Goal: Task Accomplishment & Management: Manage account settings

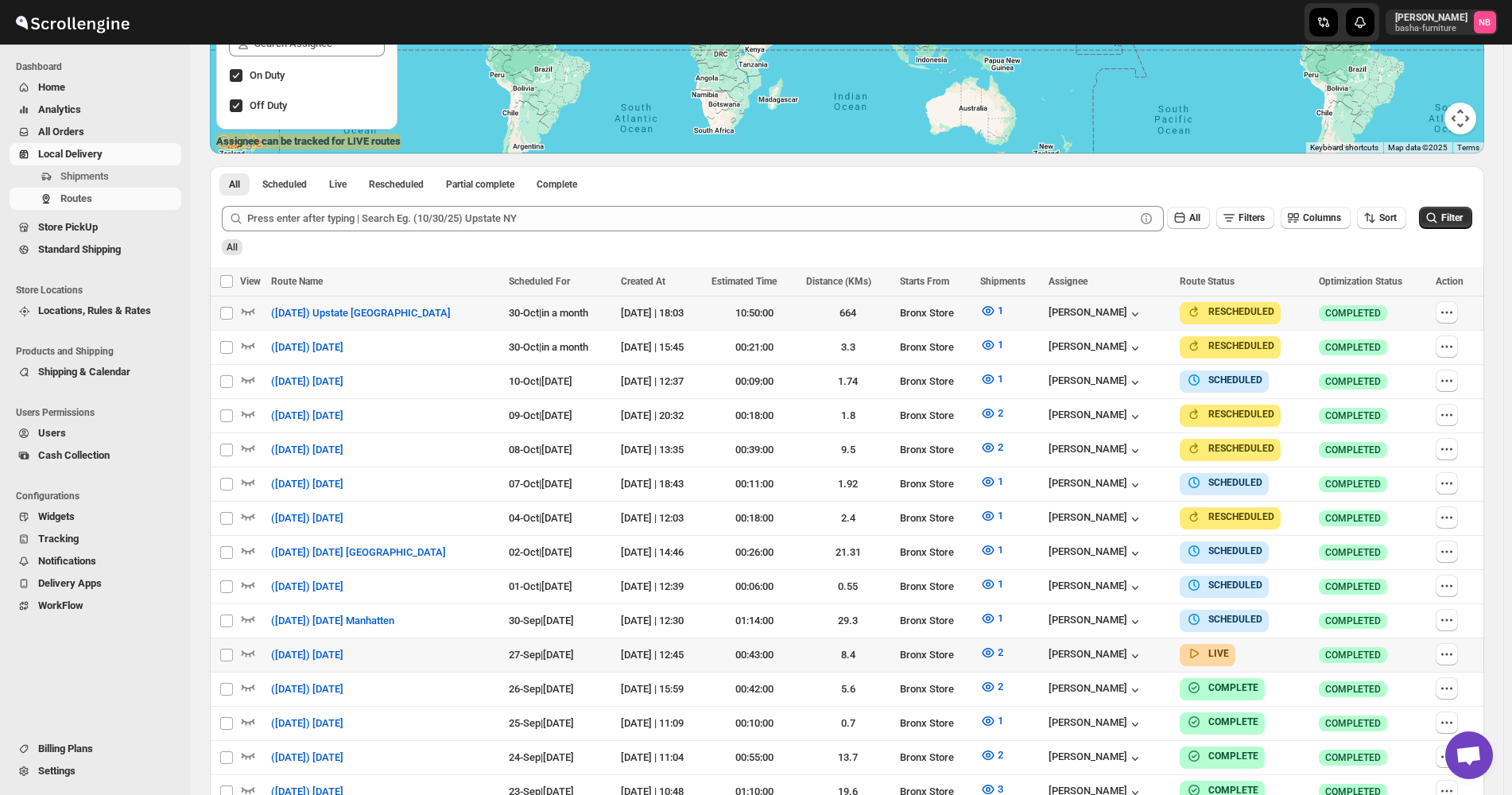
scroll to position [318, 0]
click at [1436, 223] on icon "submit" at bounding box center [1431, 217] width 16 height 16
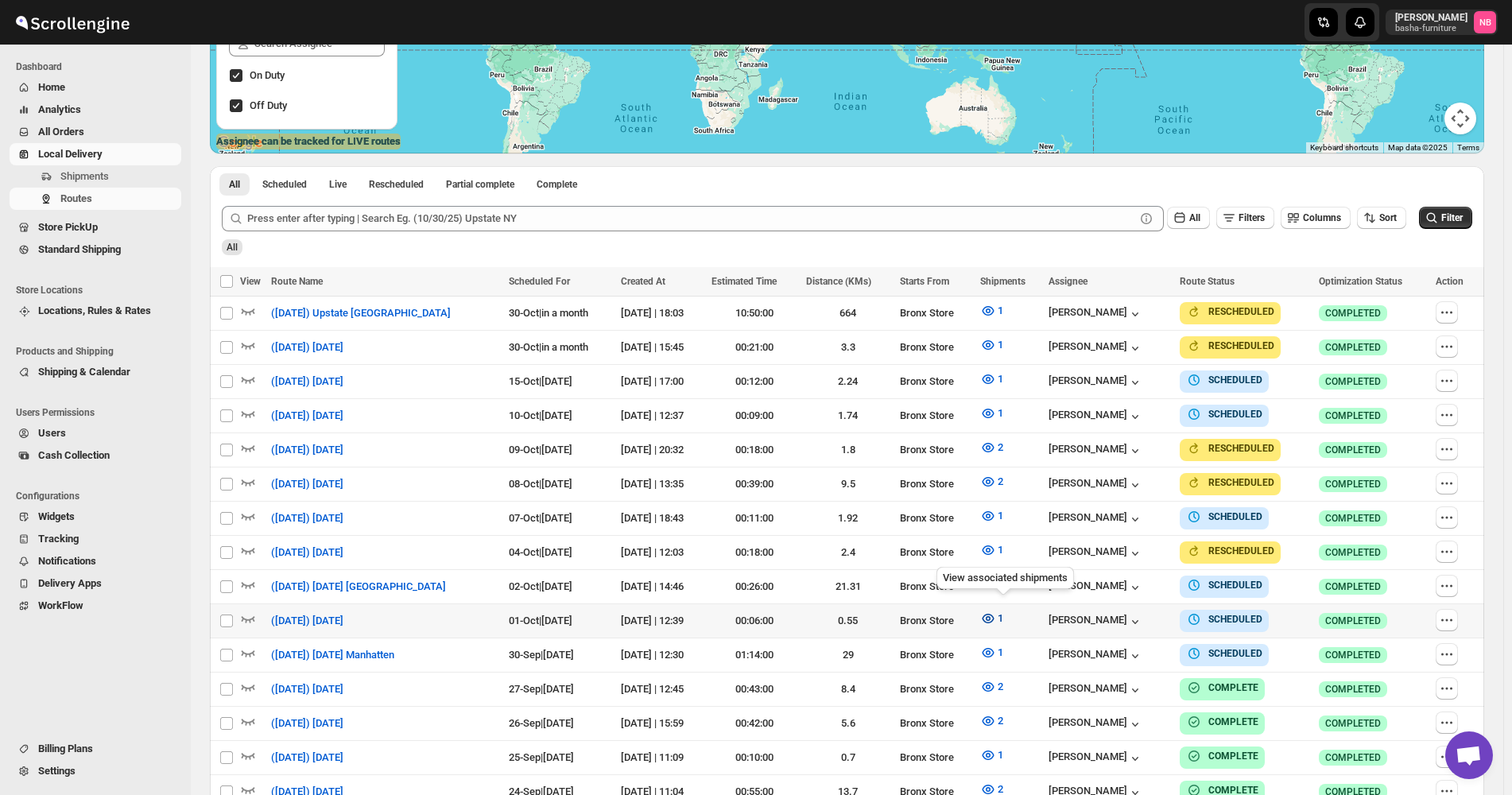
click at [996, 610] on icon "button" at bounding box center [988, 618] width 16 height 16
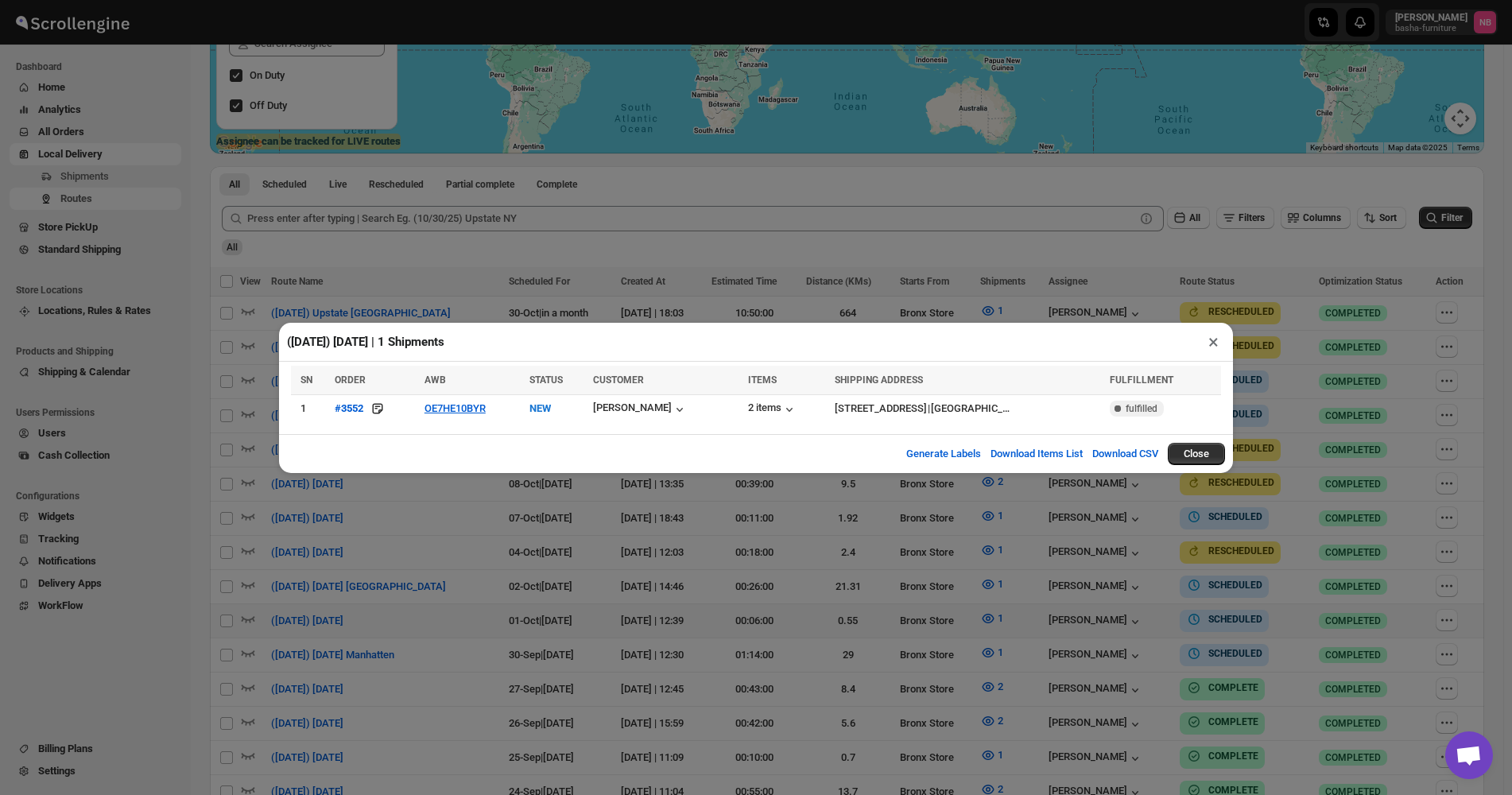
click at [712, 581] on div "([DATE]) [DATE] | 1 Shipments × SN ORDER AWB STATUS CUSTOMER ITEMS SHIPPING ADD…" at bounding box center [756, 397] width 1512 height 795
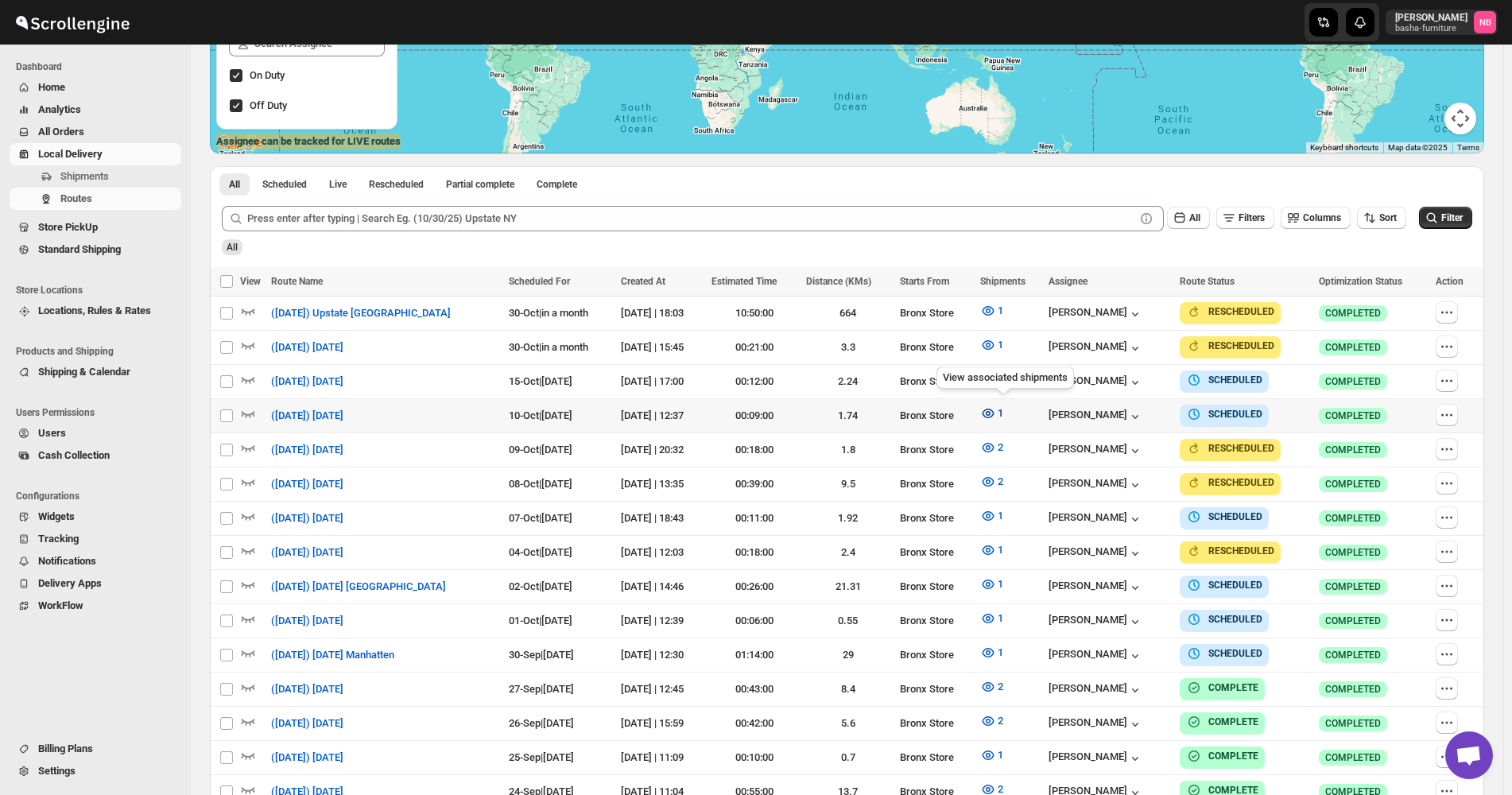
click at [996, 405] on icon "button" at bounding box center [988, 413] width 16 height 16
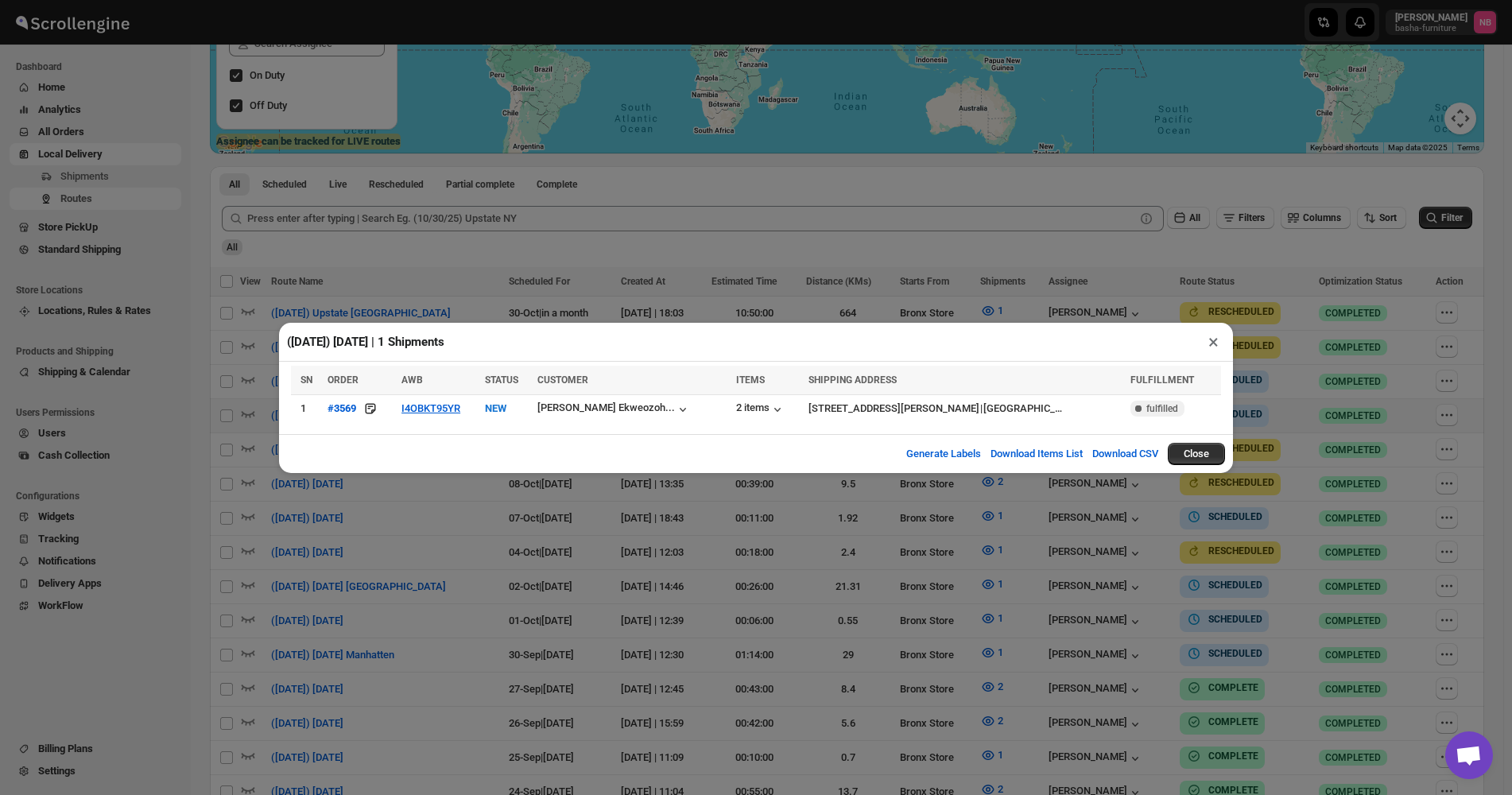
click at [855, 578] on div "([DATE]) [DATE] | 1 Shipments × SN ORDER AWB STATUS CUSTOMER ITEMS SHIPPING ADD…" at bounding box center [756, 397] width 1512 height 795
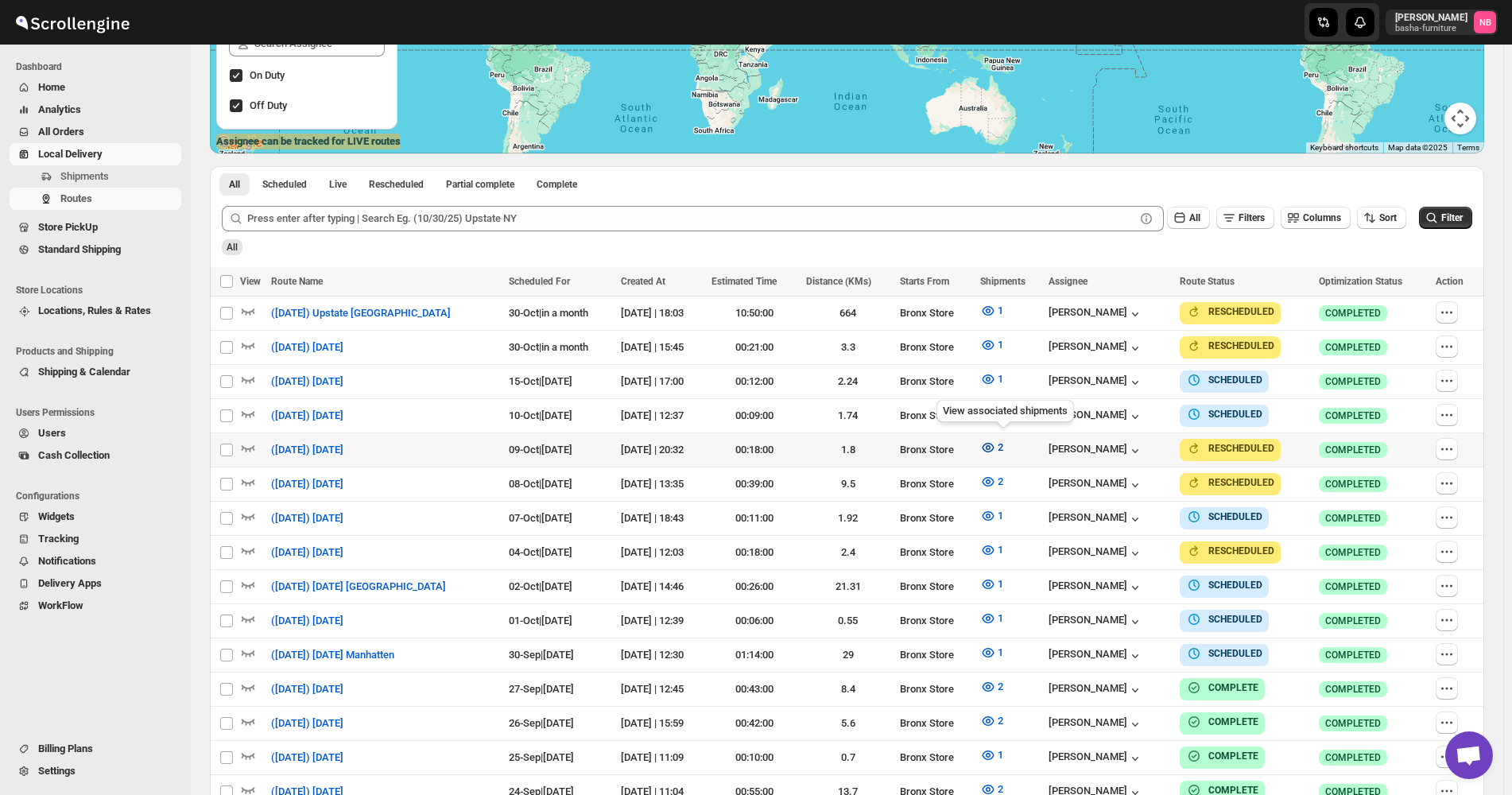
click at [1005, 453] on button "2" at bounding box center [991, 447] width 42 height 25
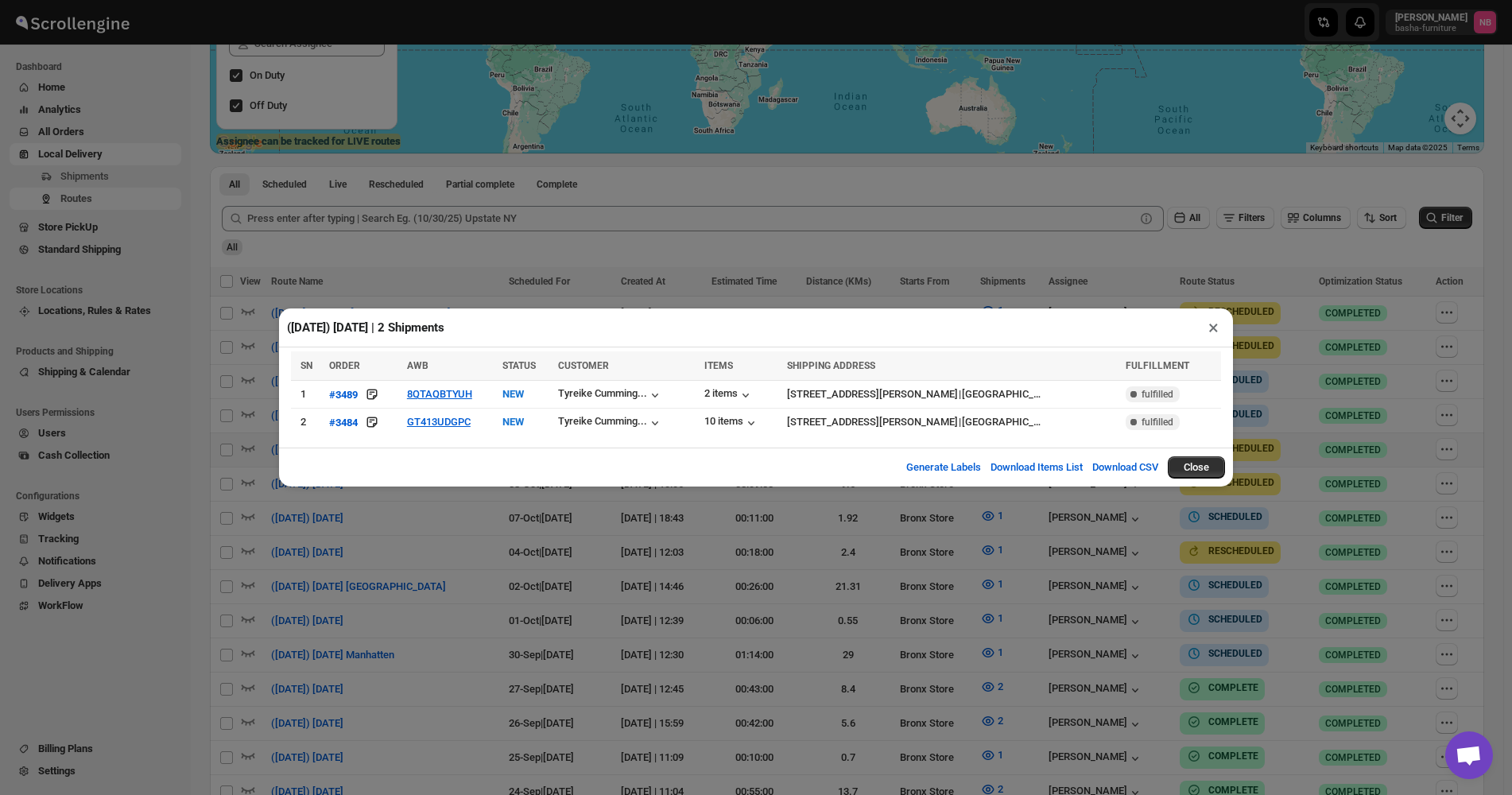
click at [851, 575] on div "([DATE]) [DATE] | 2 Shipments × SN ORDER AWB STATUS CUSTOMER ITEMS SHIPPING ADD…" at bounding box center [756, 397] width 1512 height 795
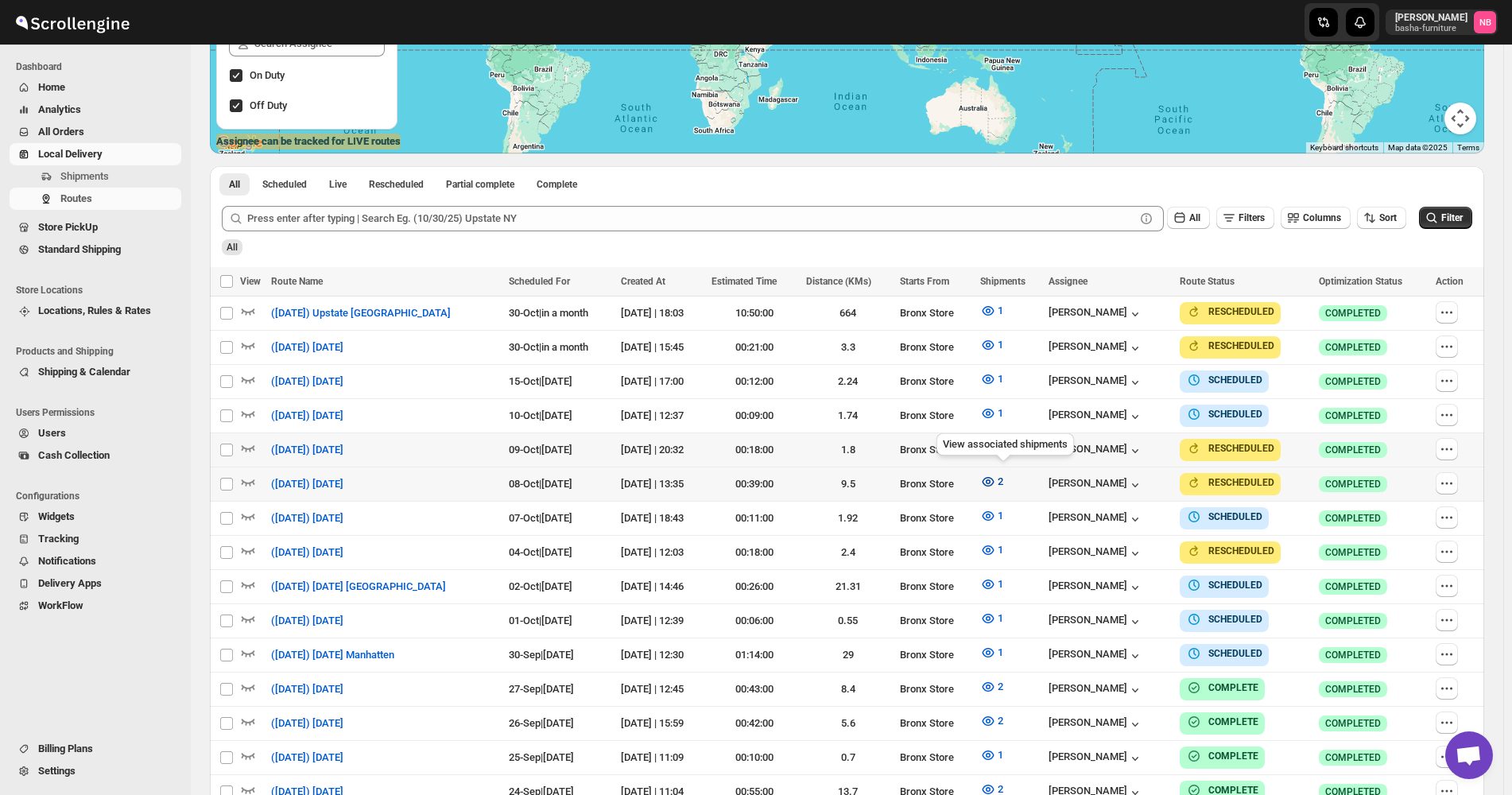
click at [996, 481] on icon "button" at bounding box center [988, 481] width 16 height 16
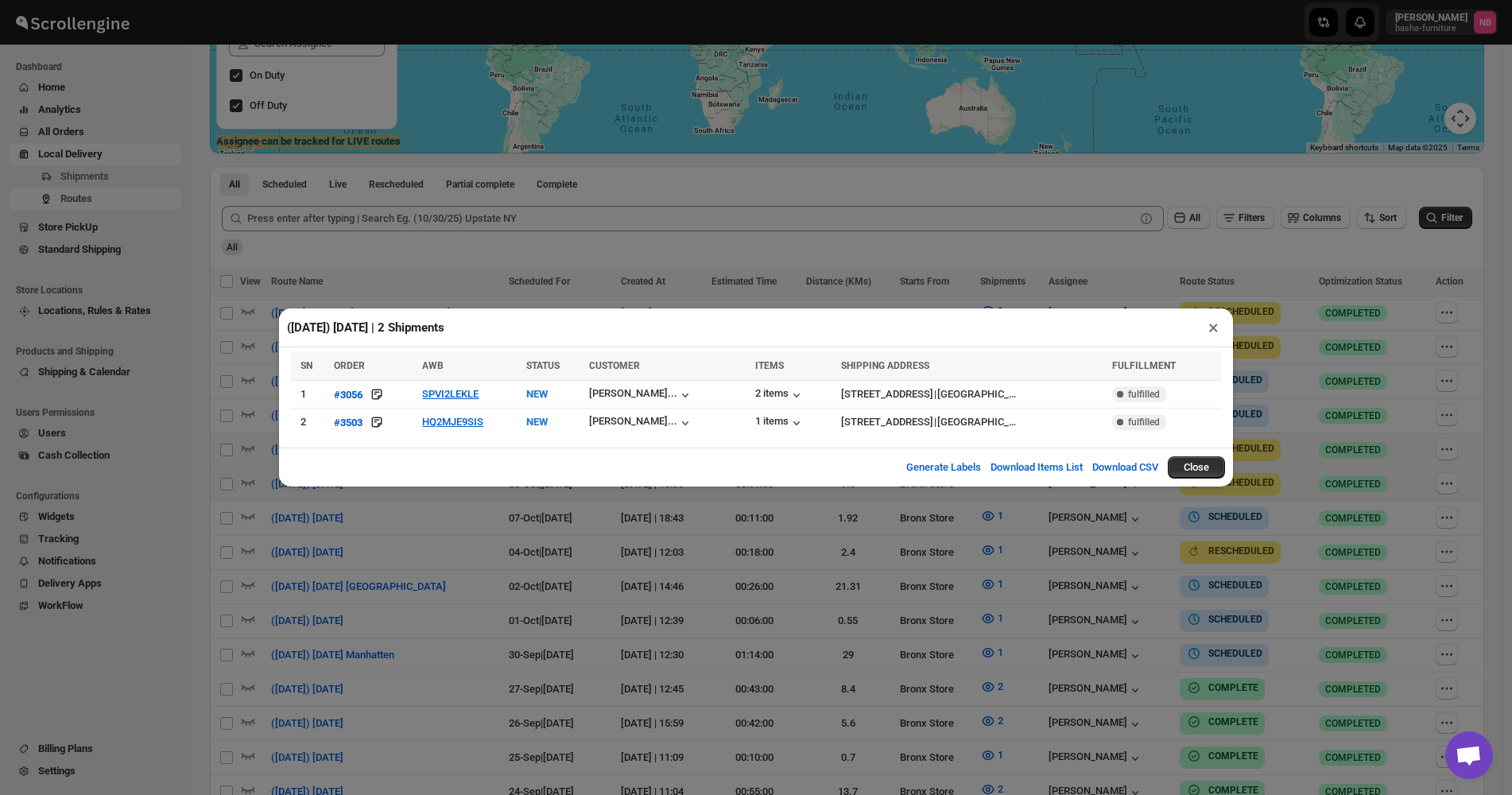
click at [899, 541] on div "([DATE]) [DATE] | 2 Shipments × SN ORDER AWB STATUS CUSTOMER ITEMS SHIPPING ADD…" at bounding box center [756, 397] width 1512 height 795
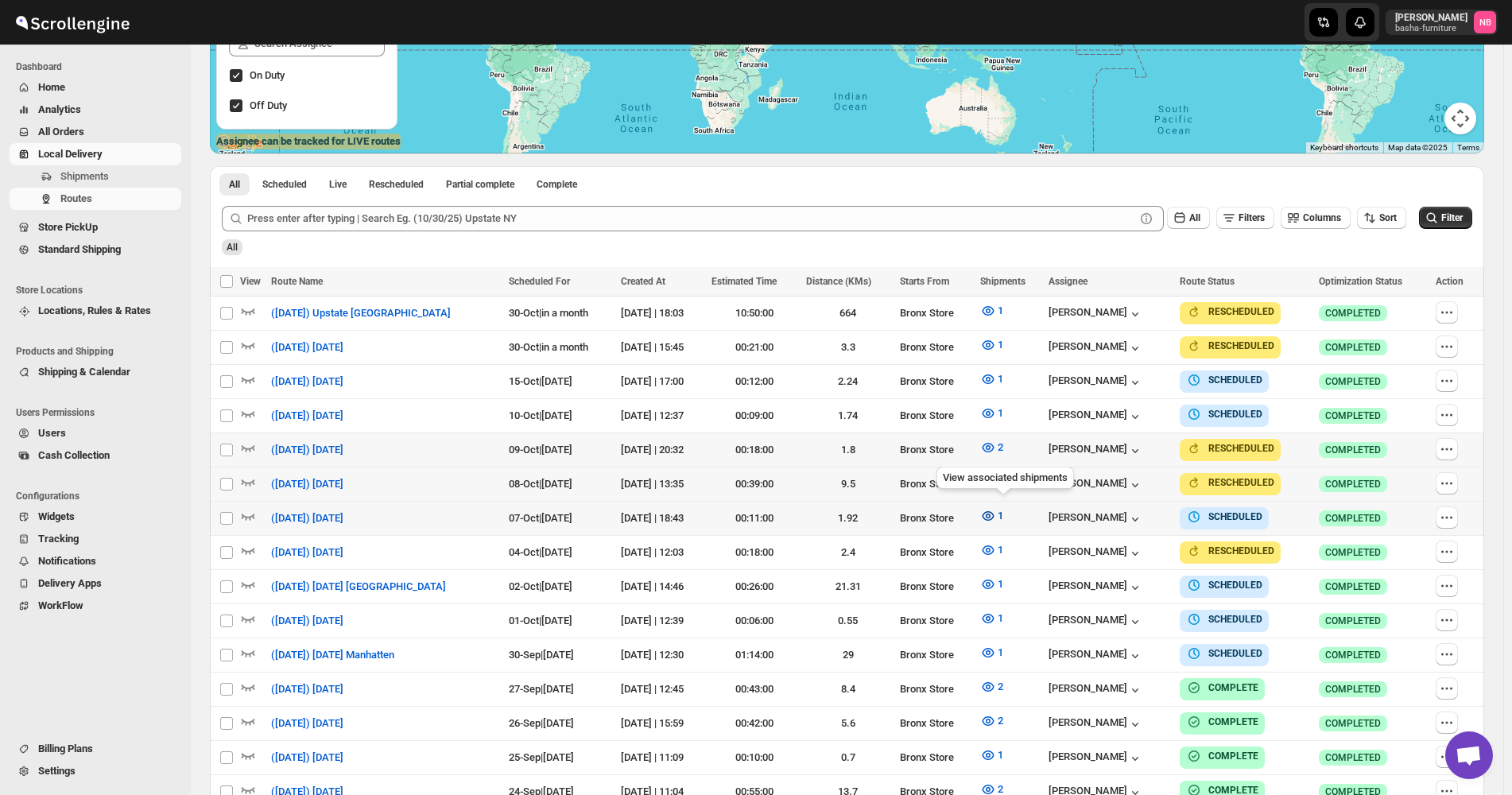
click at [996, 513] on icon "button" at bounding box center [988, 515] width 16 height 16
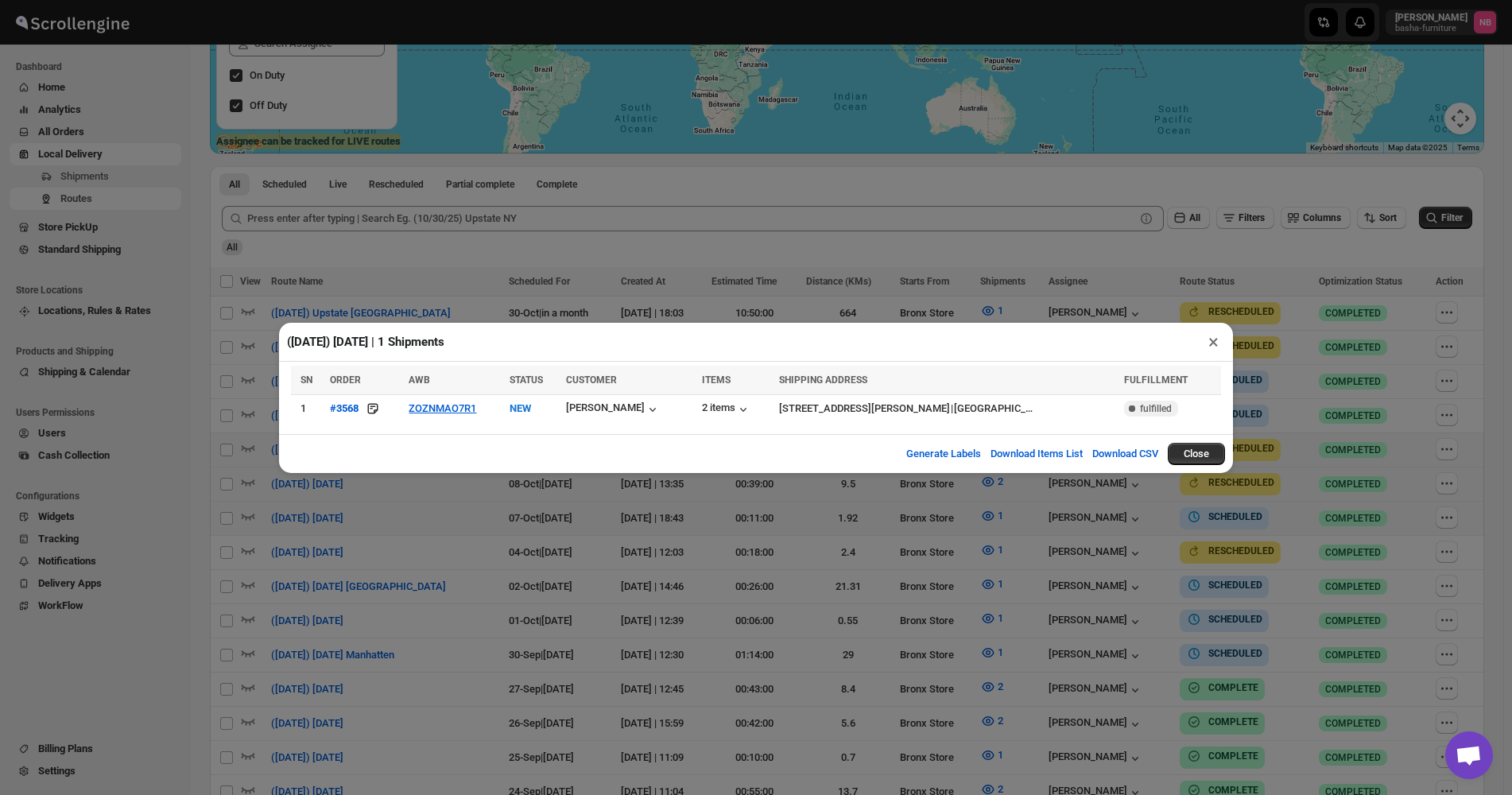
click at [884, 554] on div "([DATE]) [DATE] | 1 Shipments × SN ORDER AWB STATUS CUSTOMER ITEMS SHIPPING ADD…" at bounding box center [756, 397] width 1512 height 795
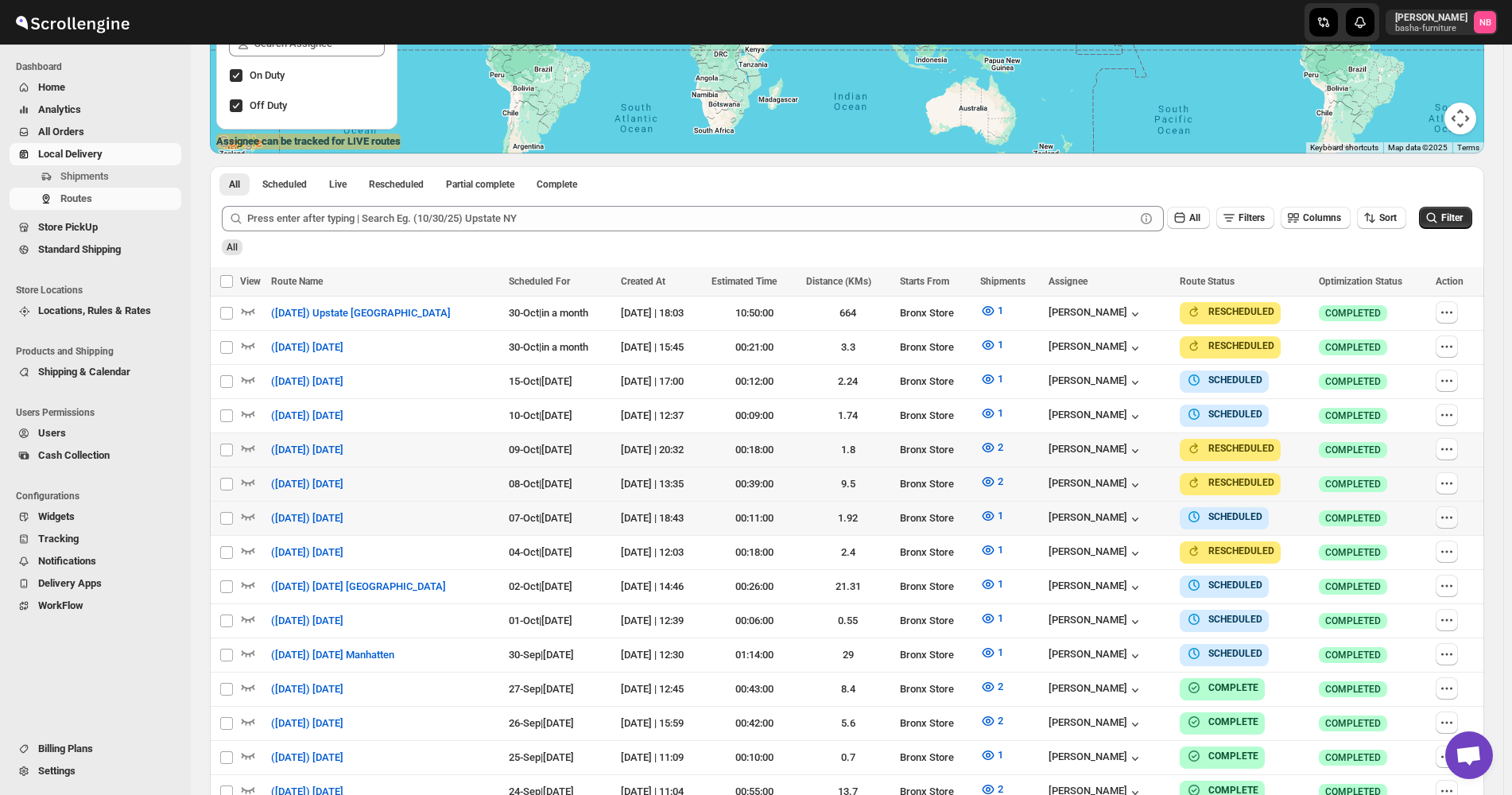
click at [1454, 515] on icon "button" at bounding box center [1446, 517] width 16 height 16
checkbox input "true"
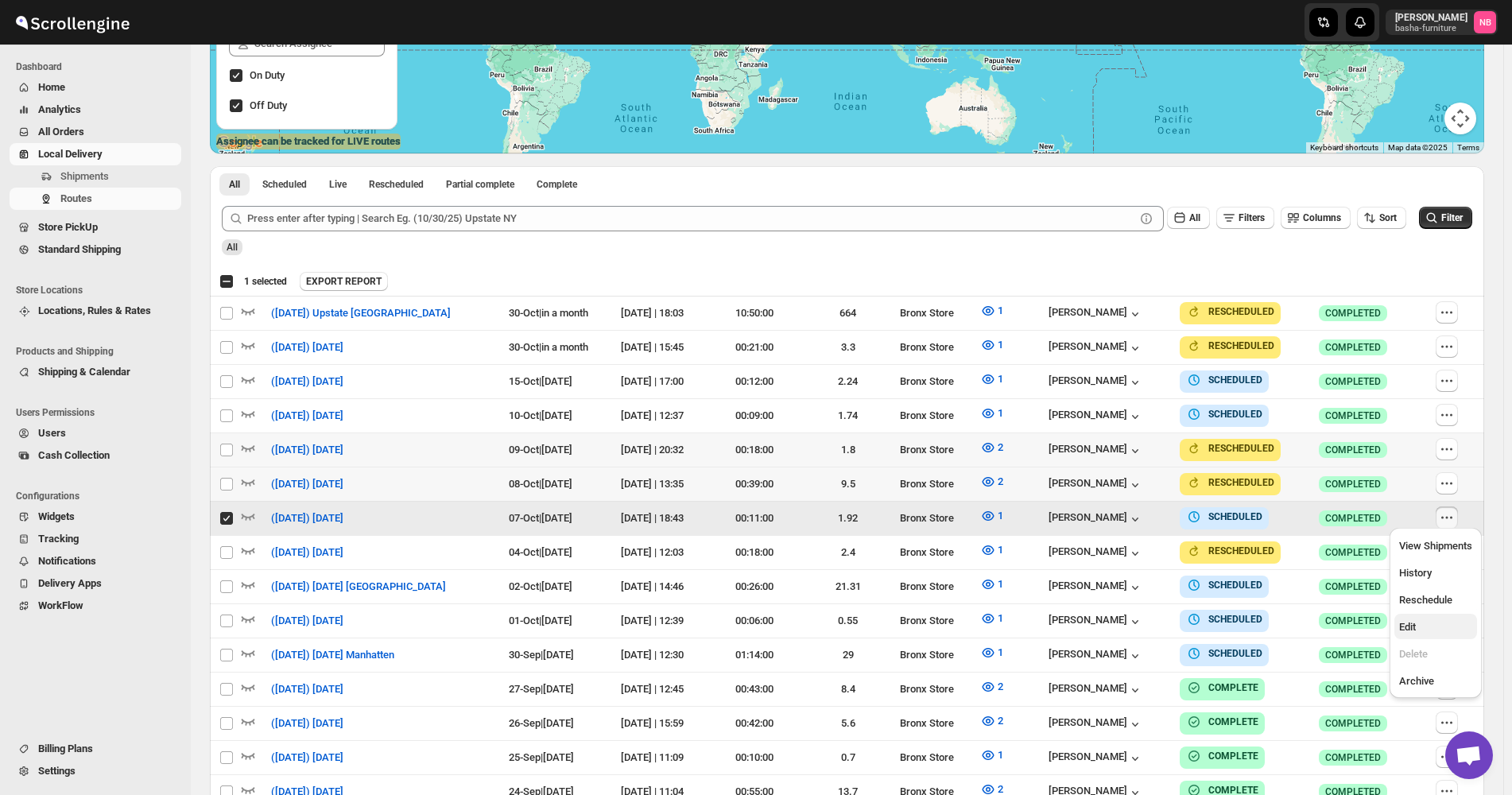
click at [1441, 627] on span "Edit" at bounding box center [1435, 626] width 73 height 16
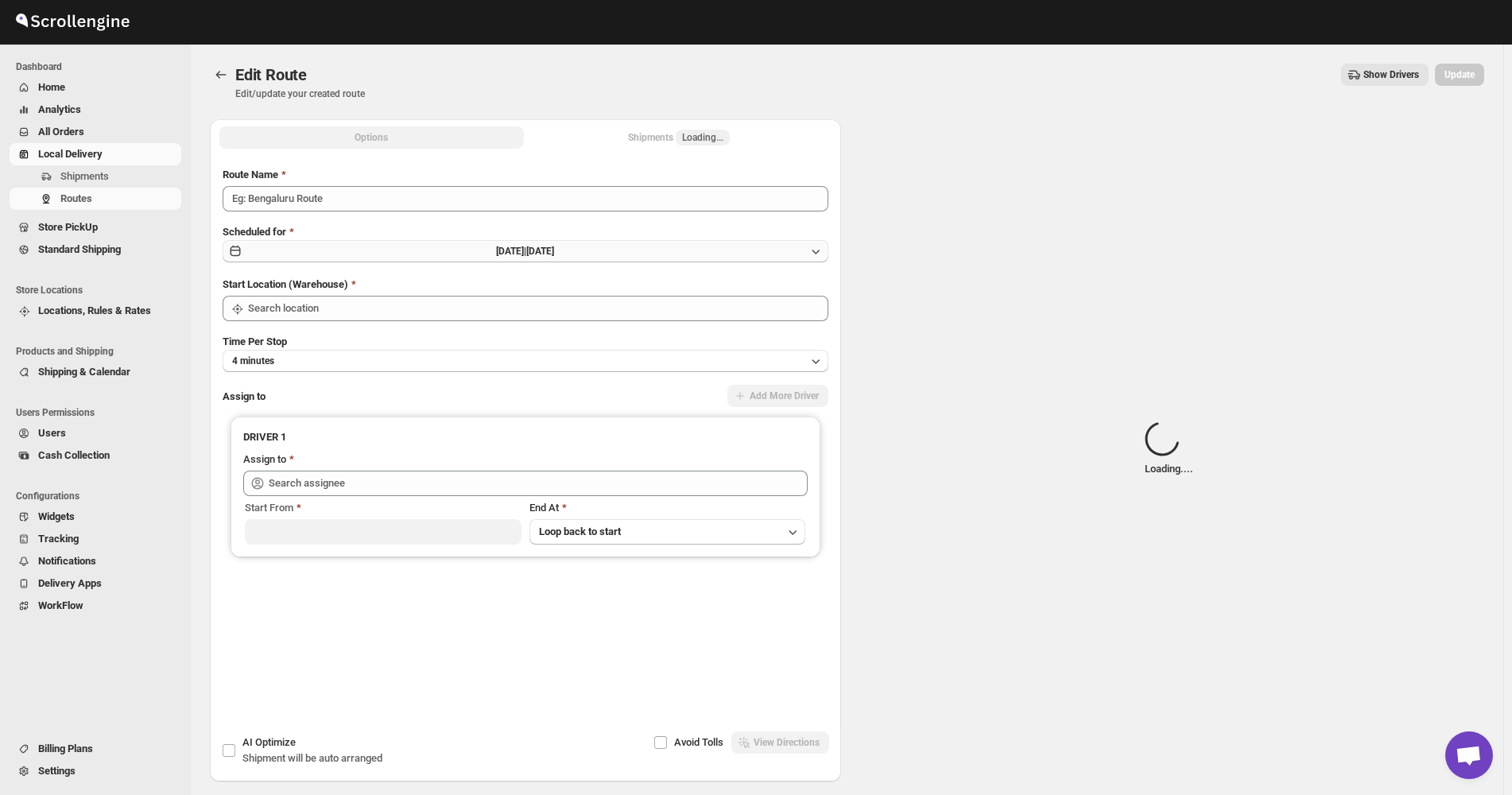
type input "([DATE]) [DATE]"
type input "Bronx Store"
type input "[PERSON_NAME] ([EMAIL_ADDRESS][DOMAIN_NAME])"
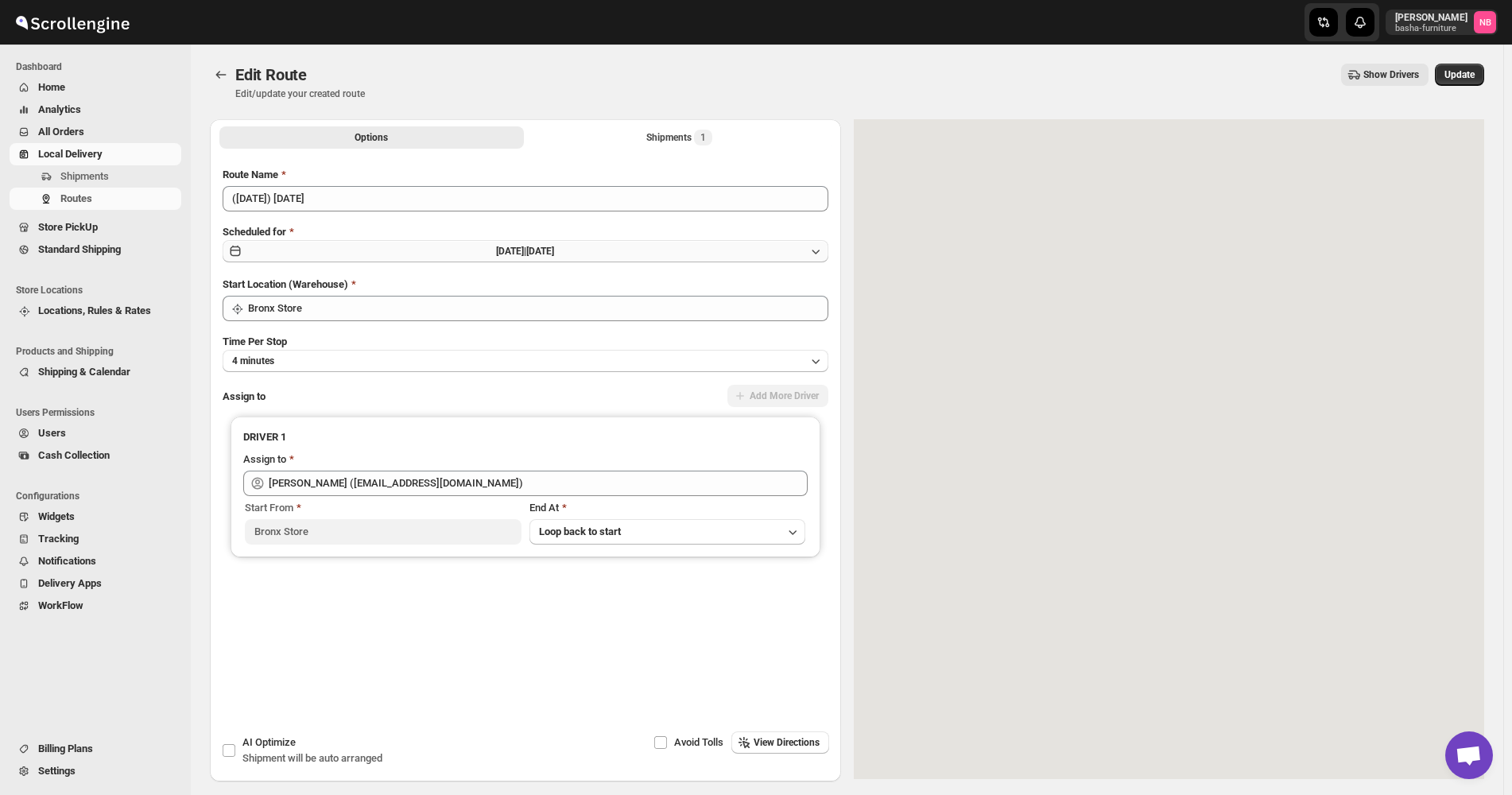
click at [652, 251] on button "[DATE] | [DATE]" at bounding box center [525, 251] width 606 height 22
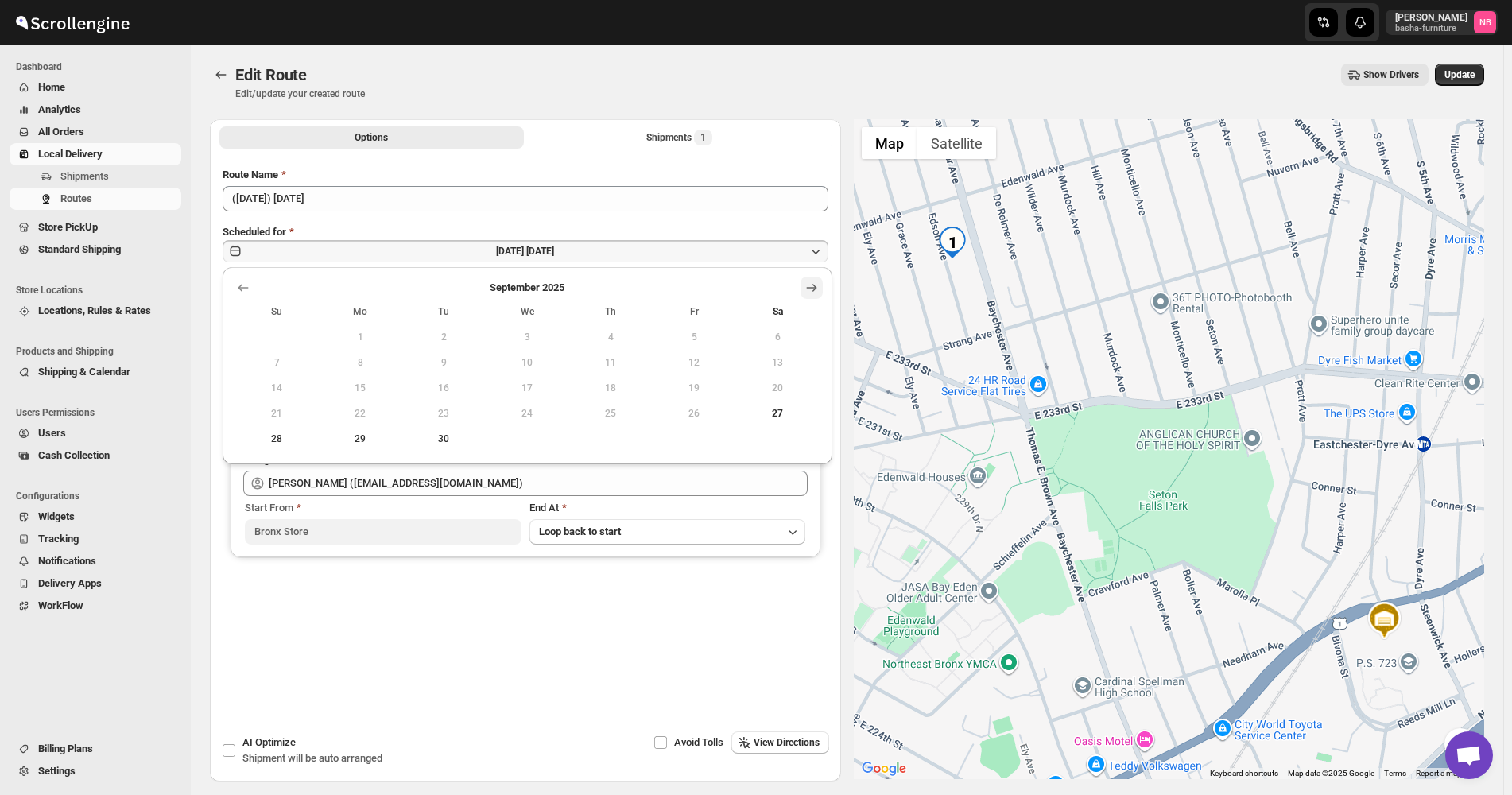
click at [812, 289] on icon "Show next month, October 2025" at bounding box center [811, 287] width 16 height 16
click at [694, 340] on span "3" at bounding box center [694, 337] width 71 height 13
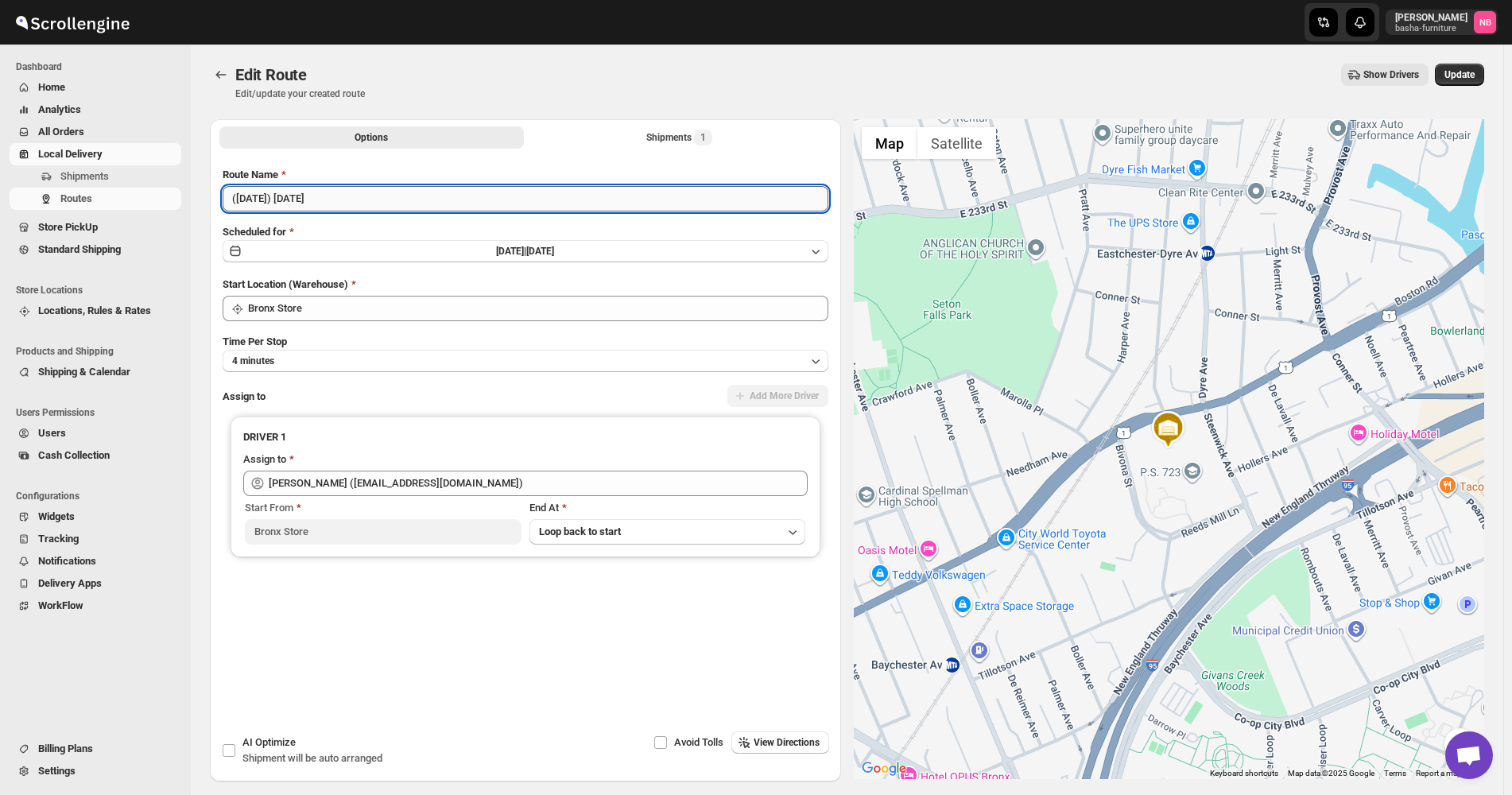
click at [252, 197] on input "([DATE]) [DATE]" at bounding box center [525, 198] width 606 height 25
click at [253, 193] on input "([DATE]) [DATE]" at bounding box center [525, 198] width 606 height 25
type input "([DATE]) [DATE]"
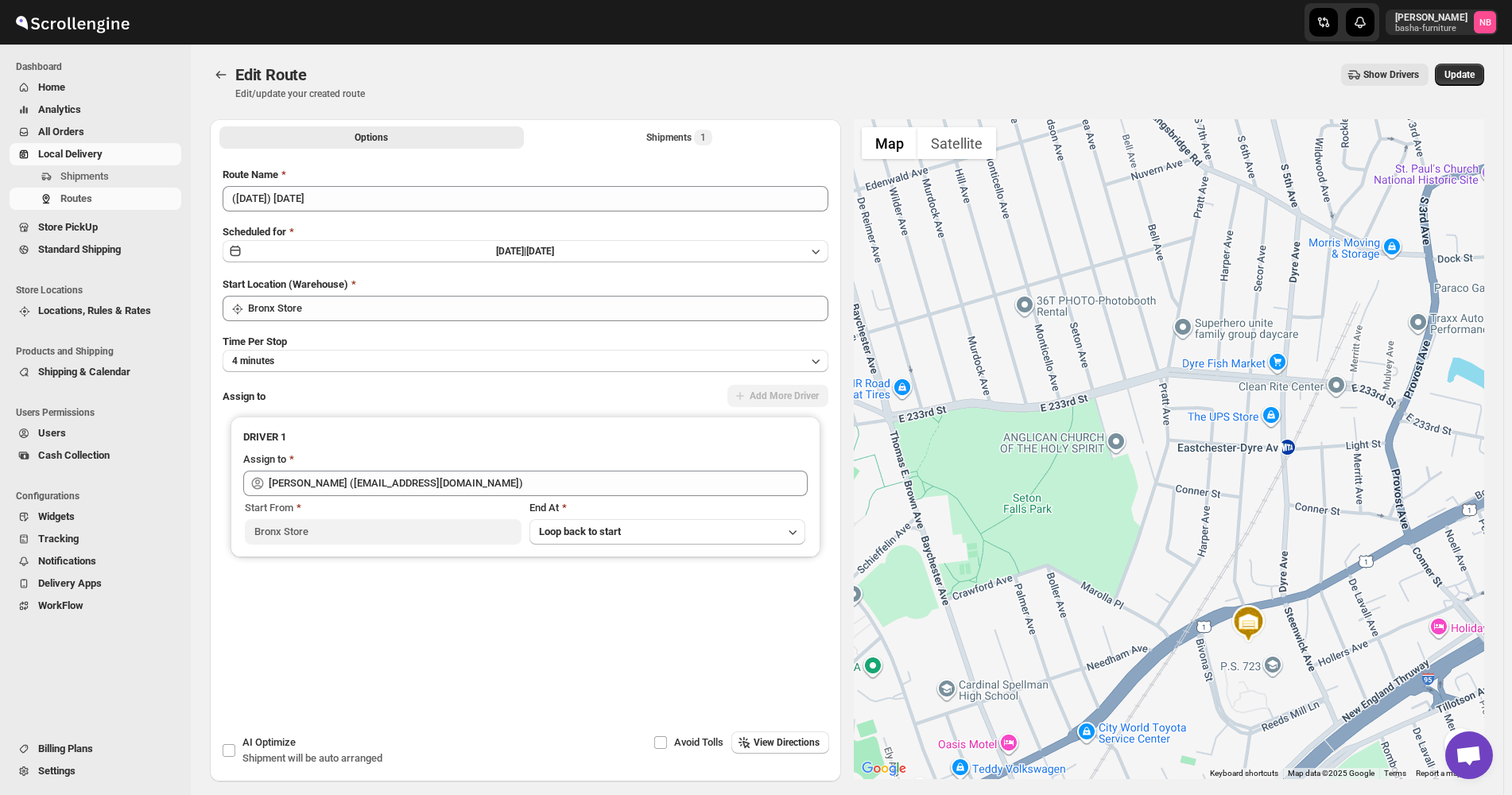
drag, startPoint x: 1242, startPoint y: 254, endPoint x: 1322, endPoint y: 450, distance: 211.7
click at [1322, 450] on div at bounding box center [1170, 448] width 631 height 660
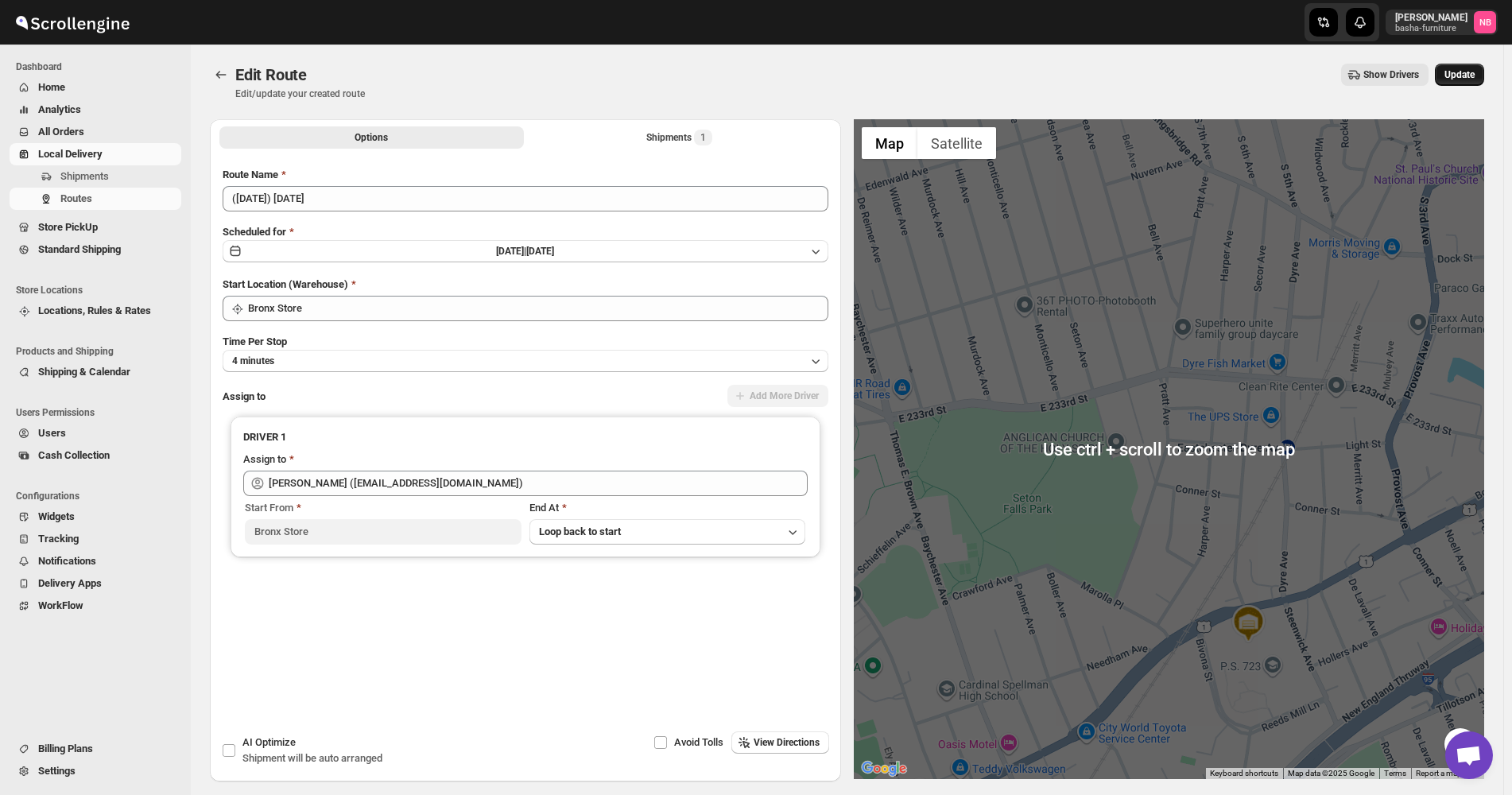
click at [1463, 68] on button "Update" at bounding box center [1459, 75] width 49 height 22
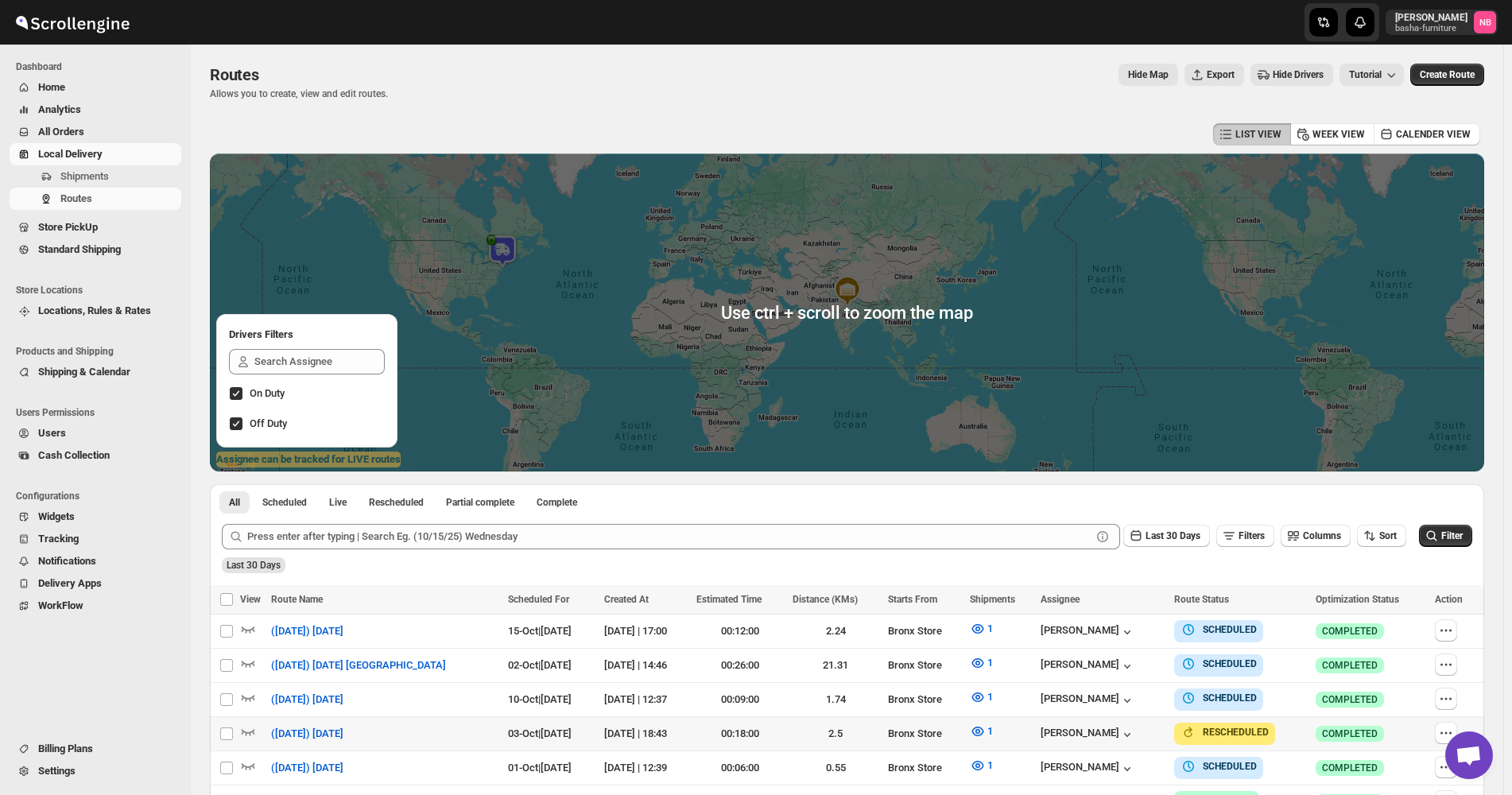
scroll to position [397, 0]
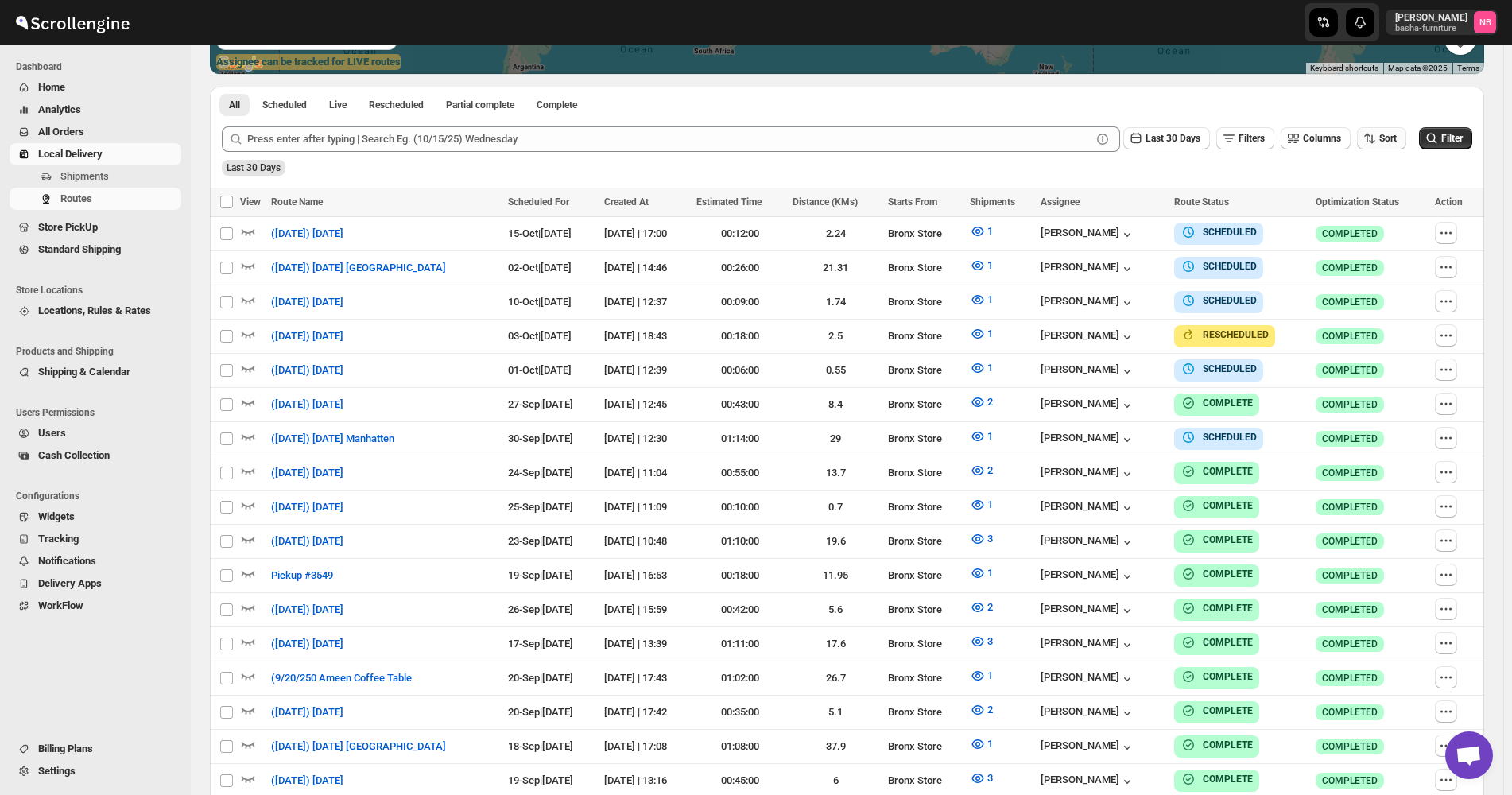
click at [1389, 135] on span "Sort" at bounding box center [1388, 138] width 18 height 11
click at [1374, 219] on div "Due Date" at bounding box center [1363, 224] width 42 height 16
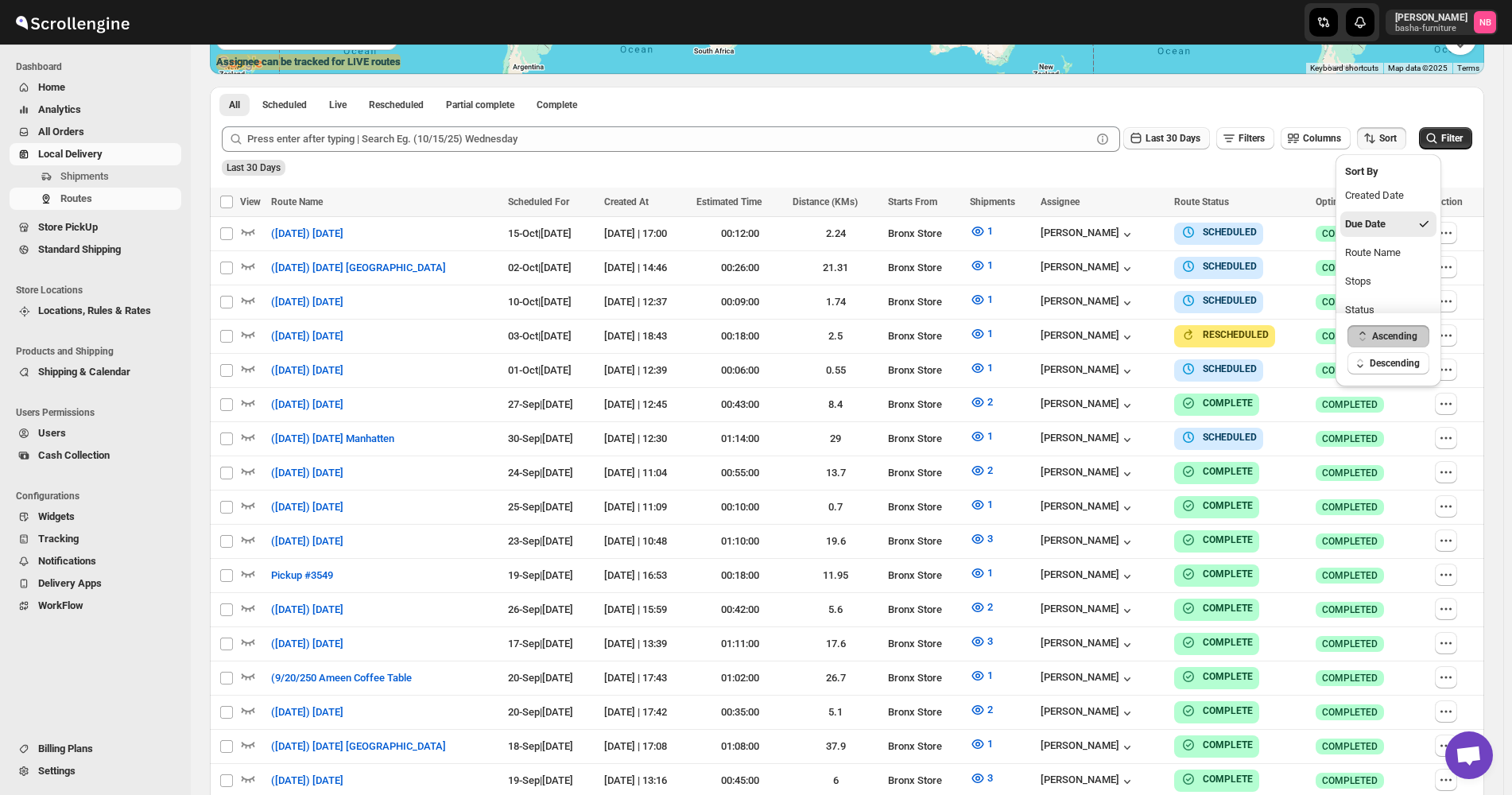
click at [1173, 132] on button "Last 30 Days" at bounding box center [1166, 138] width 86 height 22
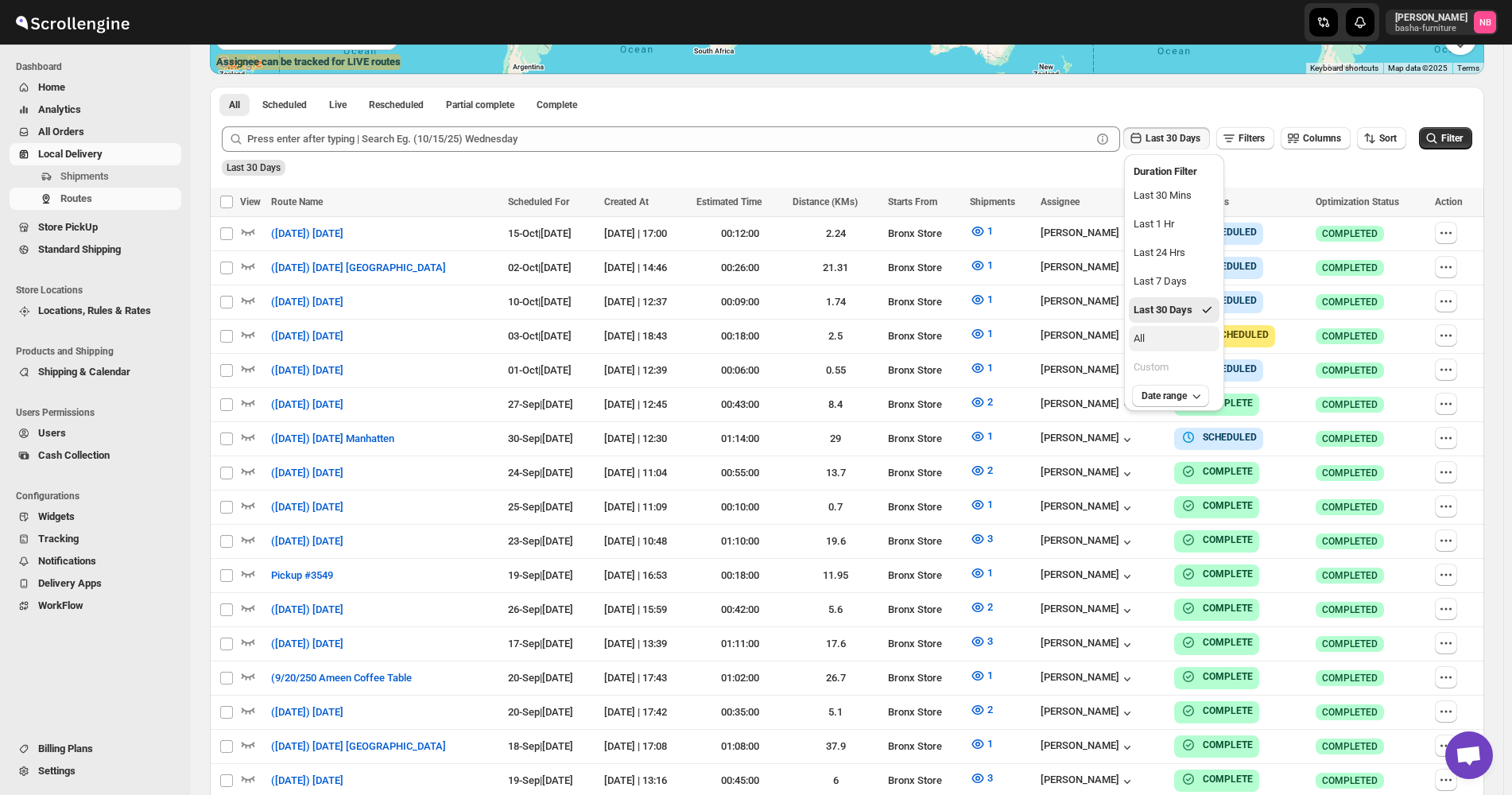
click at [1159, 346] on button "All" at bounding box center [1174, 338] width 91 height 25
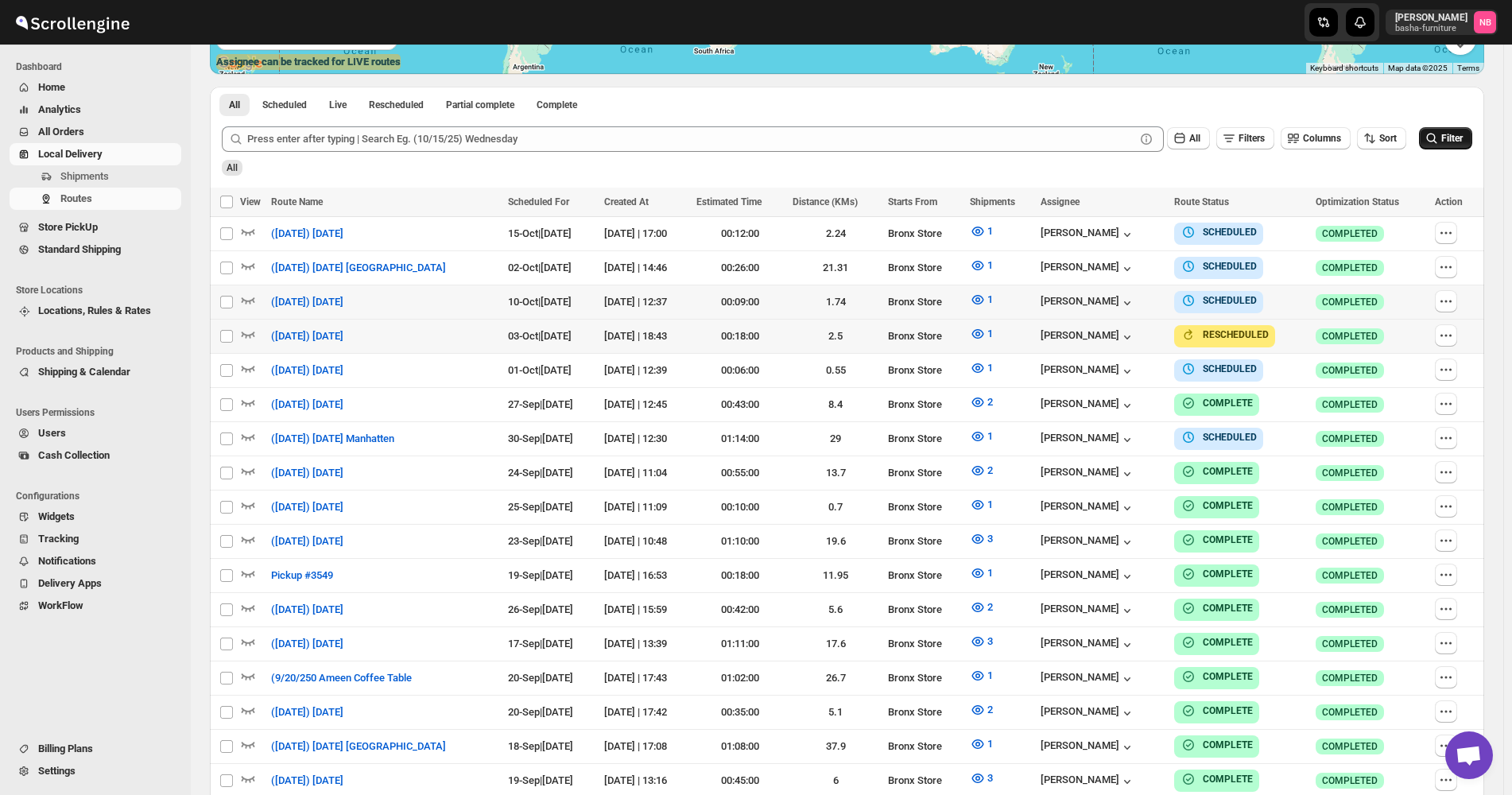
click at [1440, 137] on icon "submit" at bounding box center [1431, 137] width 16 height 16
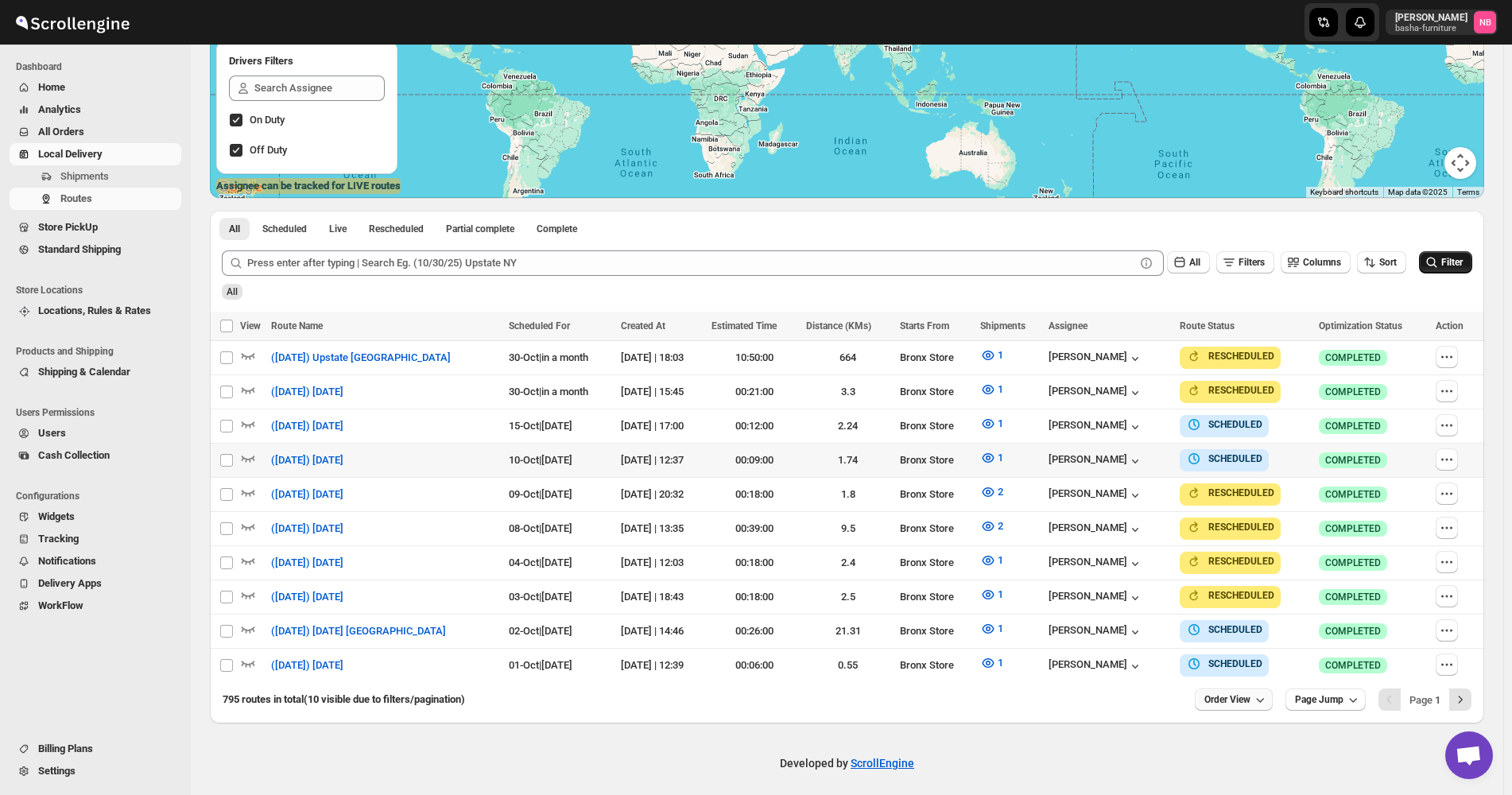
click at [1243, 695] on span "Order View" at bounding box center [1228, 699] width 46 height 13
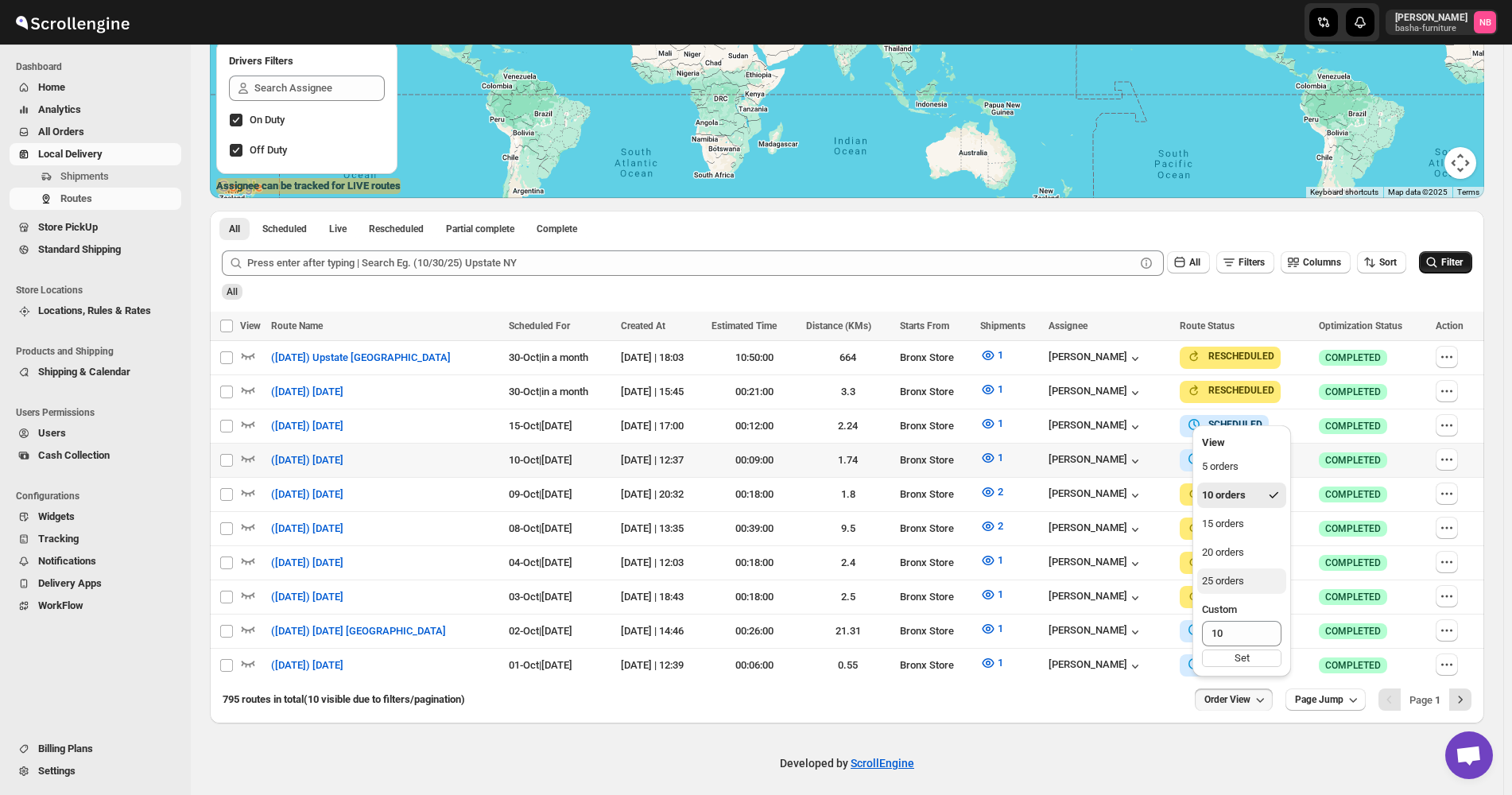
click at [1247, 573] on button "25 orders" at bounding box center [1242, 580] width 89 height 25
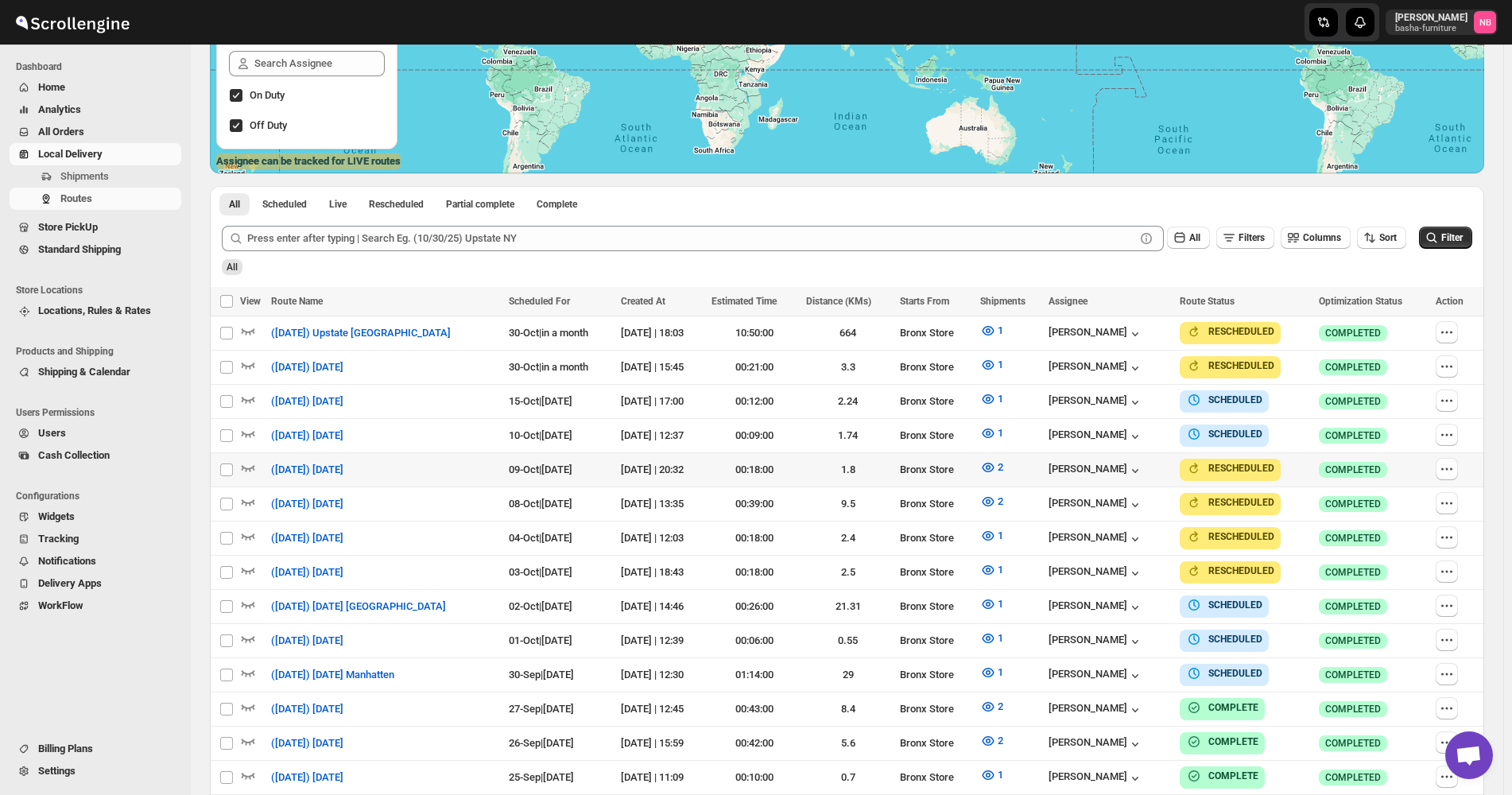
scroll to position [397, 0]
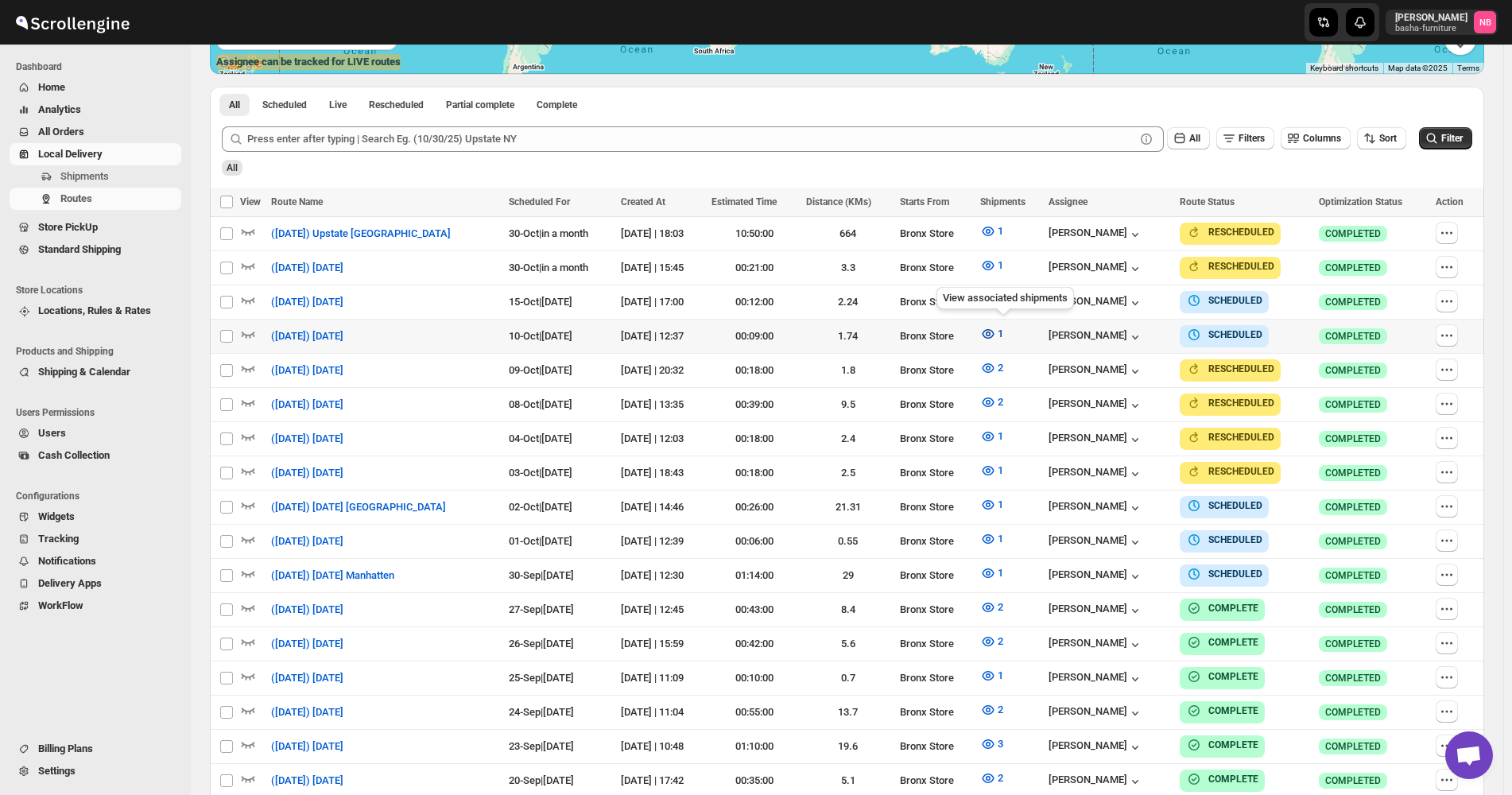
click at [996, 329] on icon "button" at bounding box center [988, 333] width 16 height 16
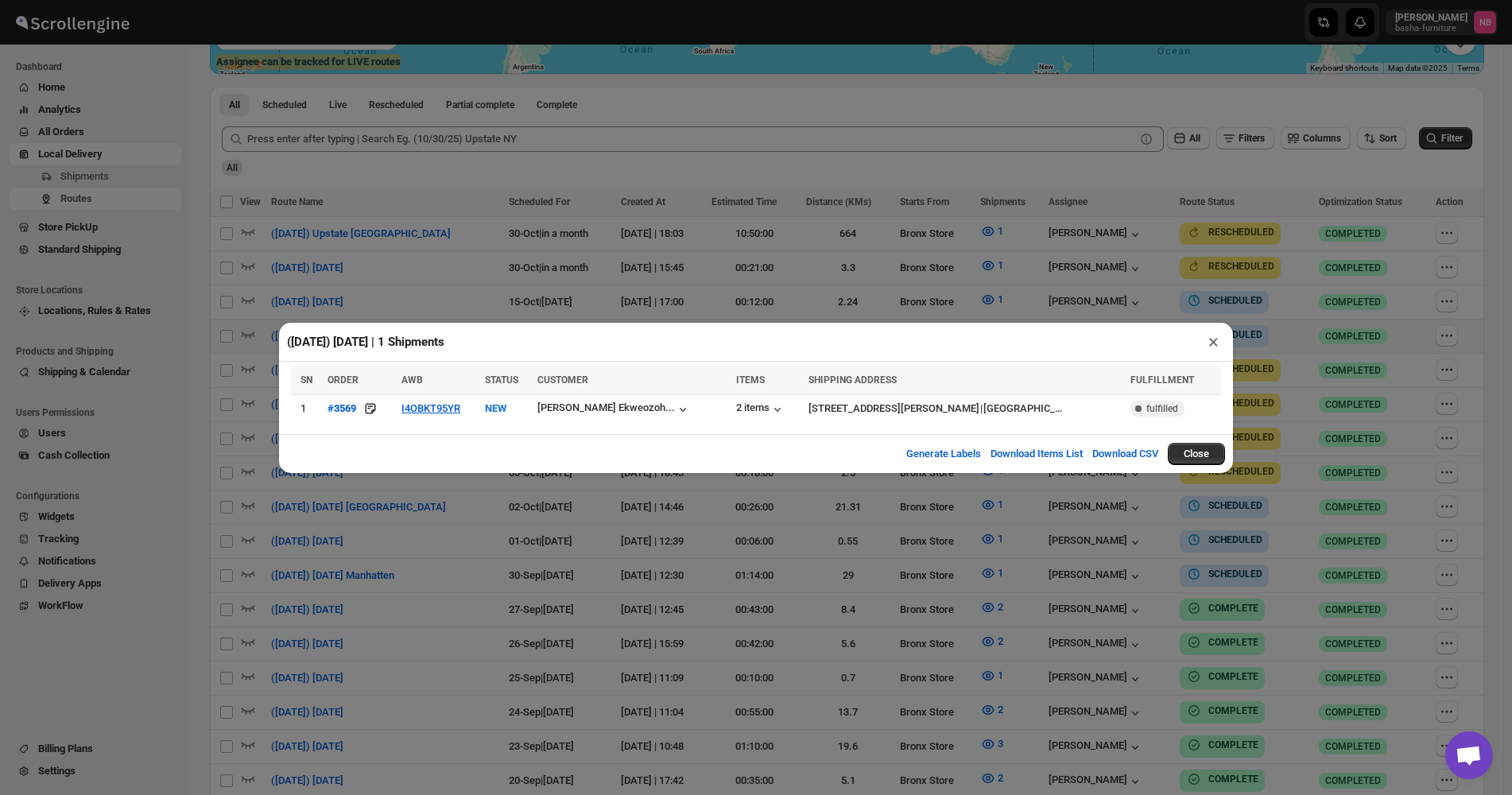
click at [769, 554] on div "([DATE]) [DATE] | 1 Shipments × SN ORDER AWB STATUS CUSTOMER ITEMS SHIPPING ADD…" at bounding box center [756, 397] width 1512 height 795
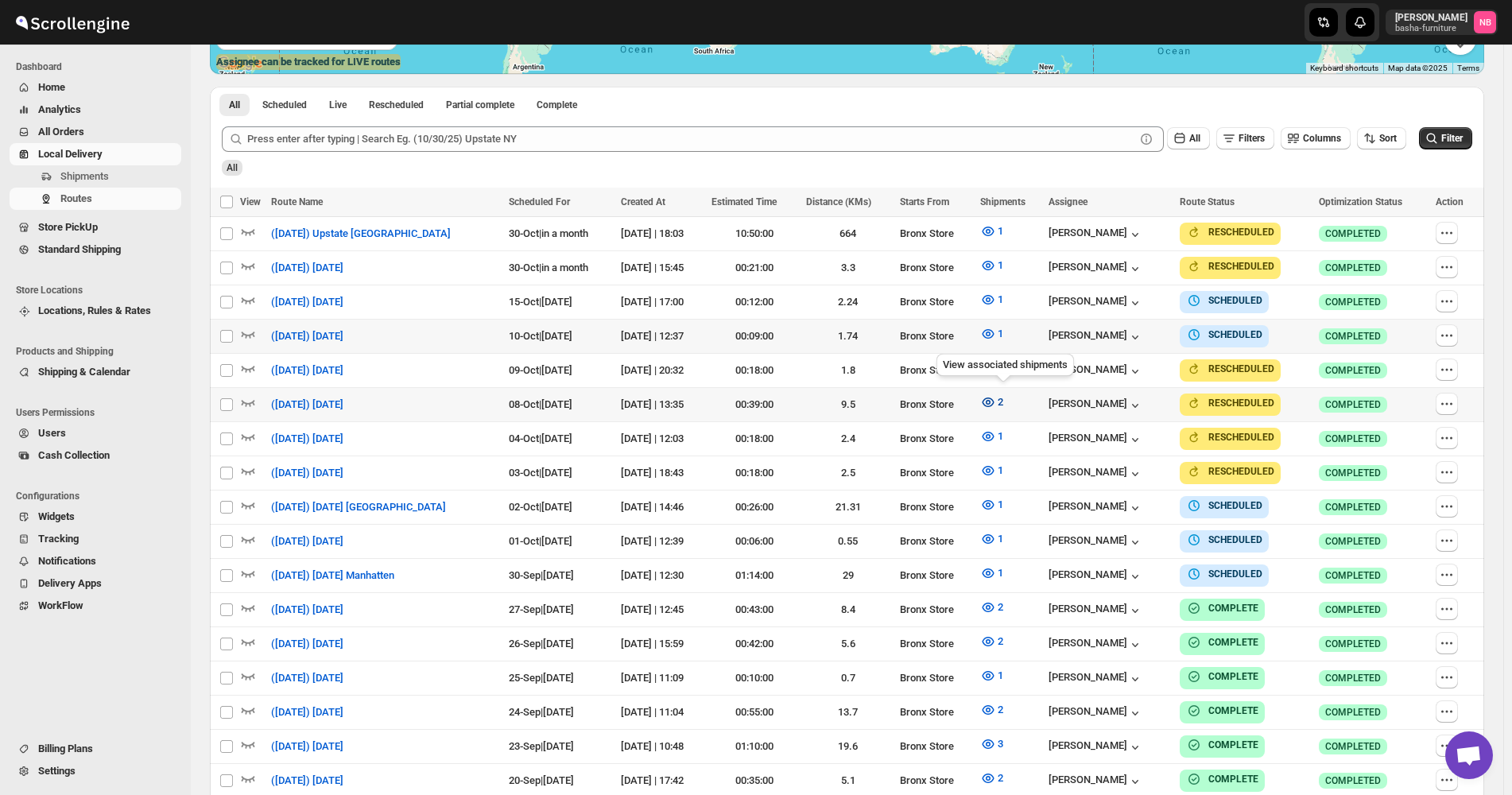
click at [990, 400] on icon "button" at bounding box center [988, 402] width 5 height 5
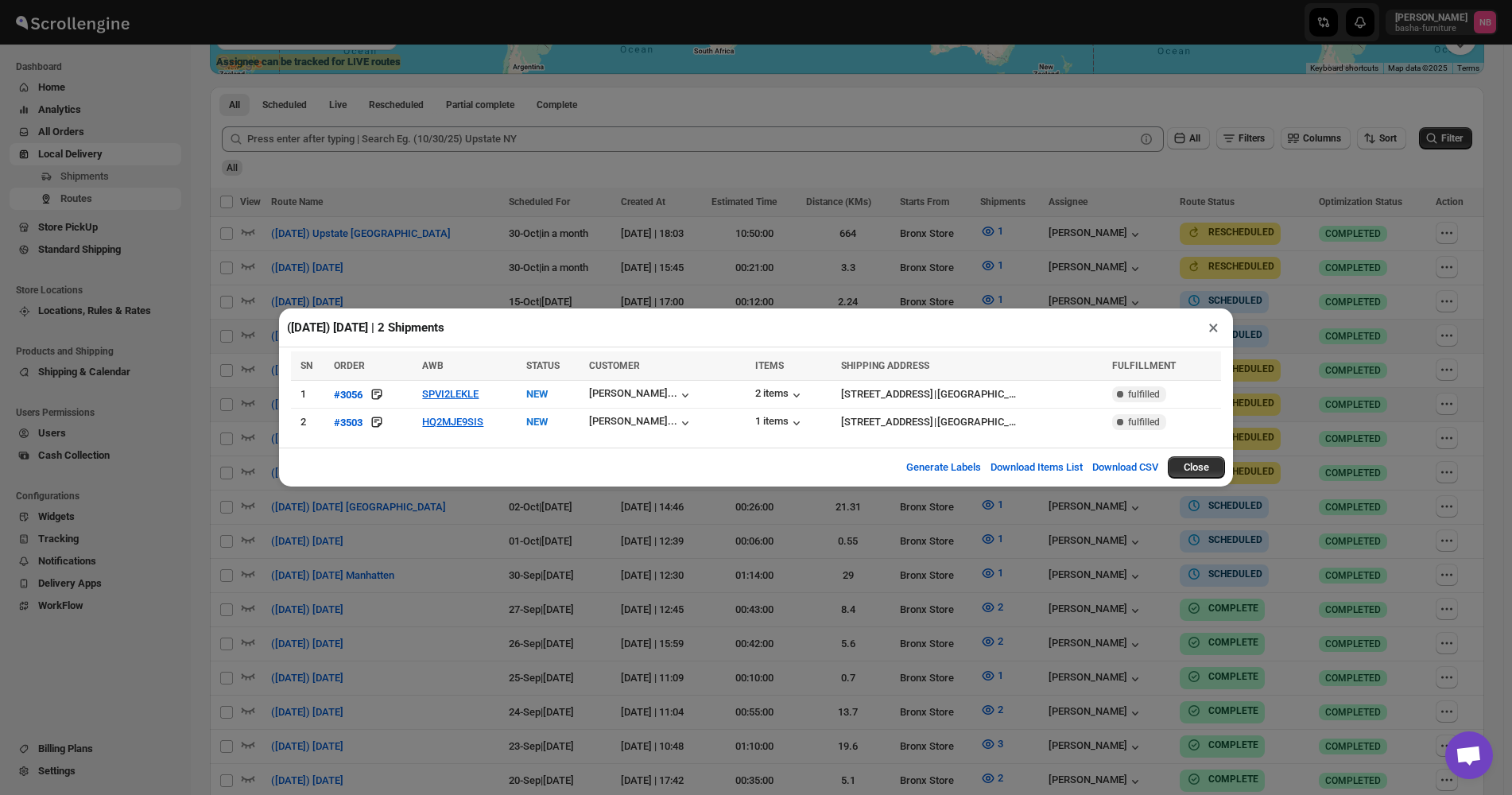
click at [653, 555] on div "([DATE]) [DATE] | 2 Shipments × SN ORDER AWB STATUS CUSTOMER ITEMS SHIPPING ADD…" at bounding box center [756, 397] width 1512 height 795
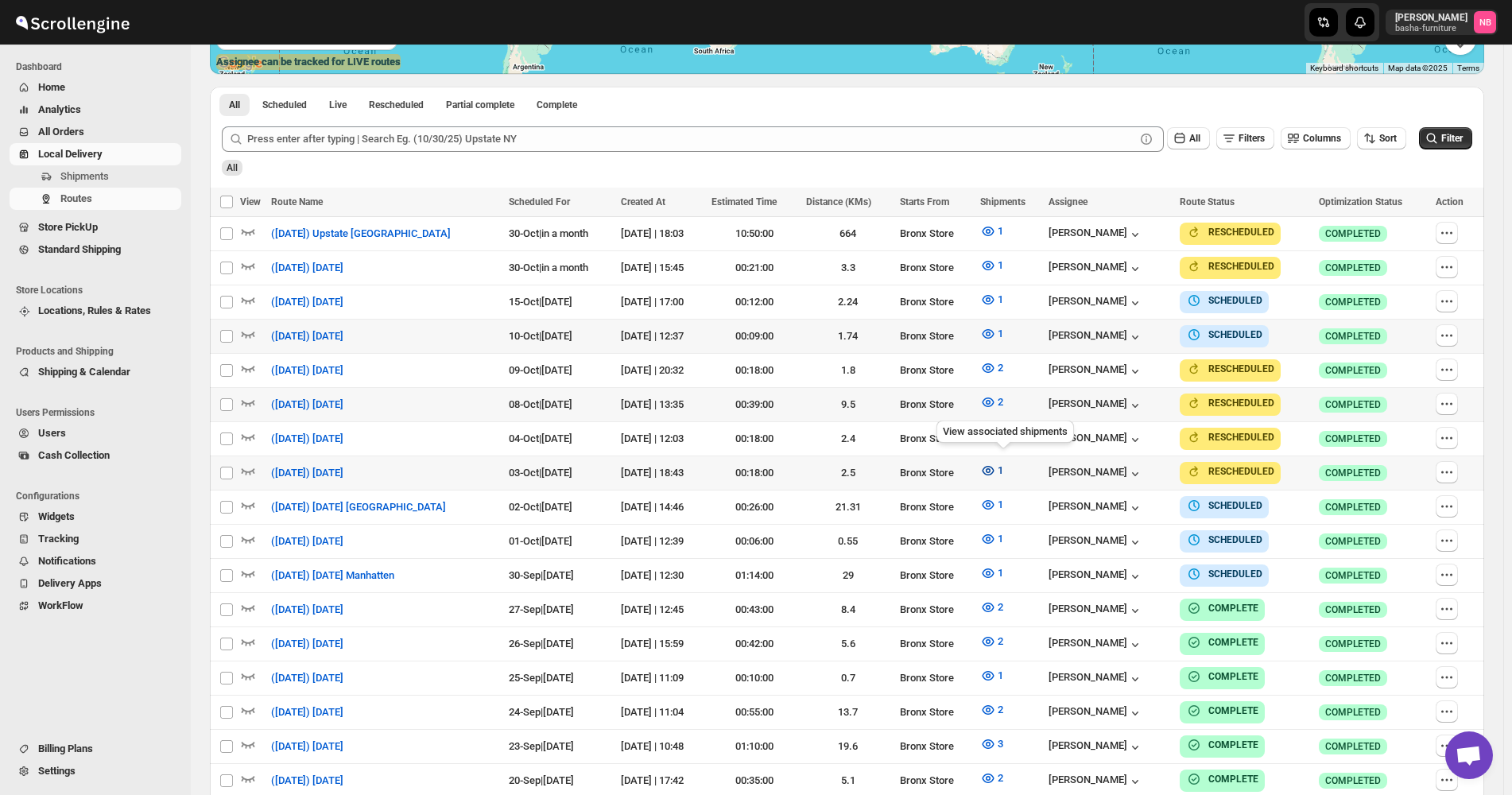
click at [996, 467] on icon "button" at bounding box center [988, 469] width 16 height 16
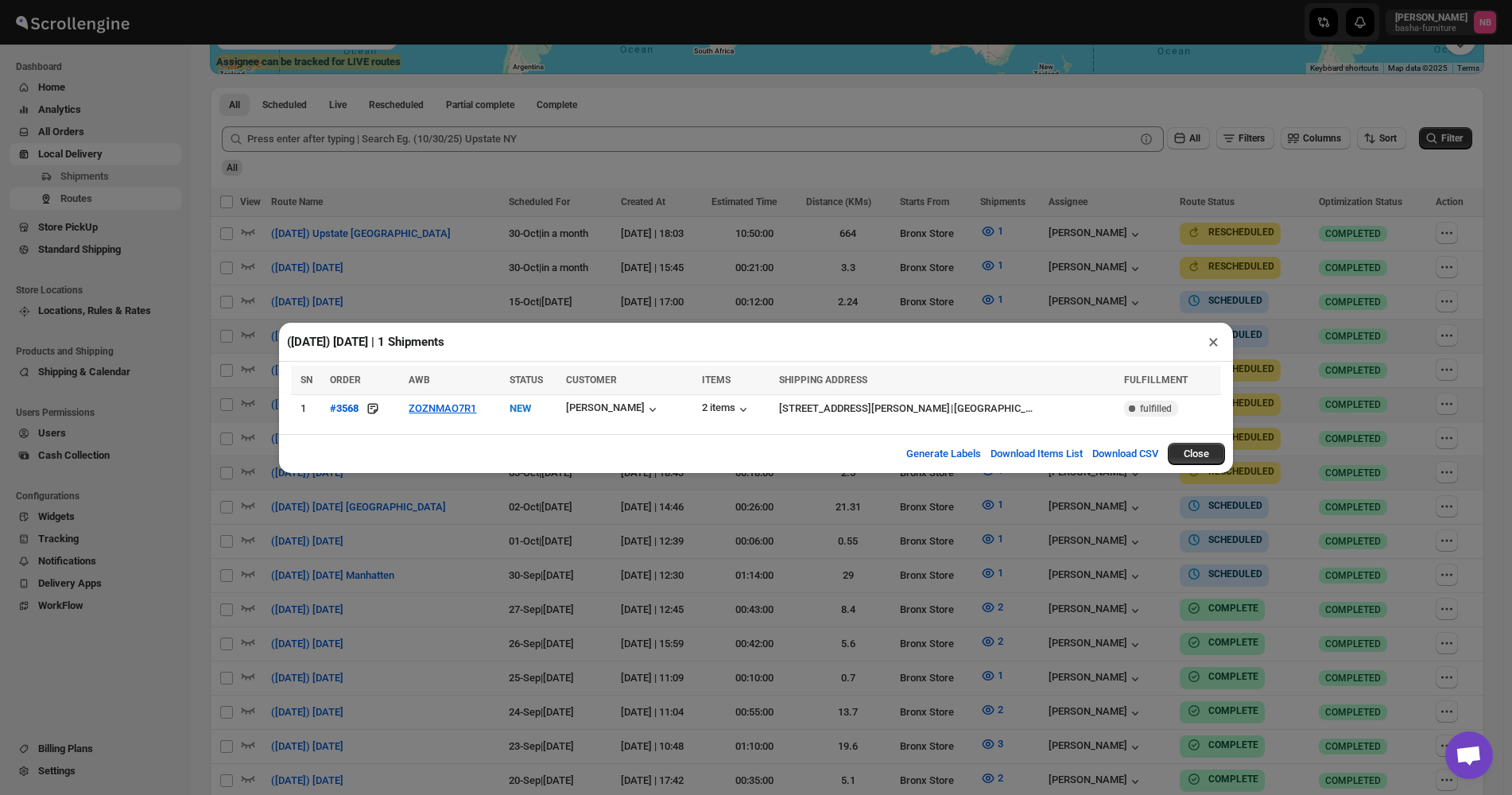
click at [983, 505] on div "([DATE]) [DATE] | 1 Shipments × SN ORDER AWB STATUS CUSTOMER ITEMS SHIPPING ADD…" at bounding box center [756, 397] width 1512 height 795
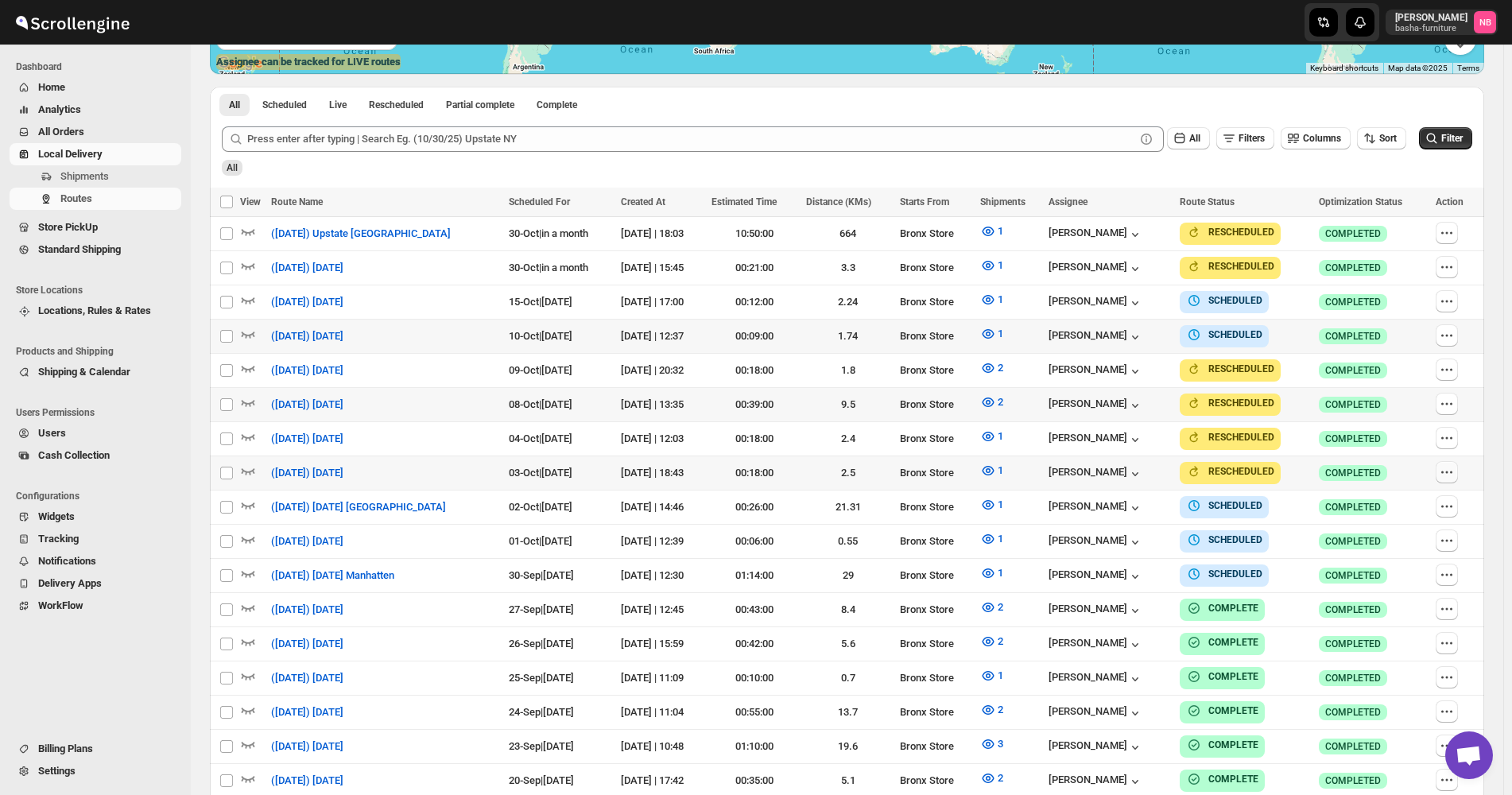
click at [1447, 464] on icon "button" at bounding box center [1446, 471] width 16 height 16
checkbox input "true"
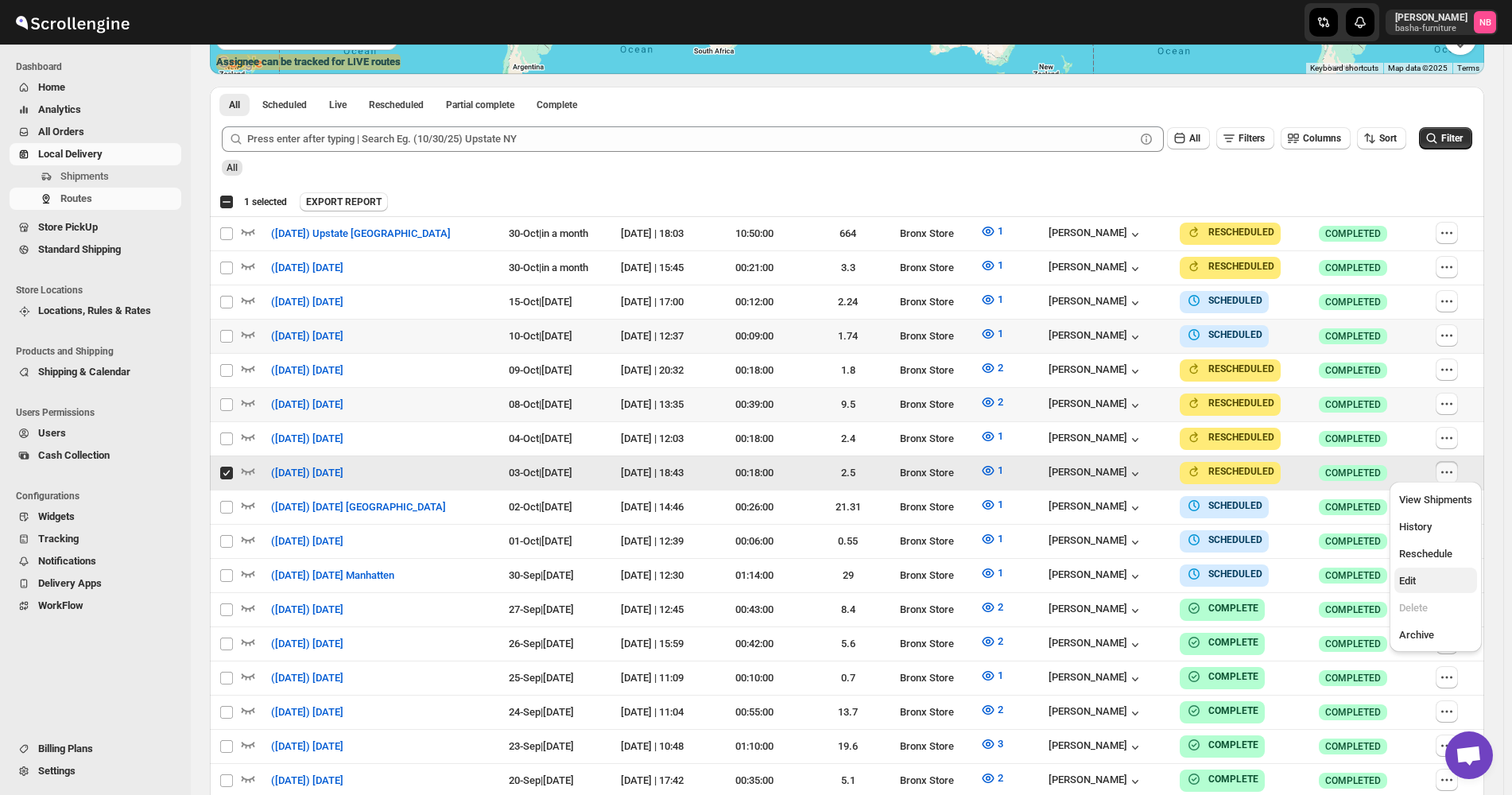
click at [1435, 568] on button "Edit" at bounding box center [1435, 580] width 83 height 25
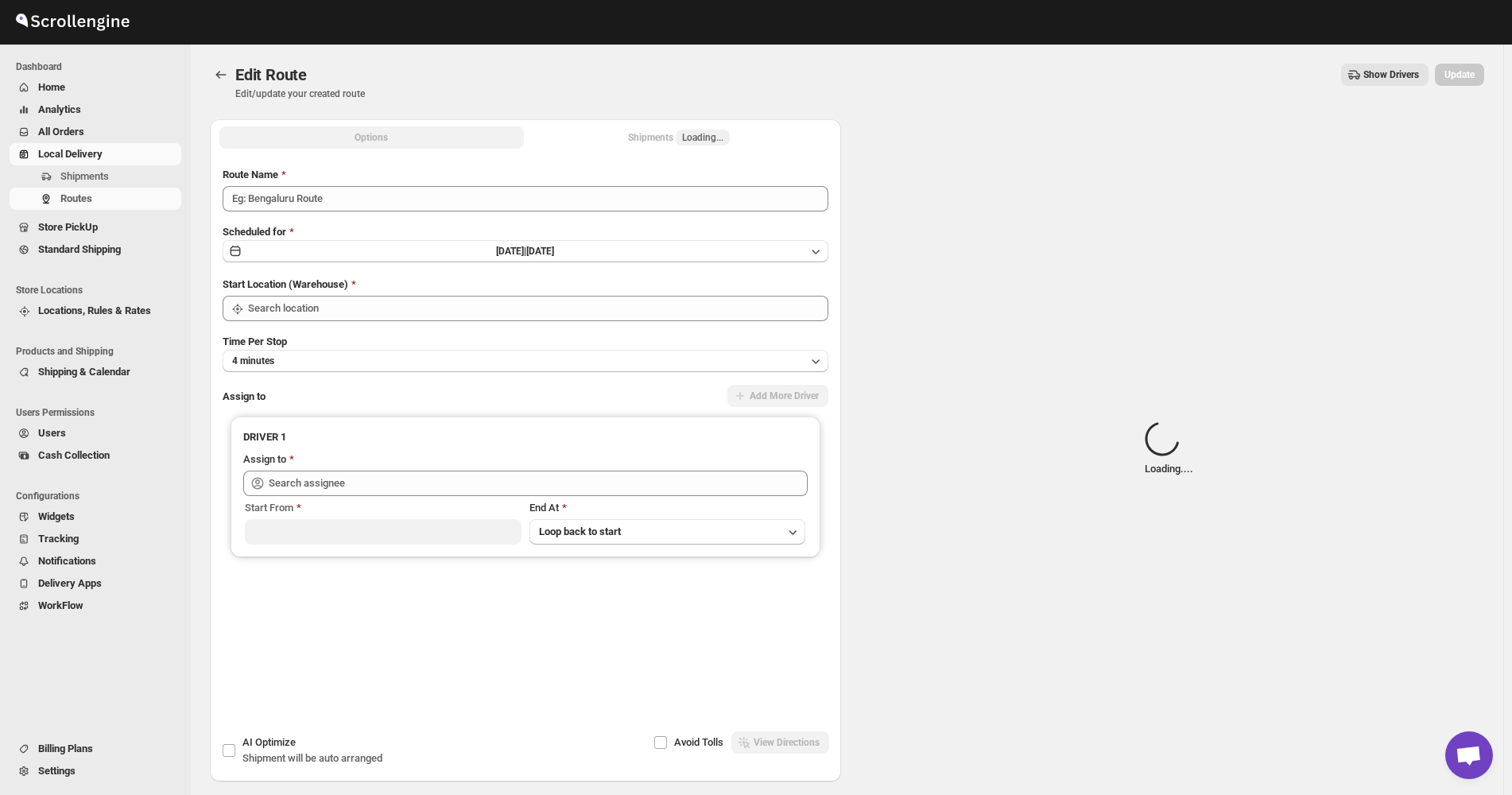
type input "([DATE]) [DATE]"
type input "Bronx Store"
type input "[PERSON_NAME] ([EMAIL_ADDRESS][DOMAIN_NAME])"
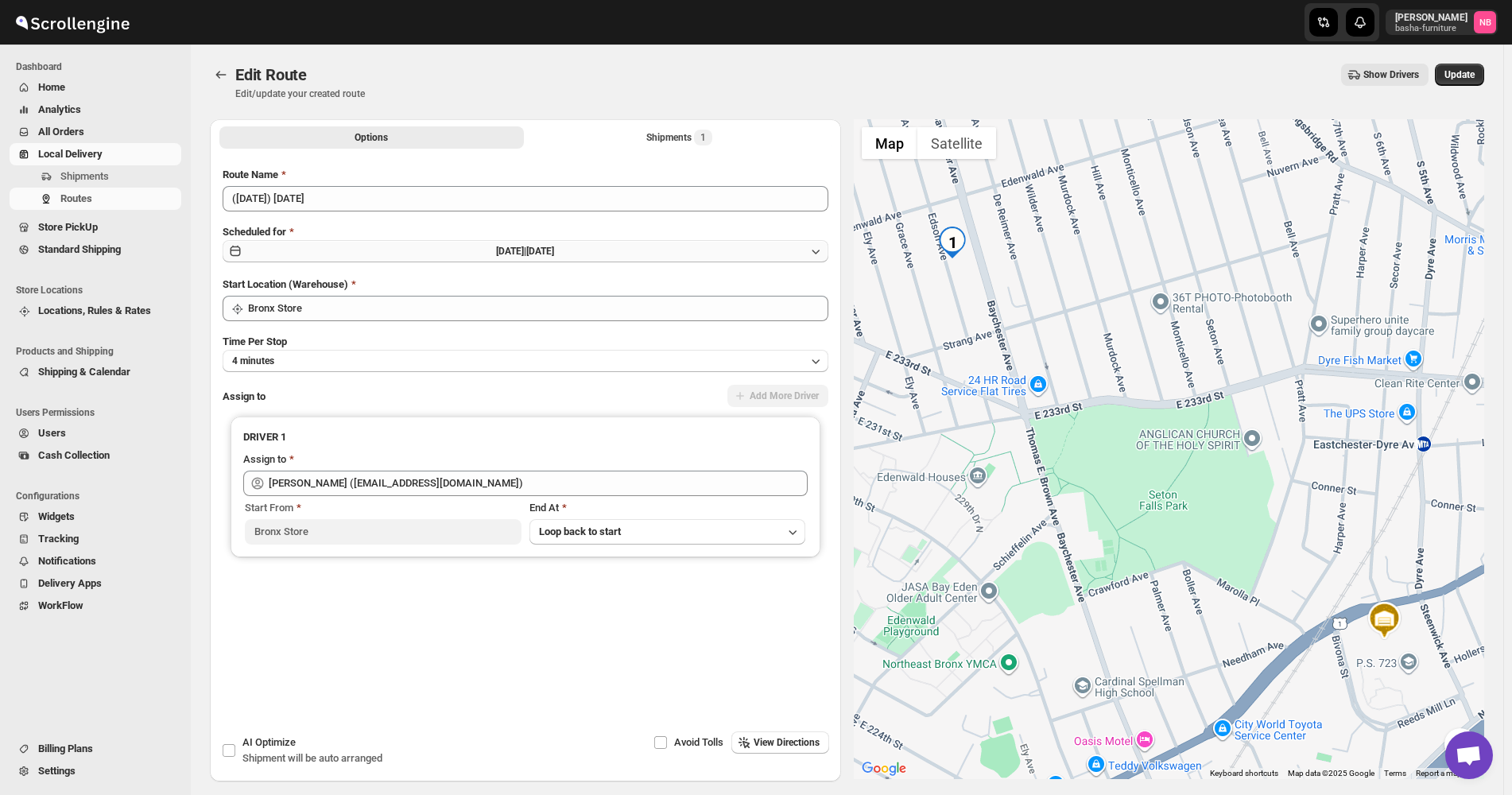
click at [429, 258] on button "[DATE] | [DATE]" at bounding box center [525, 251] width 606 height 22
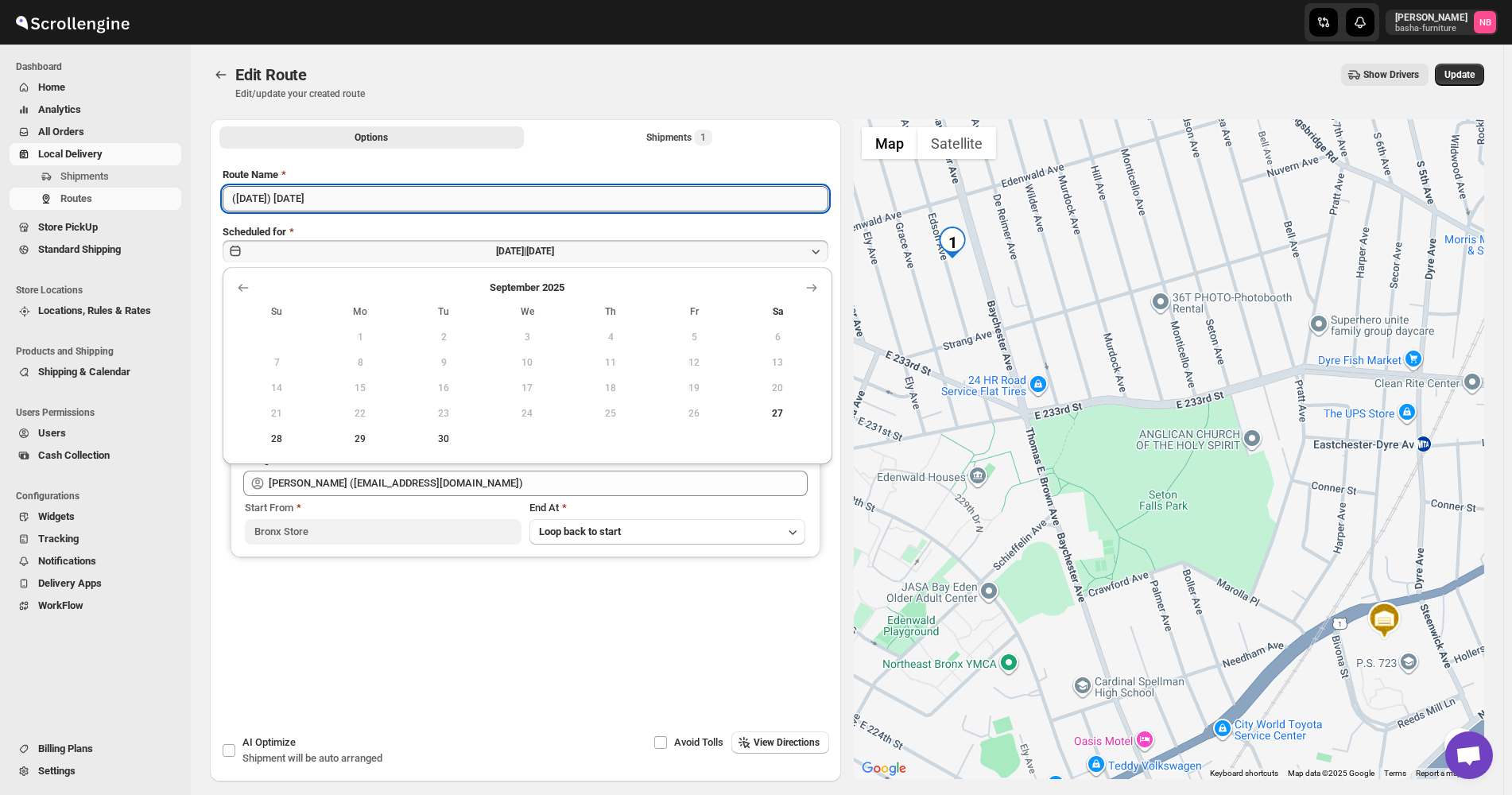
click at [318, 192] on input "([DATE]) [DATE]" at bounding box center [525, 198] width 606 height 25
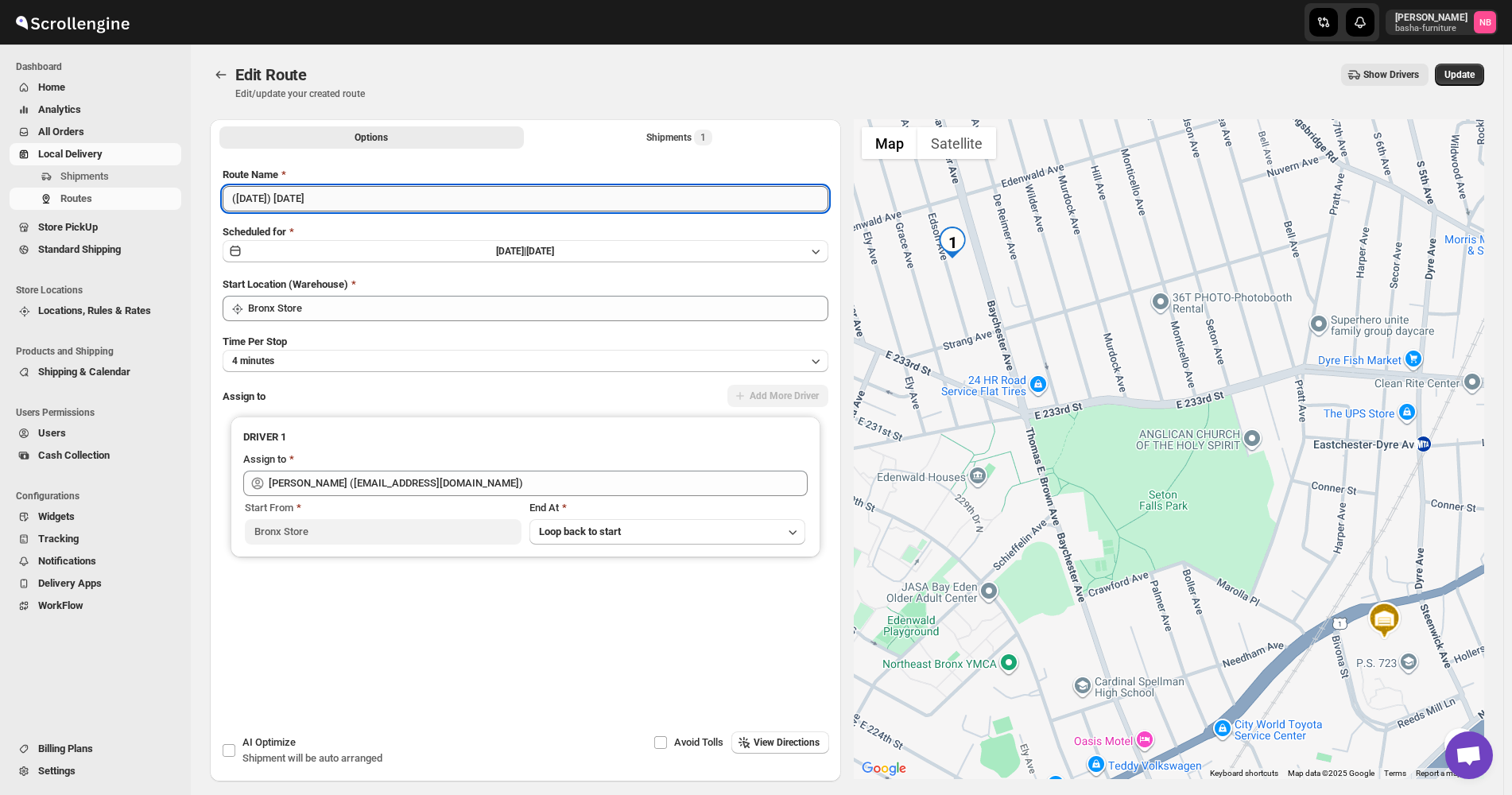
click at [318, 192] on input "([DATE]) [DATE]" at bounding box center [525, 198] width 606 height 25
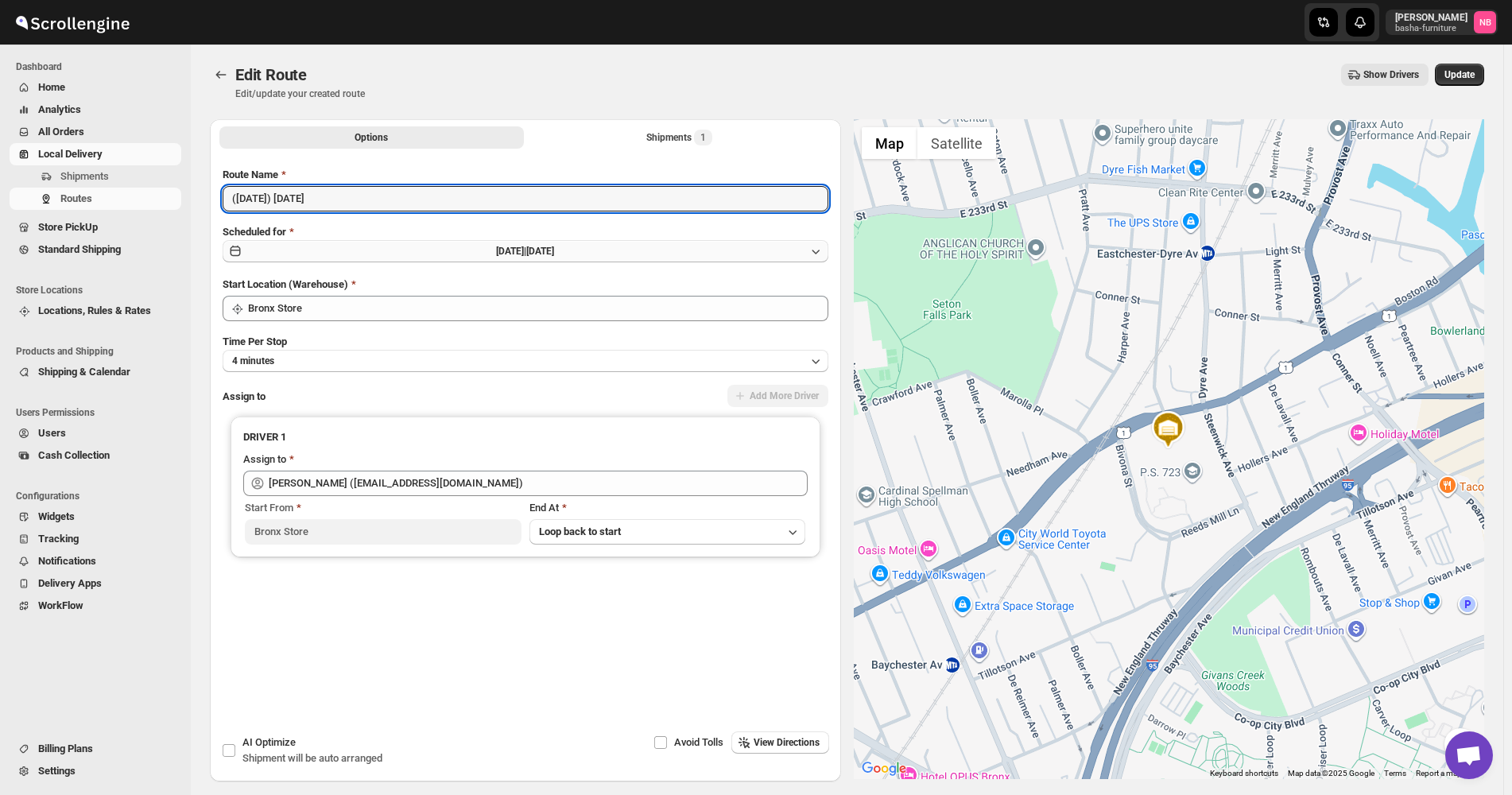
type input "([DATE]) [DATE]"
click at [554, 251] on span "[DATE]" at bounding box center [540, 251] width 28 height 11
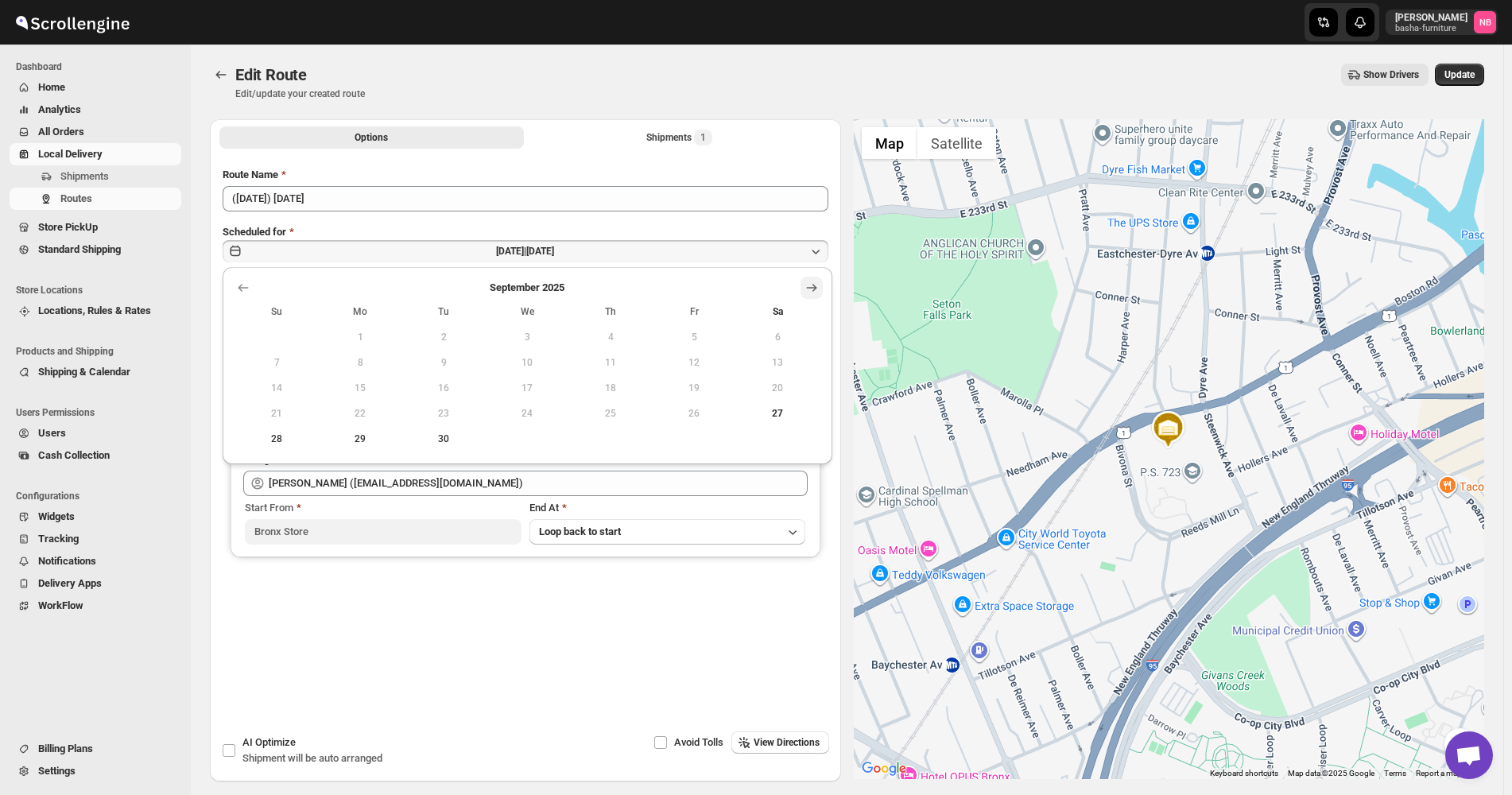
click at [808, 291] on icon "Show next month, October 2025" at bounding box center [811, 287] width 16 height 16
click at [680, 339] on span "3" at bounding box center [694, 337] width 71 height 13
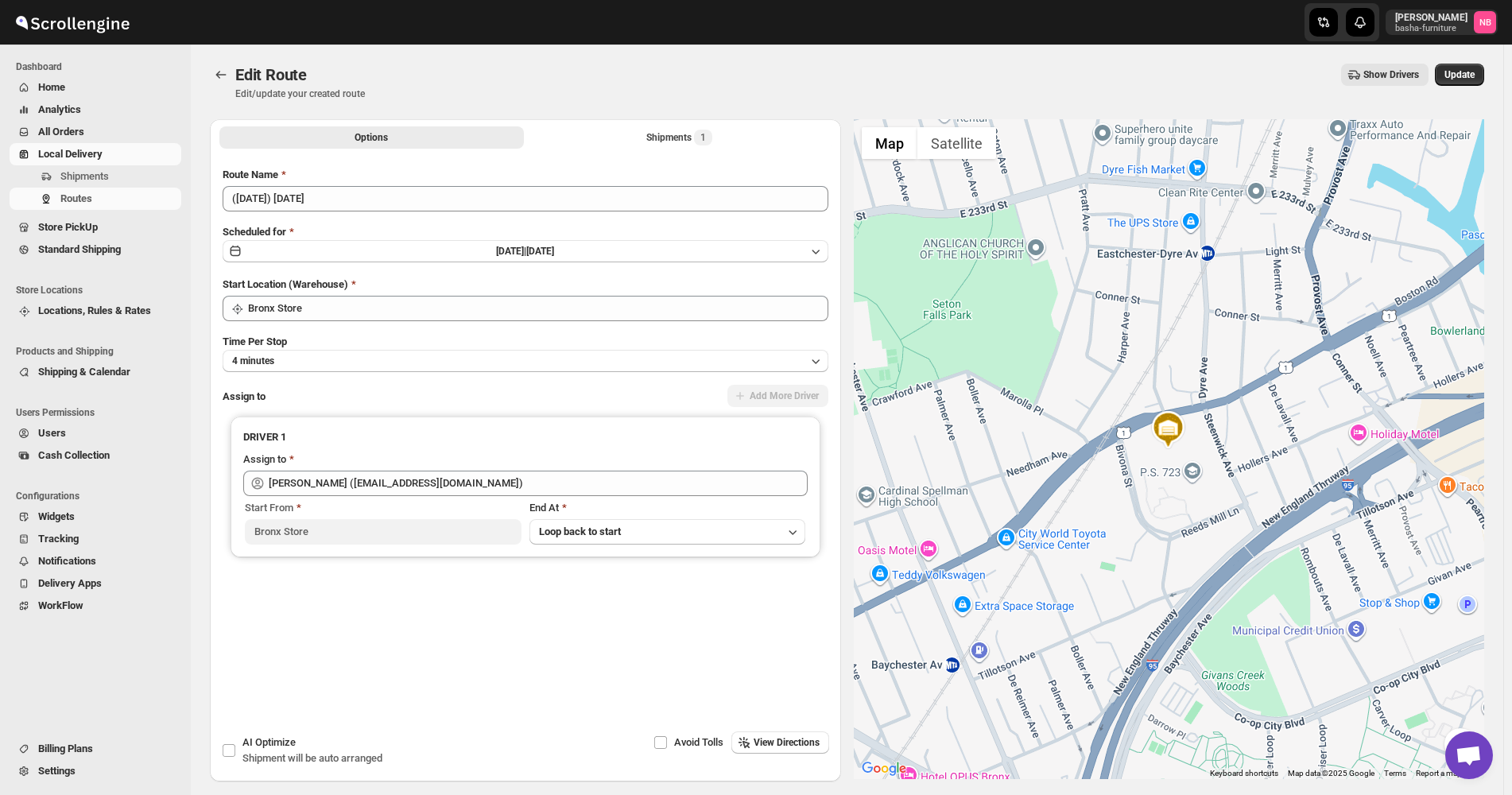
click at [644, 221] on div "Route Name ([DATE]) [DATE] Scheduled for [DATE] | [DATE] Start Location (Wareho…" at bounding box center [525, 418] width 606 height 504
click at [1473, 75] on span "Update" at bounding box center [1459, 75] width 31 height 13
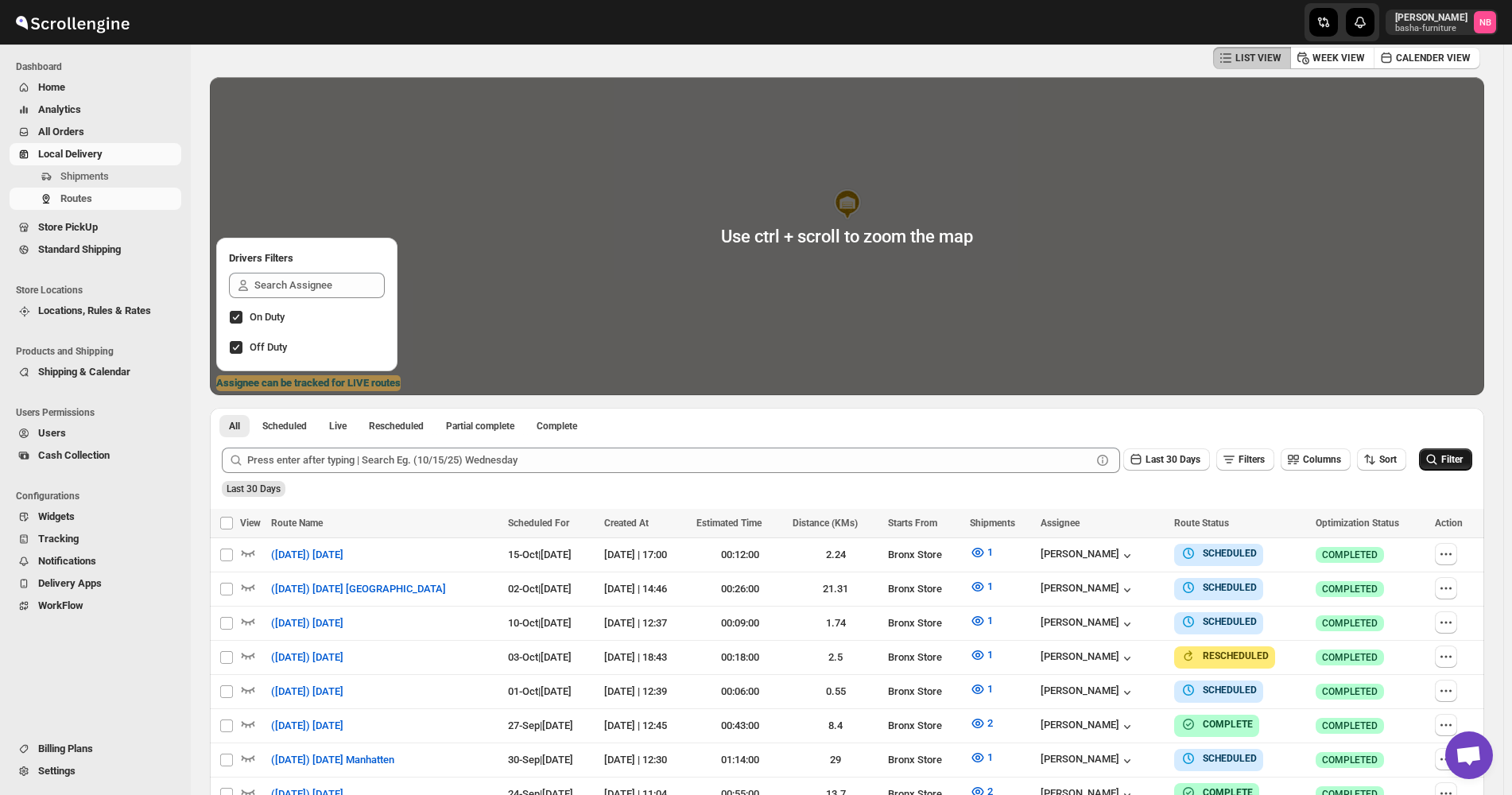
scroll to position [274, 0]
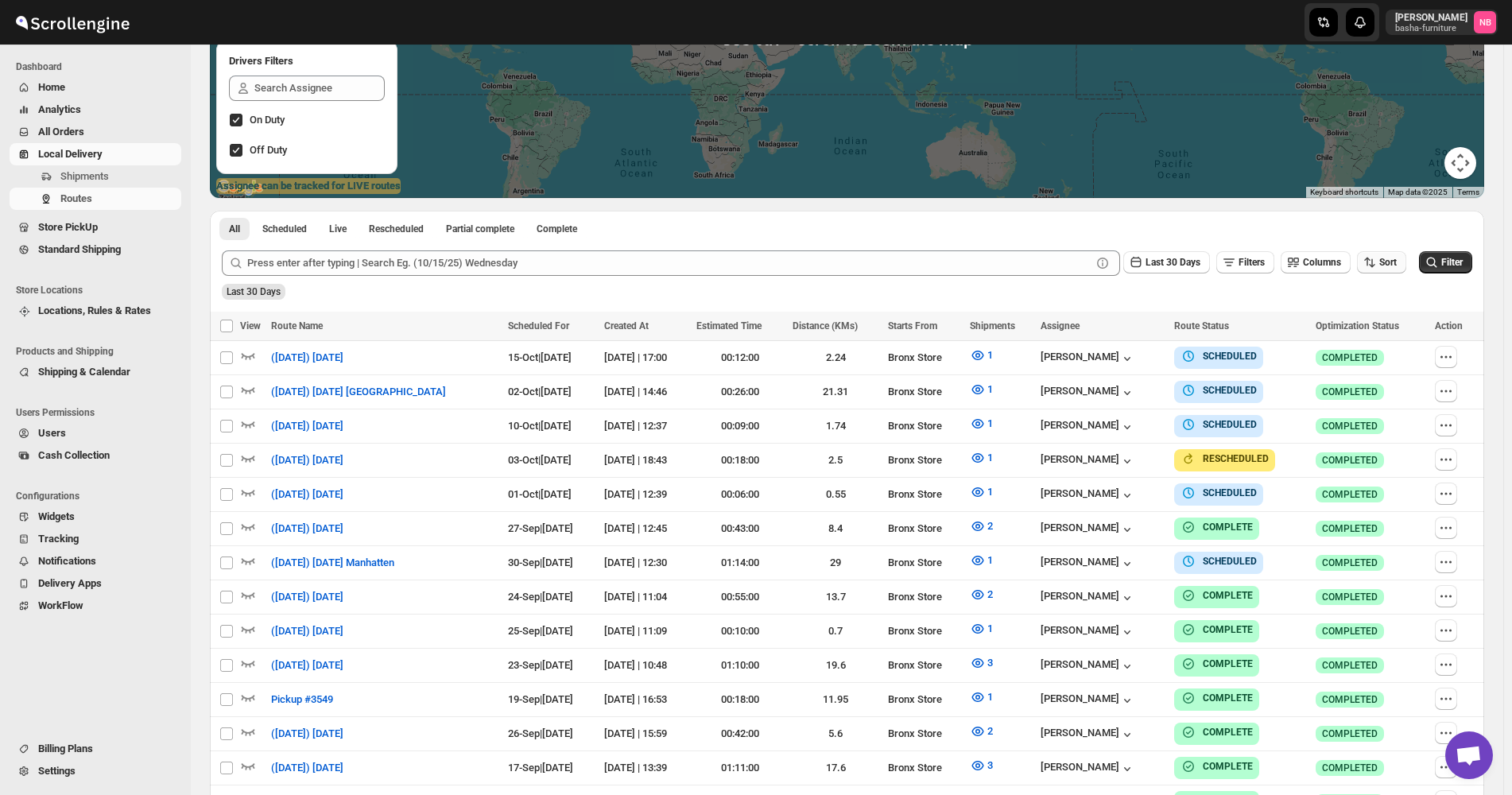
click at [1387, 272] on button "Sort" at bounding box center [1381, 263] width 49 height 22
click at [1383, 378] on div "Route Name" at bounding box center [1370, 376] width 56 height 16
click at [1381, 352] on div "Due Date" at bounding box center [1364, 348] width 42 height 16
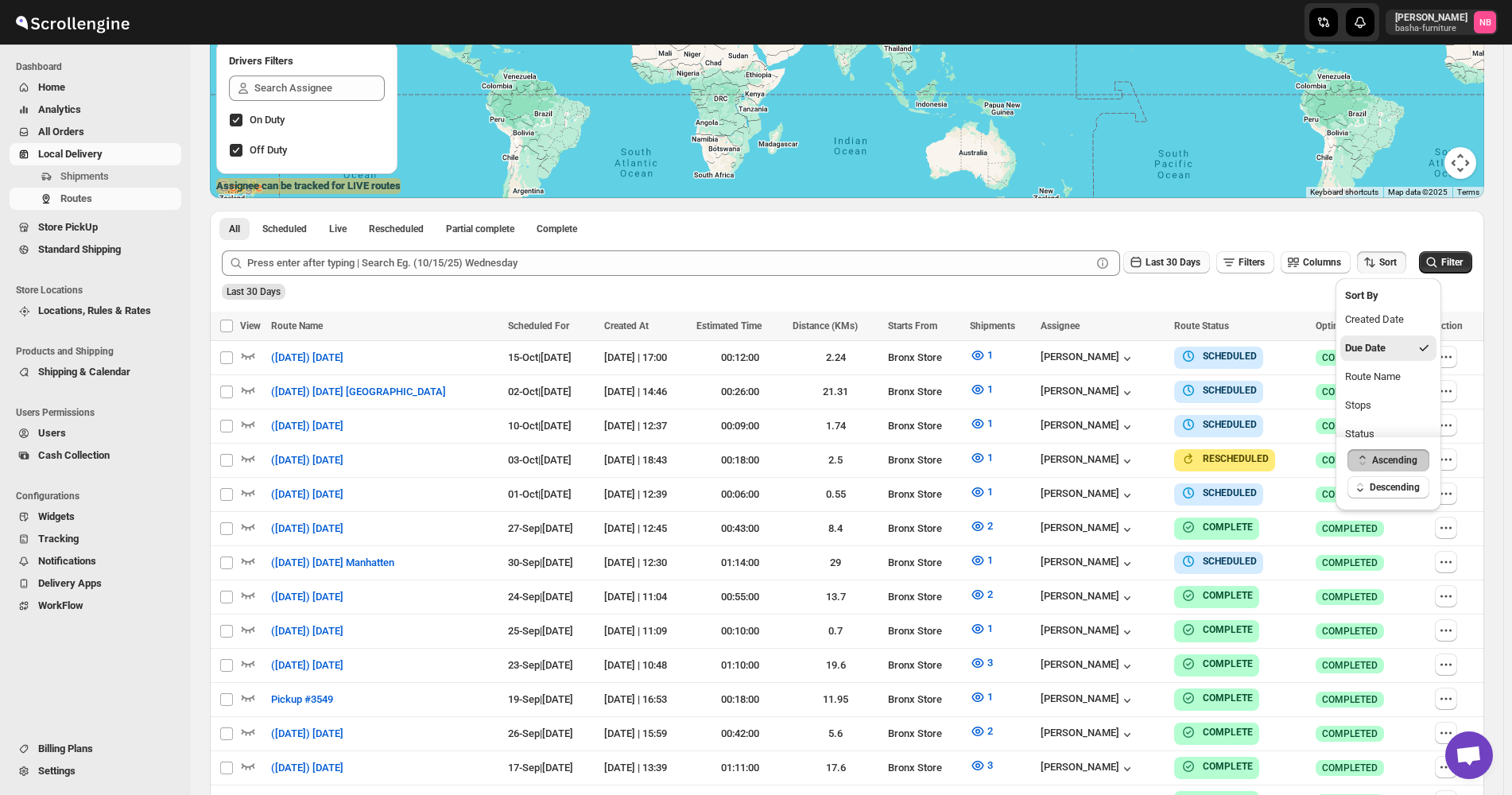
click at [1210, 274] on button "Last 30 Days" at bounding box center [1166, 263] width 86 height 22
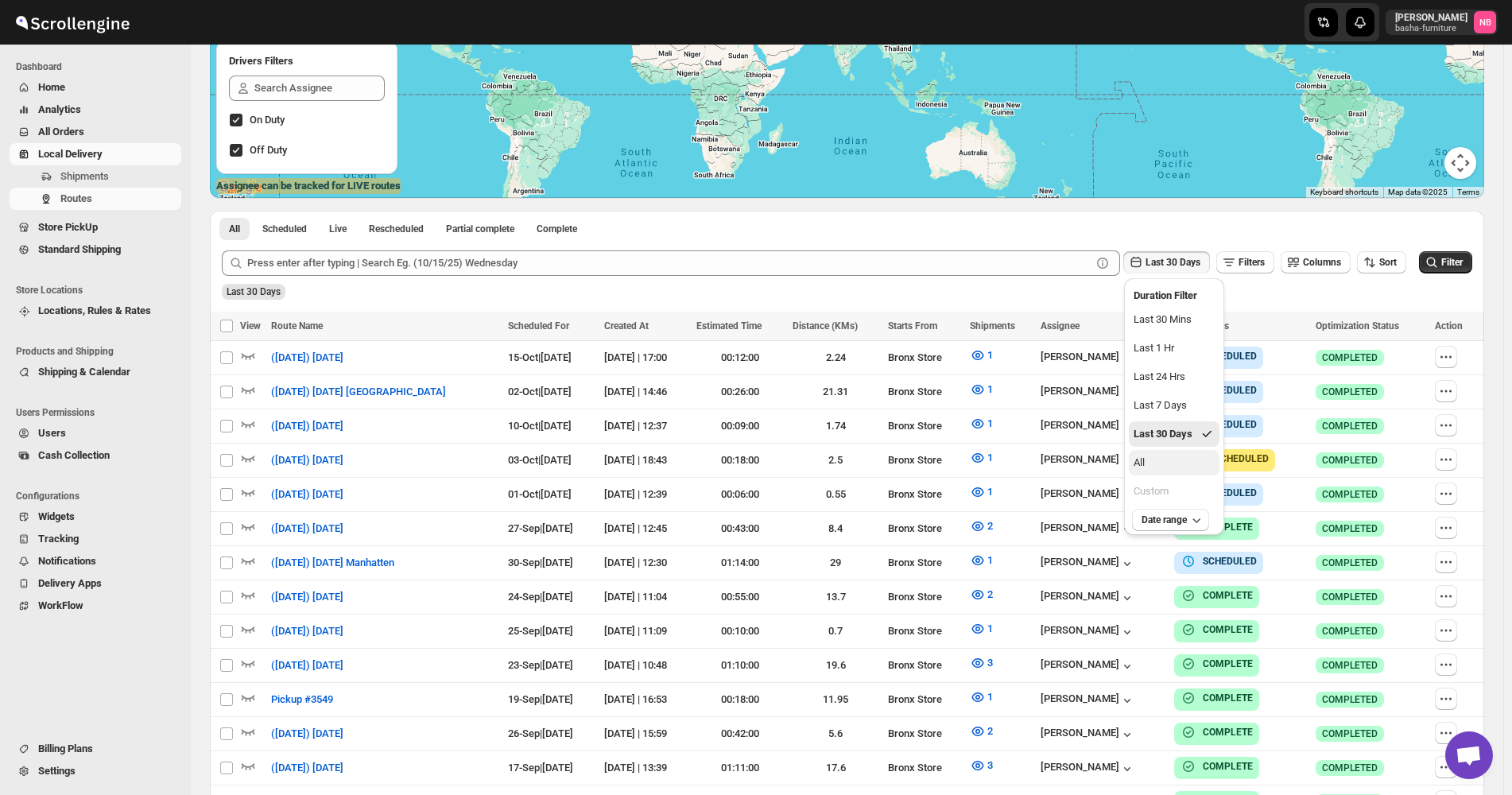
click at [1194, 460] on button "All" at bounding box center [1174, 462] width 91 height 25
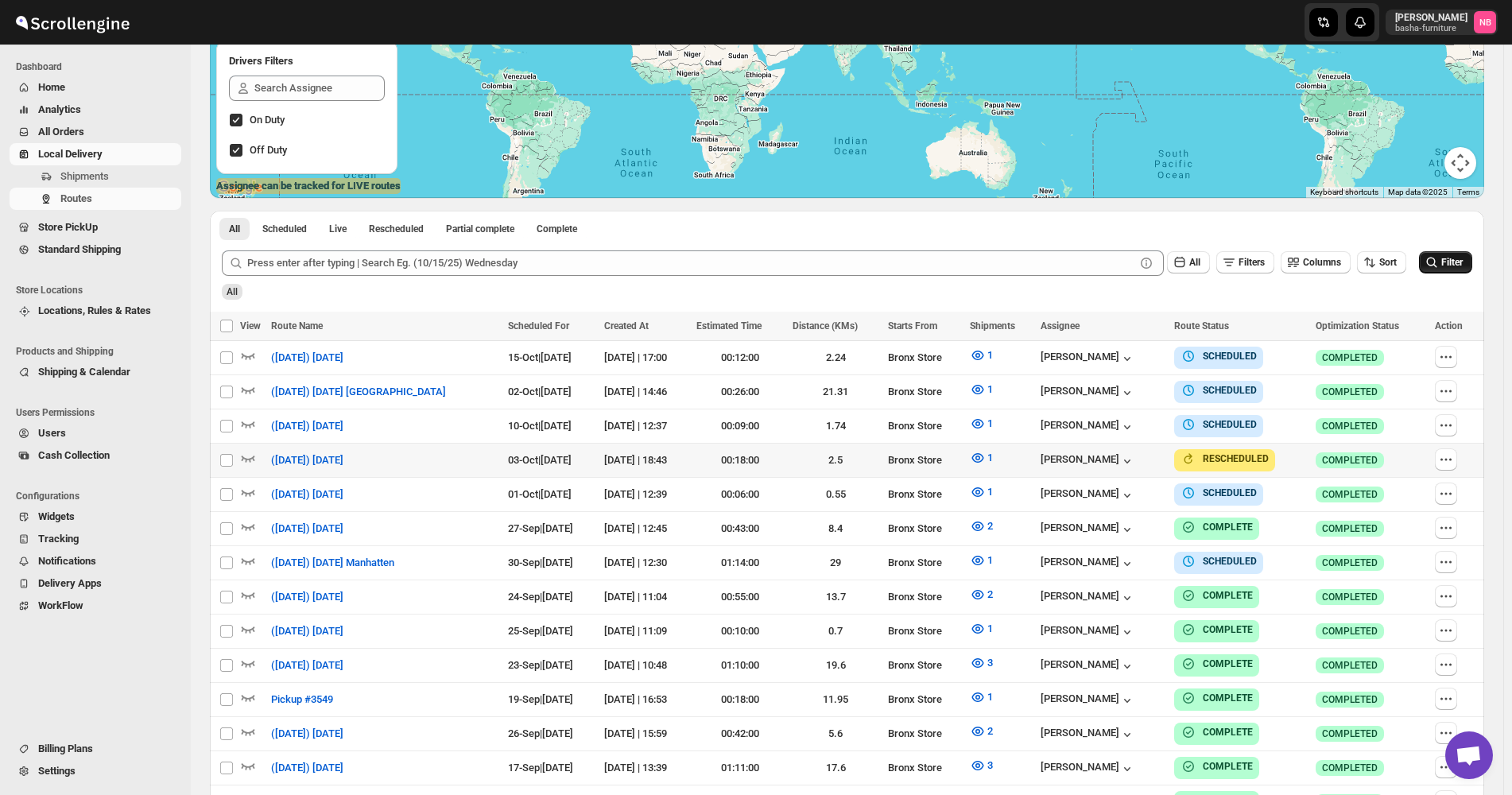
click at [1461, 260] on span "Filter" at bounding box center [1452, 263] width 21 height 11
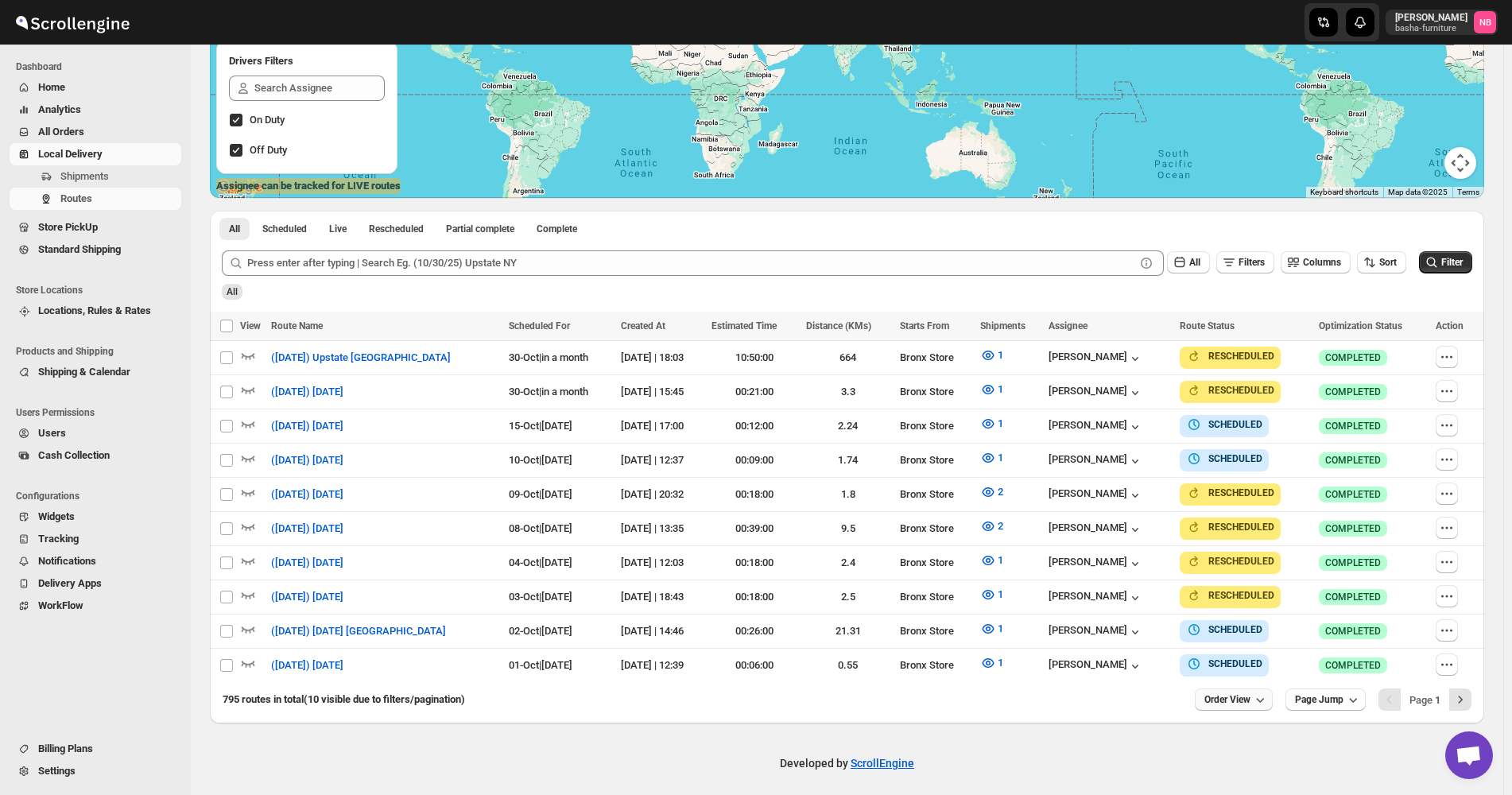
click at [1239, 693] on span "Order View" at bounding box center [1228, 699] width 46 height 13
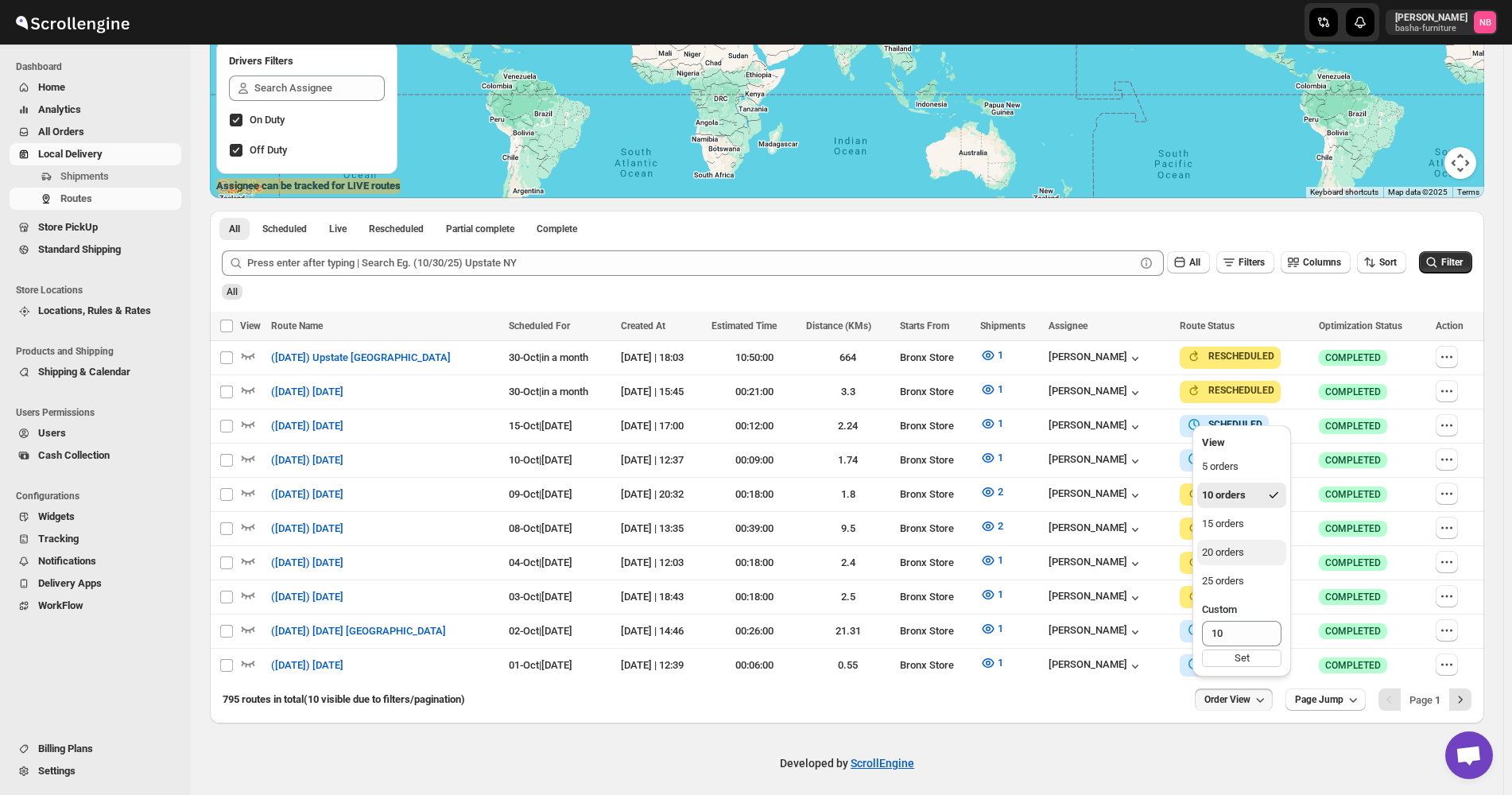
click at [1254, 561] on button "20 orders" at bounding box center [1242, 552] width 89 height 25
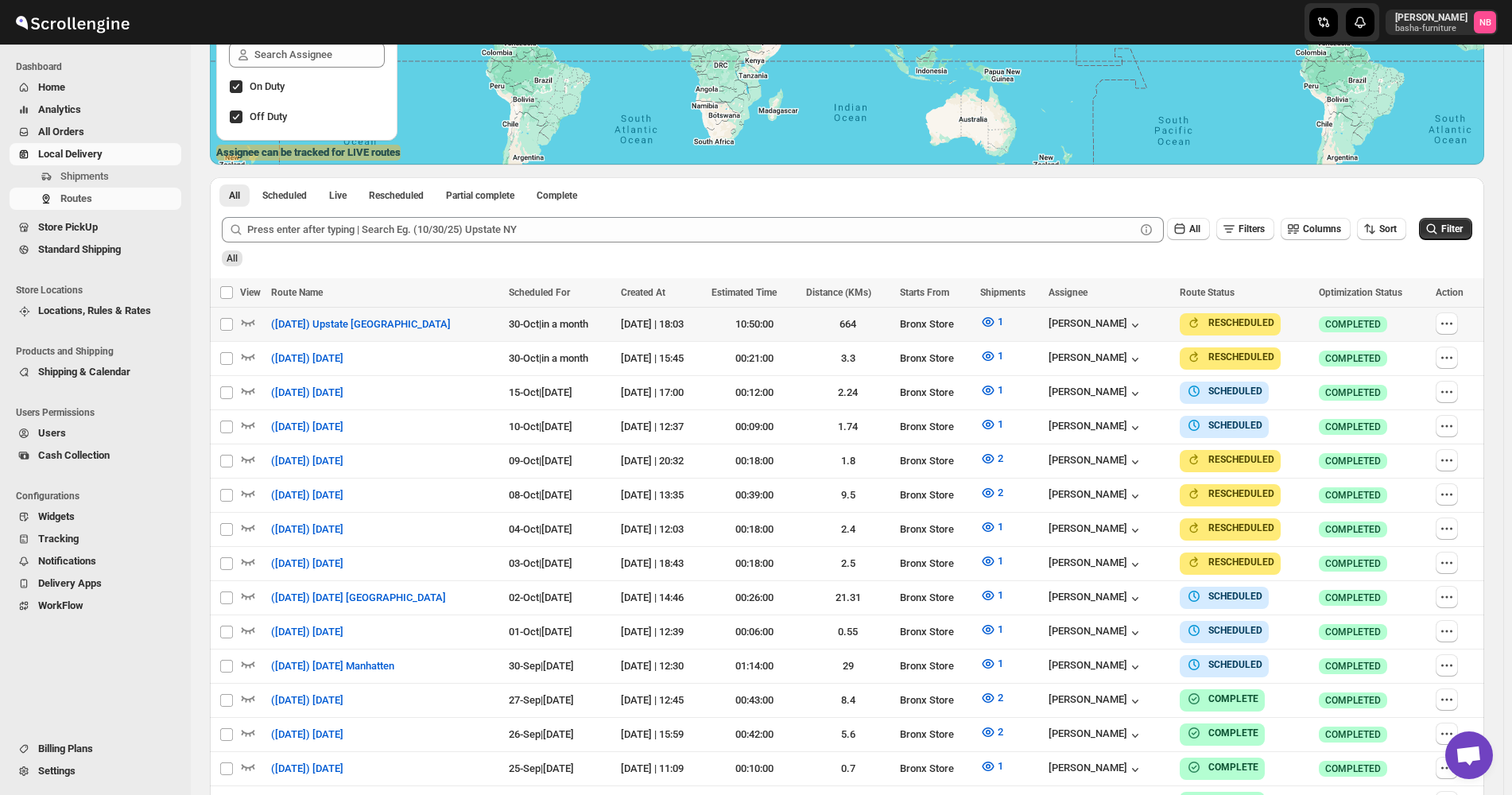
scroll to position [318, 0]
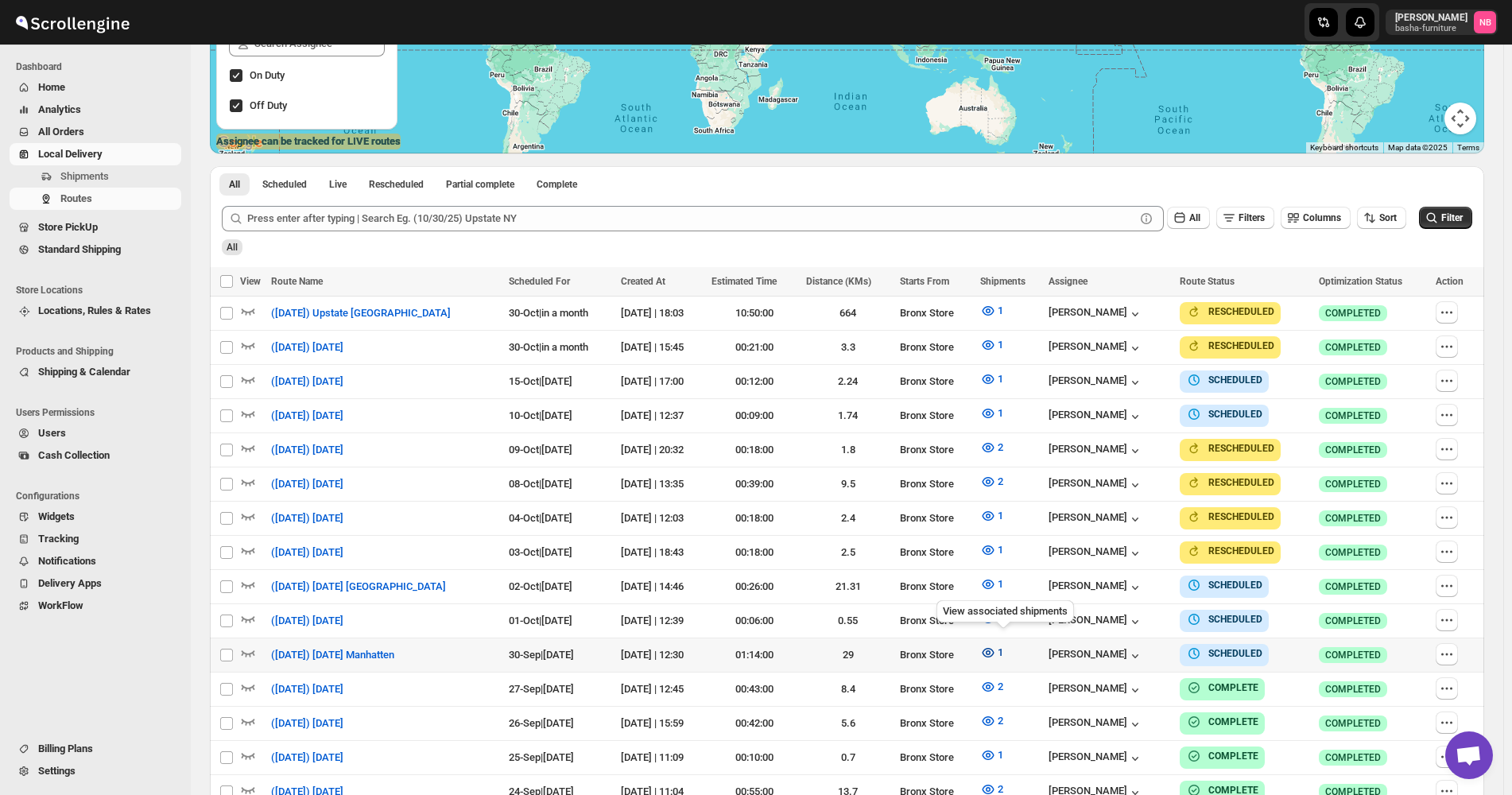
click at [996, 651] on icon "button" at bounding box center [988, 652] width 16 height 16
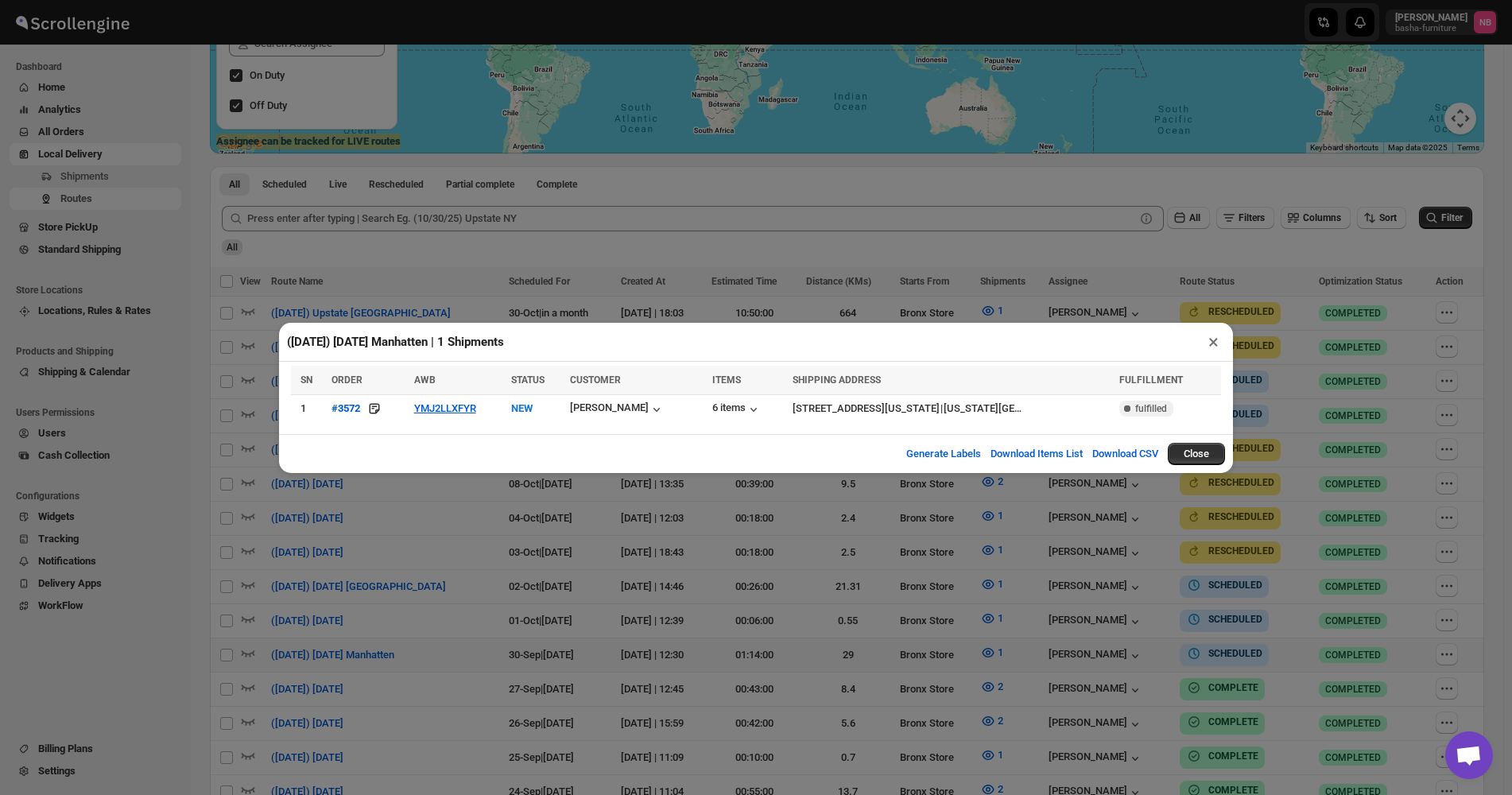
click at [733, 594] on div "([DATE]) [DATE] Manhatten | 1 Shipments × SN ORDER AWB STATUS CUSTOMER ITEMS SH…" at bounding box center [756, 397] width 1512 height 795
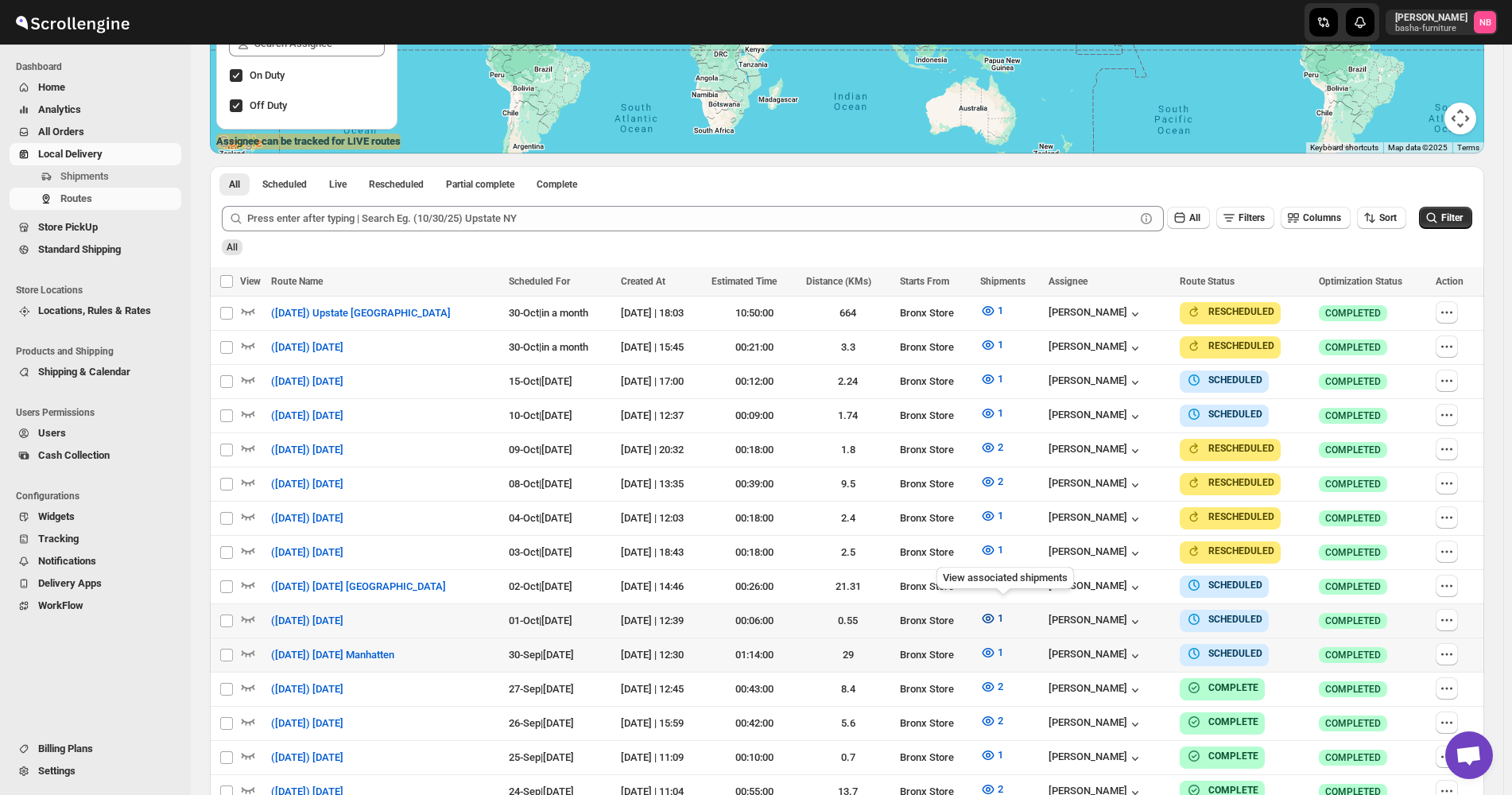
click at [994, 612] on icon "button" at bounding box center [988, 618] width 16 height 16
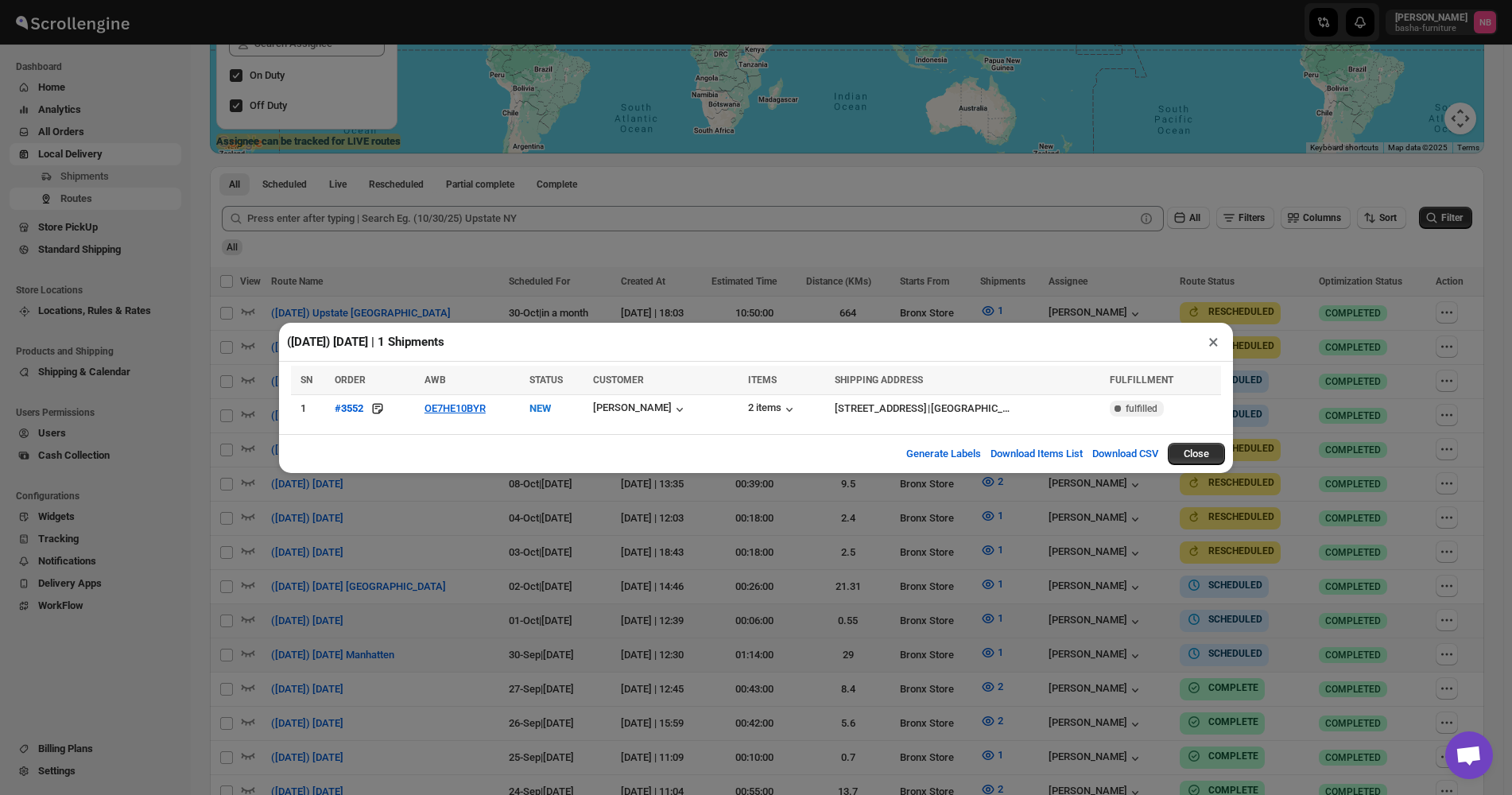
click at [556, 623] on div "([DATE]) [DATE] | 1 Shipments × SN ORDER AWB STATUS CUSTOMER ITEMS SHIPPING ADD…" at bounding box center [756, 397] width 1512 height 795
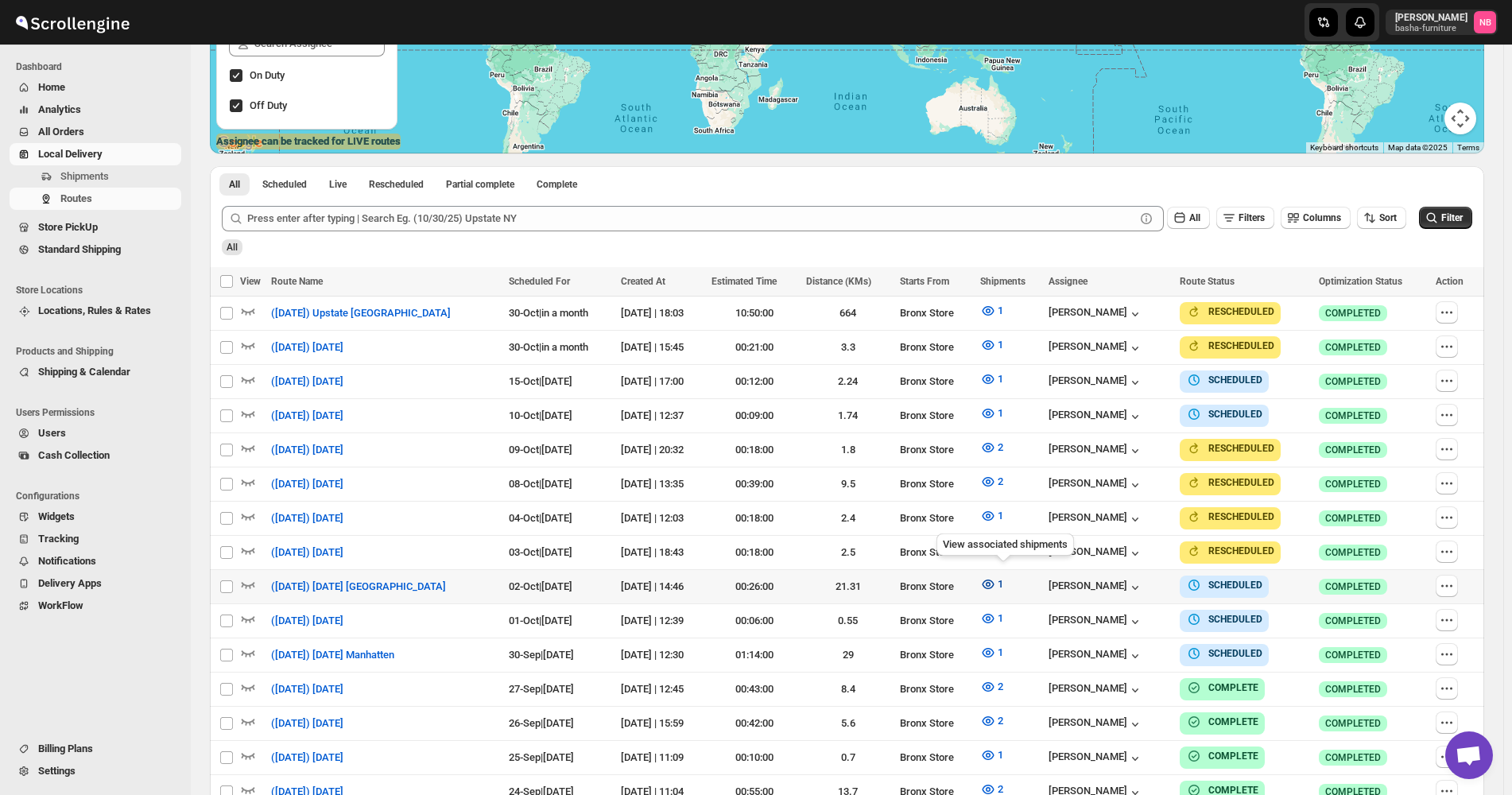
click at [999, 586] on button "1" at bounding box center [991, 583] width 42 height 25
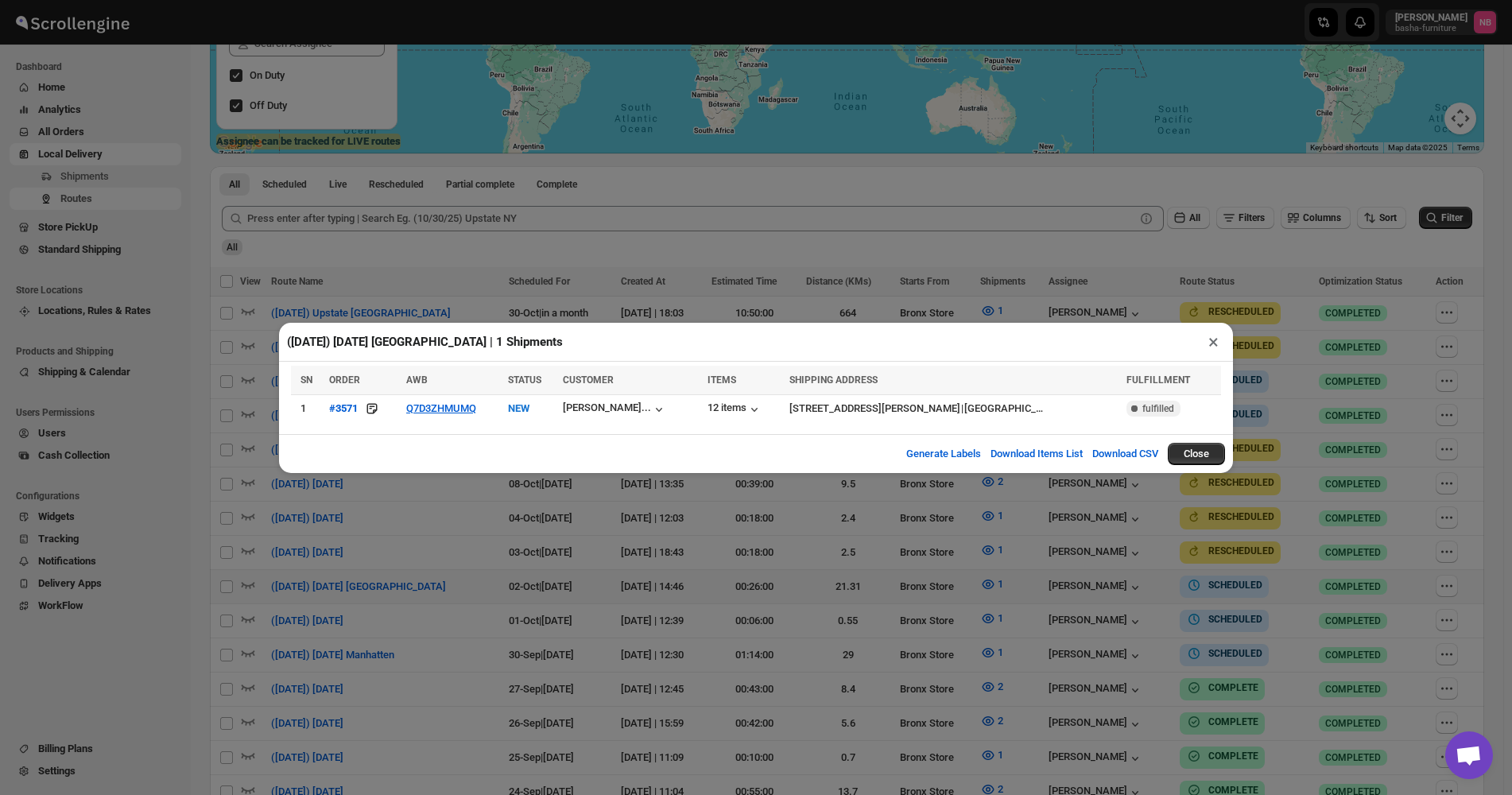
click at [502, 588] on div "([DATE]) [DATE] [GEOGRAPHIC_DATA] | 1 Shipments × SN ORDER AWB STATUS CUSTOMER …" at bounding box center [756, 397] width 1512 height 795
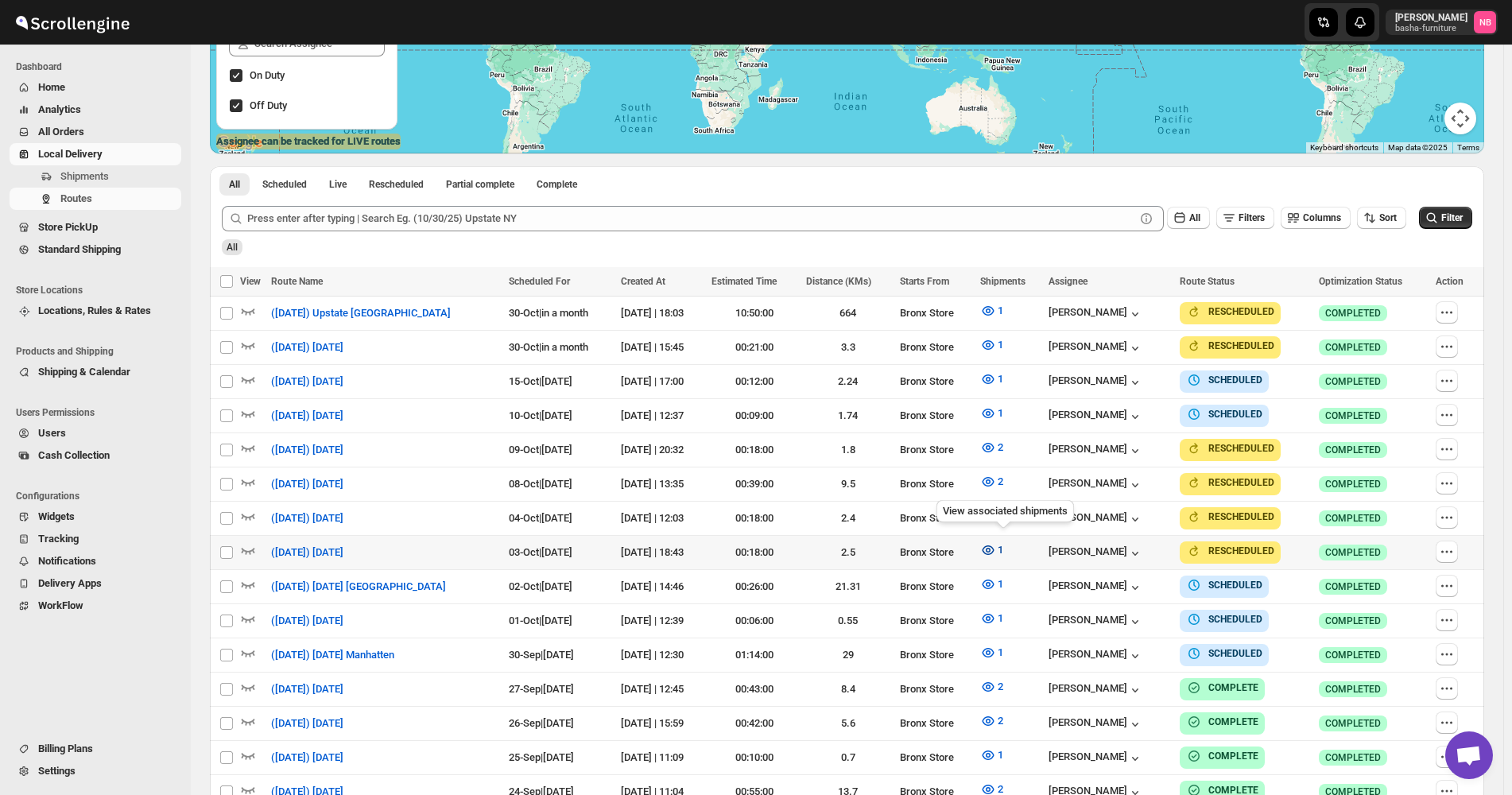
click at [996, 548] on icon "button" at bounding box center [988, 549] width 16 height 16
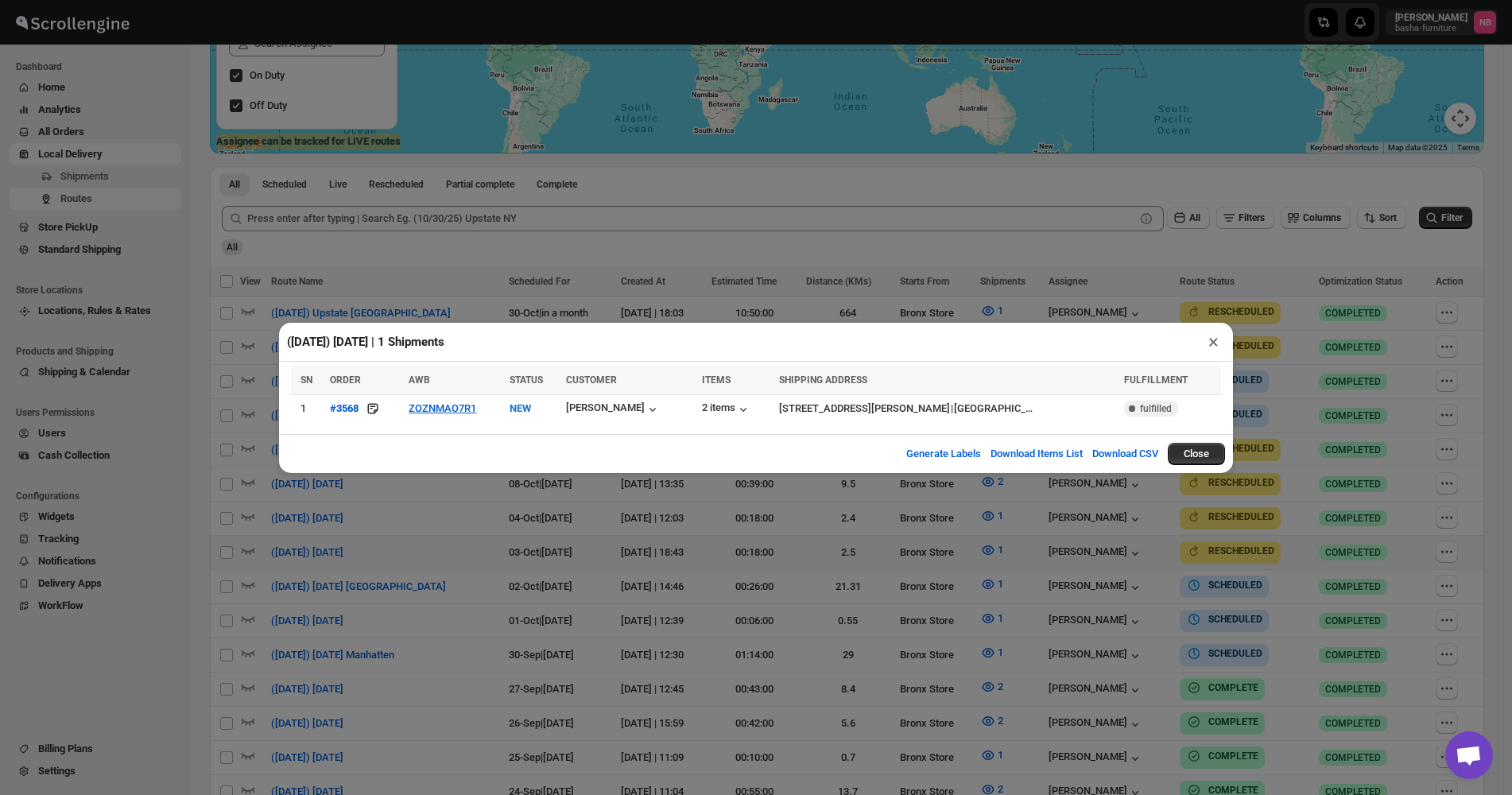
click at [610, 547] on div "([DATE]) [DATE] | 1 Shipments × SN ORDER AWB STATUS CUSTOMER ITEMS SHIPPING ADD…" at bounding box center [756, 397] width 1512 height 795
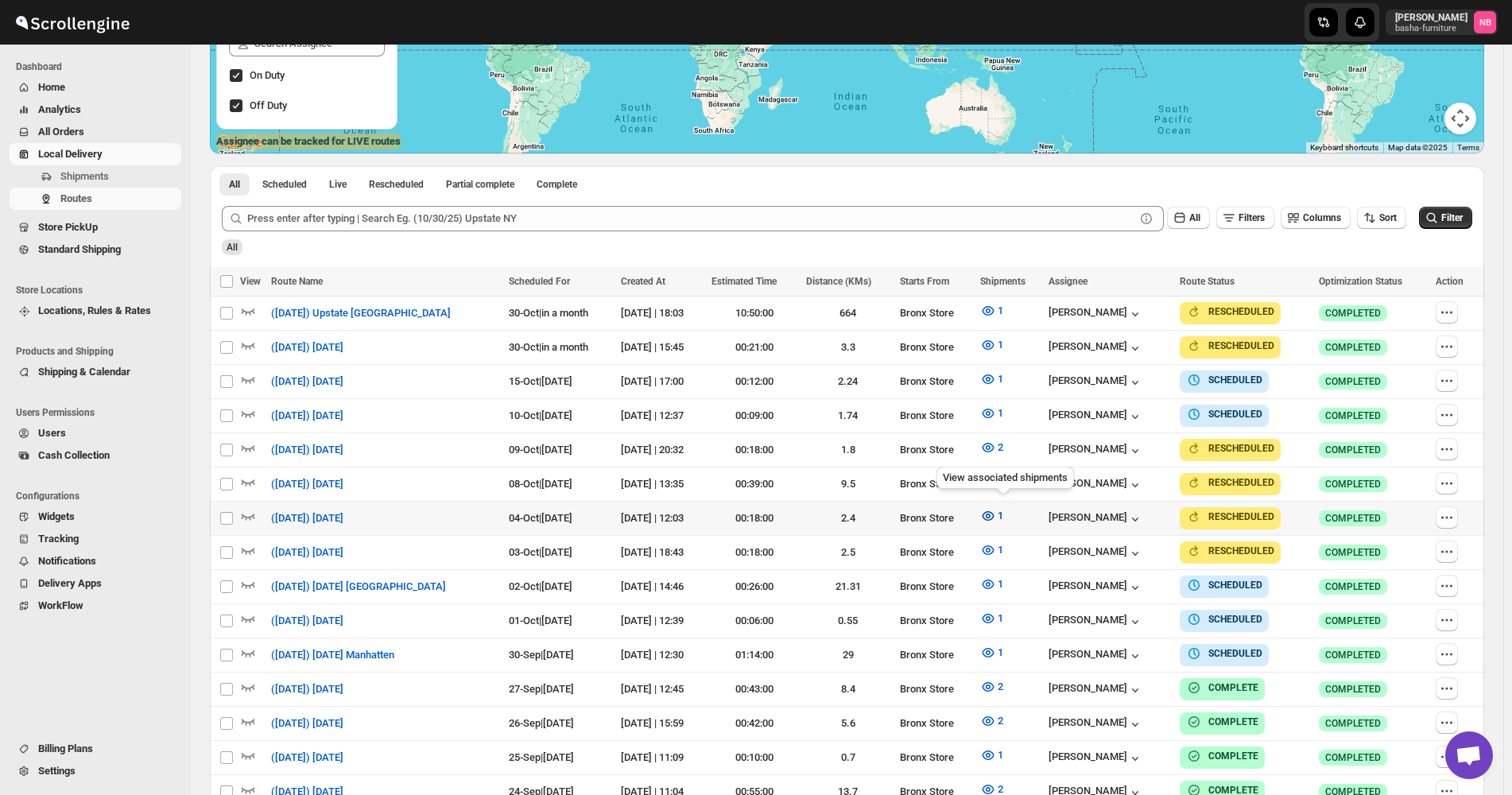
click at [994, 512] on icon "button" at bounding box center [988, 516] width 12 height 9
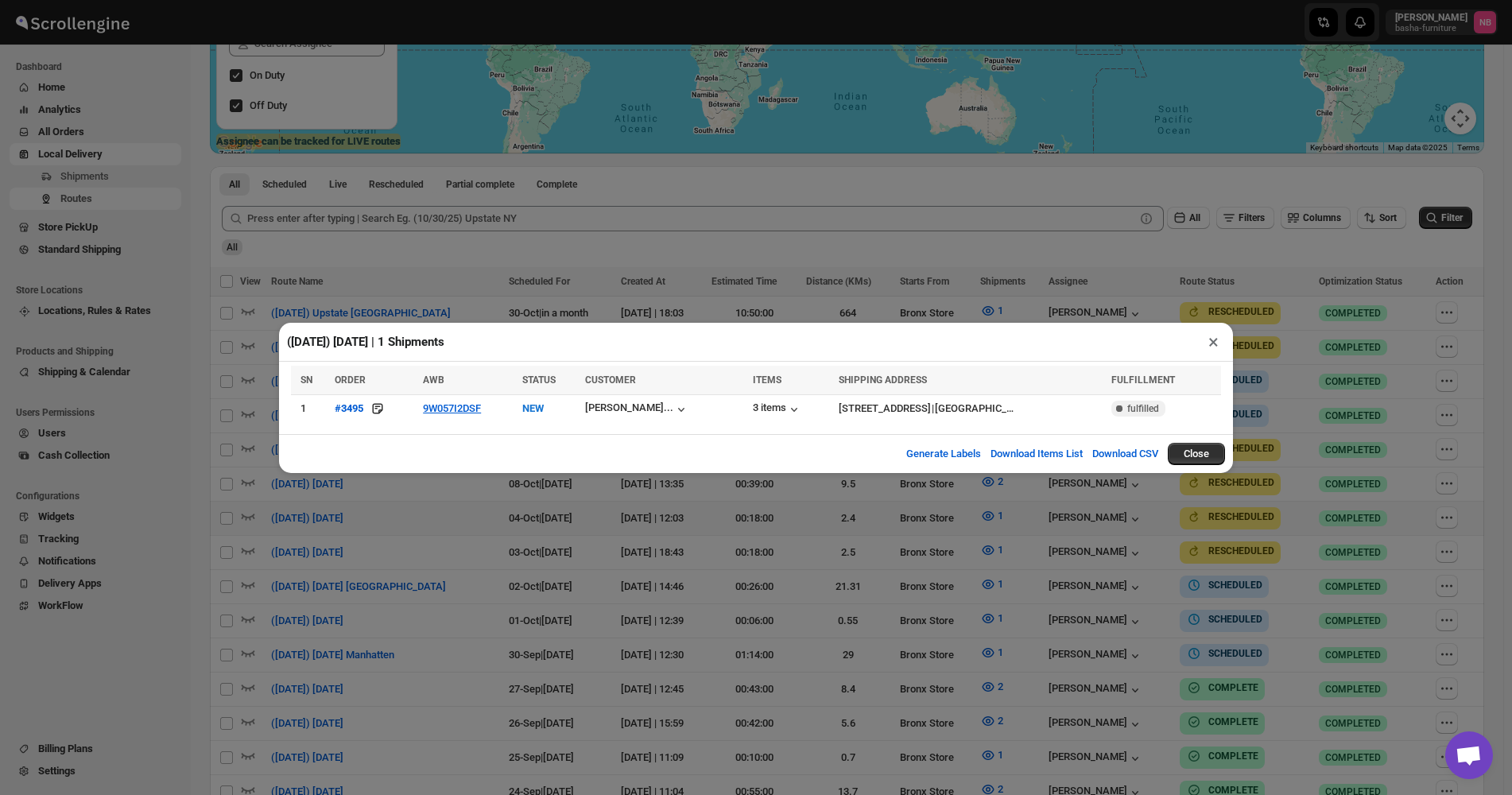
click at [741, 584] on div "([DATE]) [DATE] | 1 Shipments × SN ORDER AWB STATUS CUSTOMER ITEMS SHIPPING ADD…" at bounding box center [756, 397] width 1512 height 795
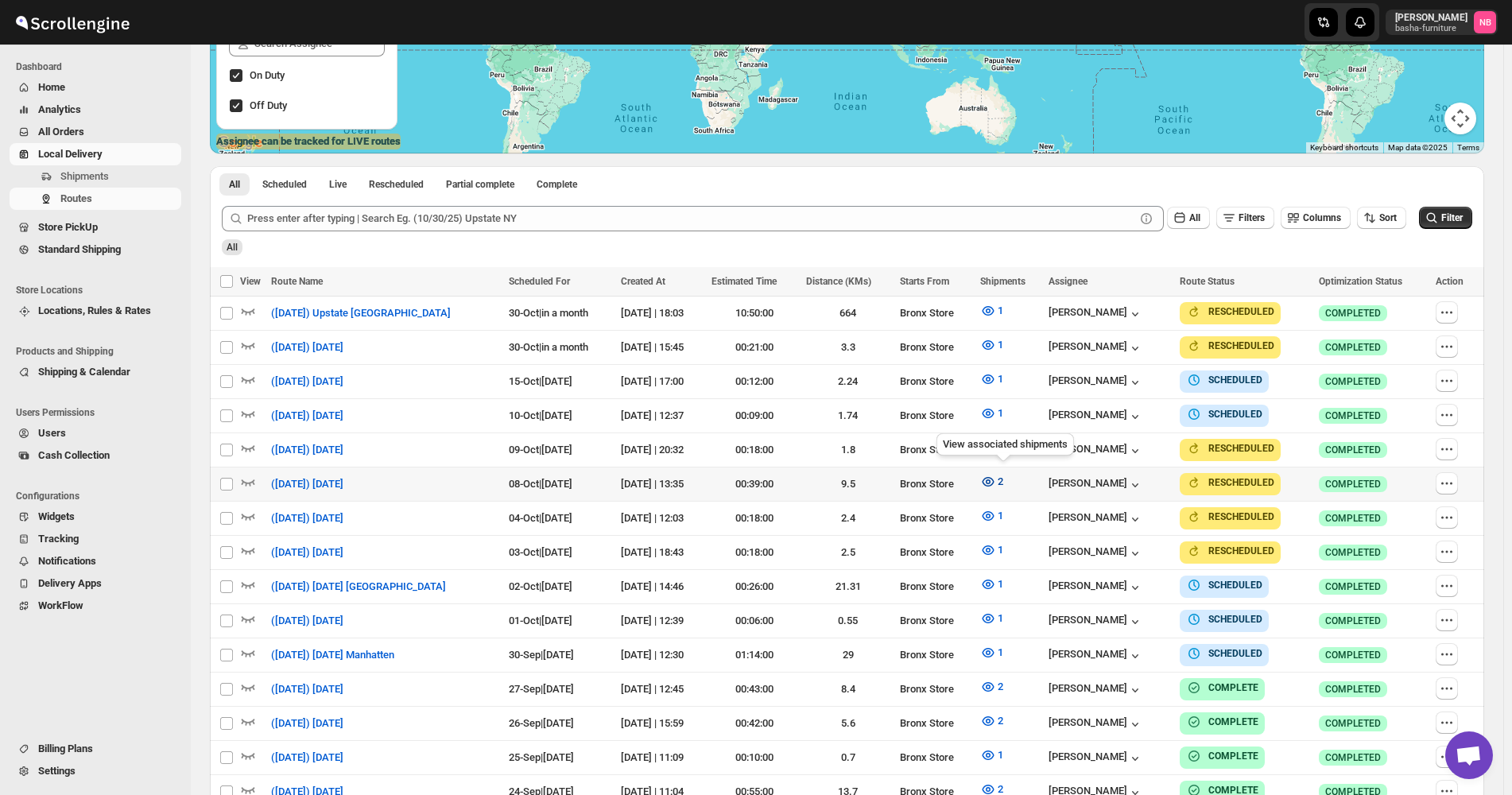
click at [996, 480] on icon "button" at bounding box center [988, 481] width 16 height 16
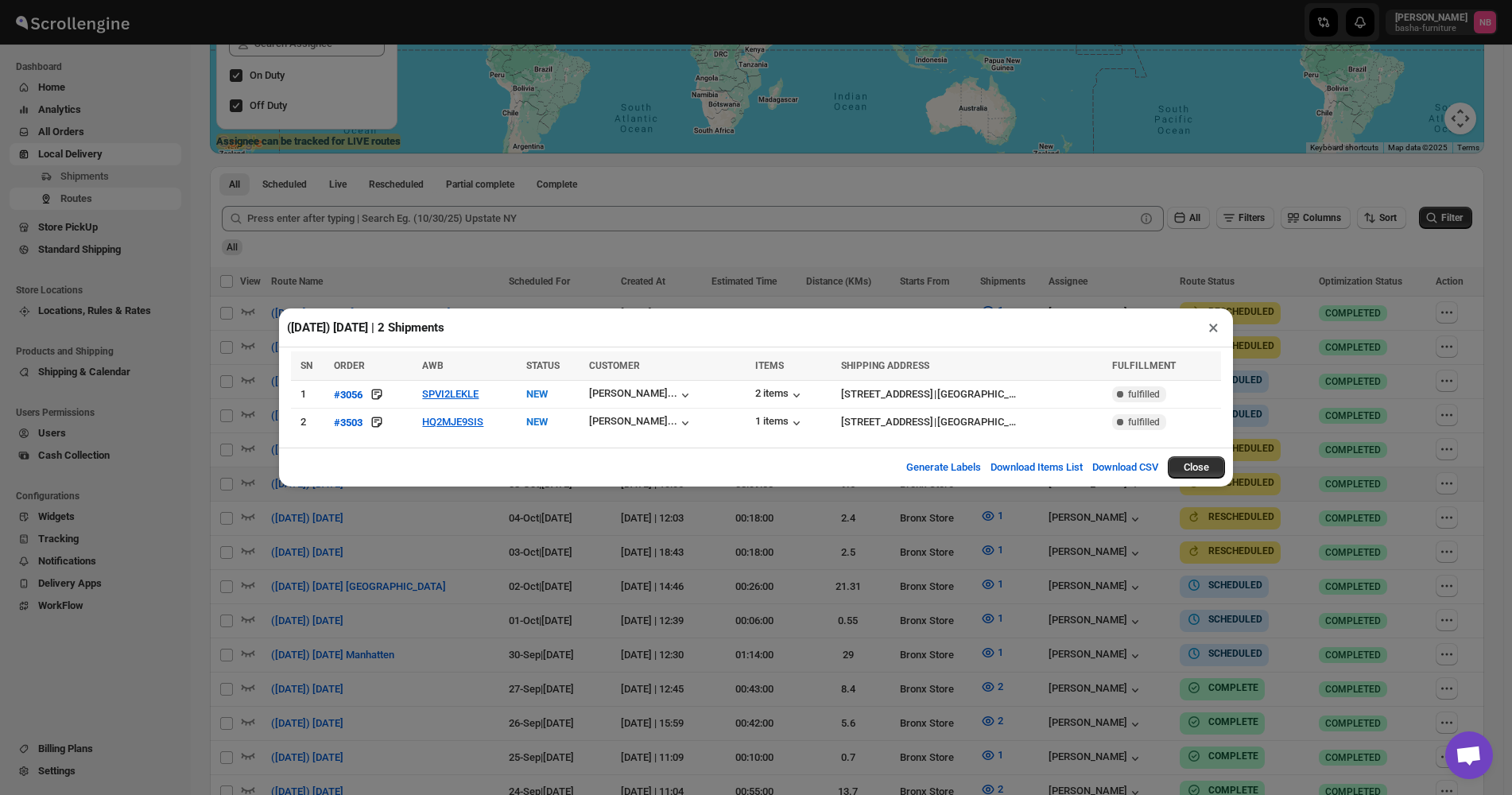
click at [753, 574] on div "([DATE]) [DATE] | 2 Shipments × Loading shipments… SN ORDER AWB STATUS CUSTOMER…" at bounding box center [756, 397] width 1512 height 795
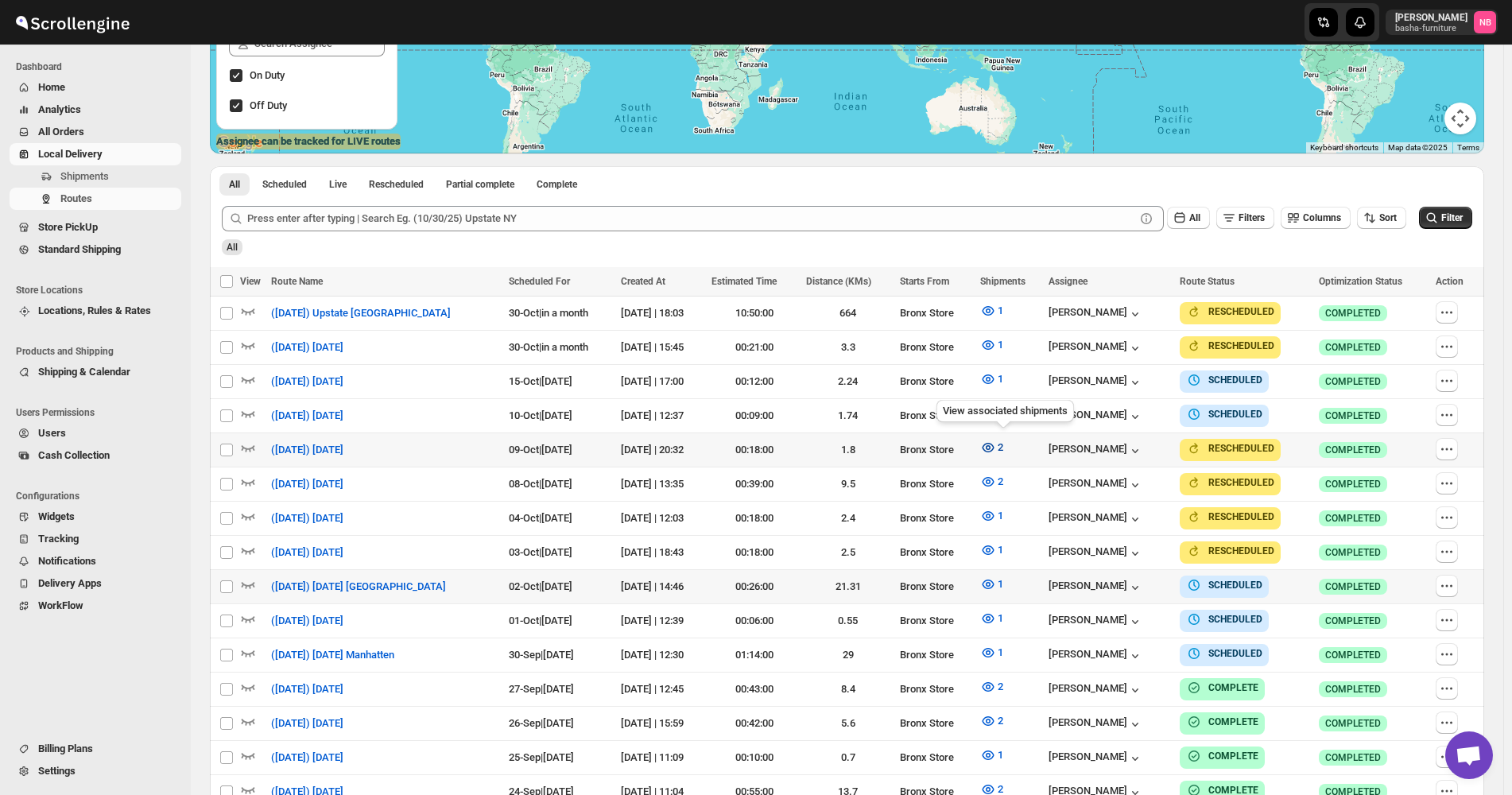
click at [996, 442] on icon "button" at bounding box center [988, 447] width 16 height 16
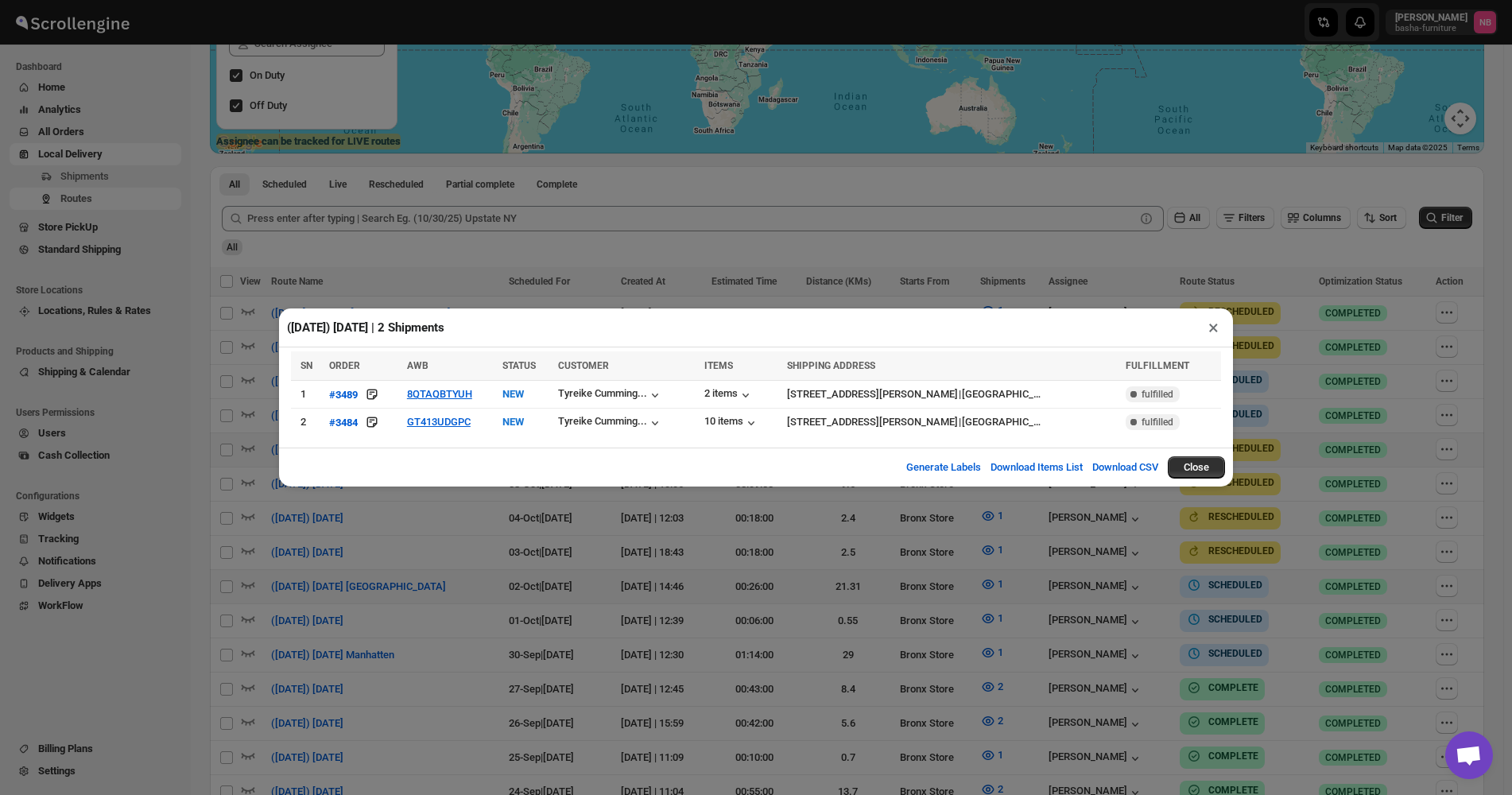
click at [690, 591] on div "([DATE]) [DATE] | 2 Shipments × SN ORDER AWB STATUS CUSTOMER ITEMS SHIPPING ADD…" at bounding box center [756, 397] width 1512 height 795
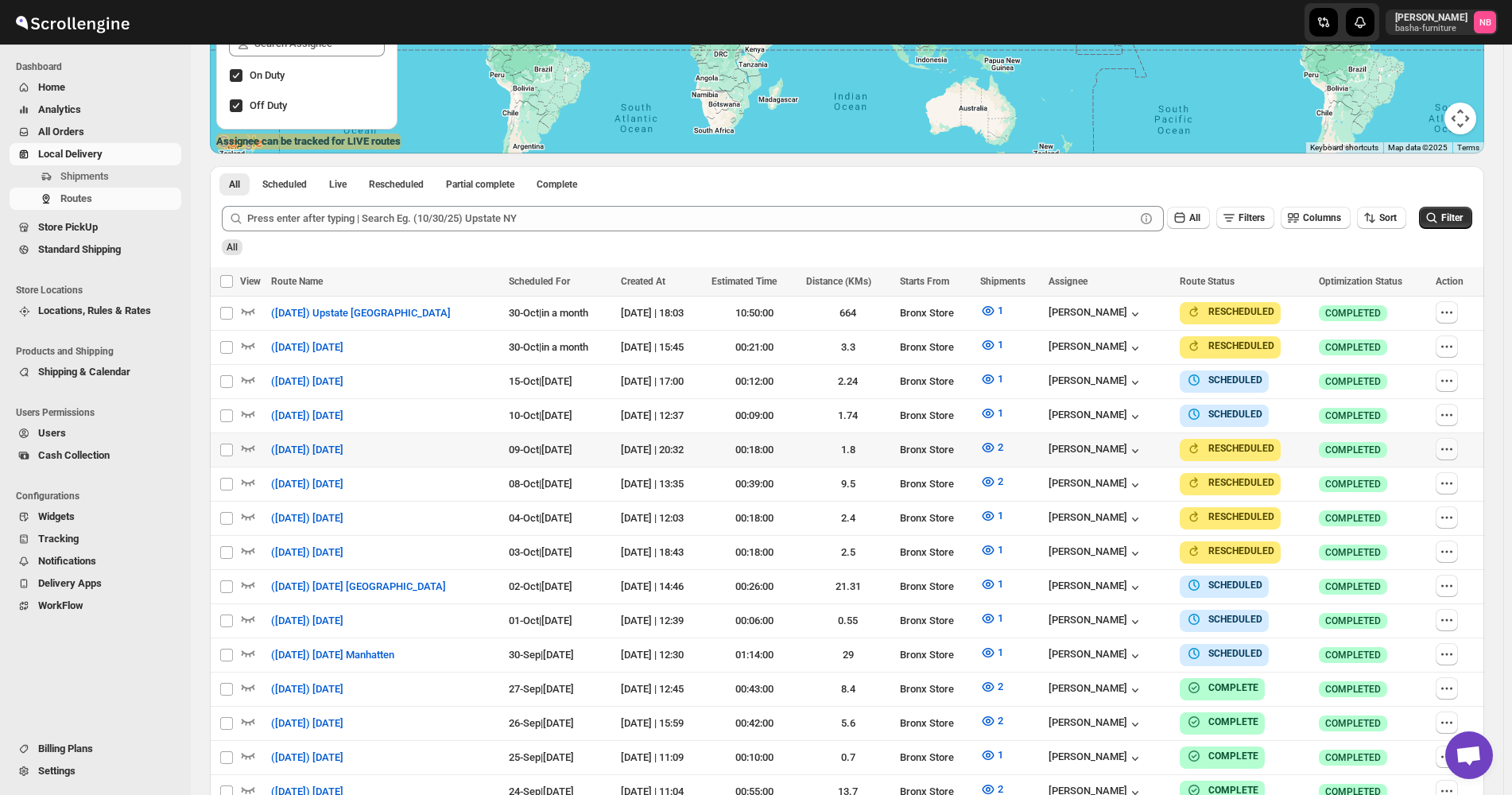
click at [1453, 442] on icon "button" at bounding box center [1446, 448] width 16 height 16
checkbox input "true"
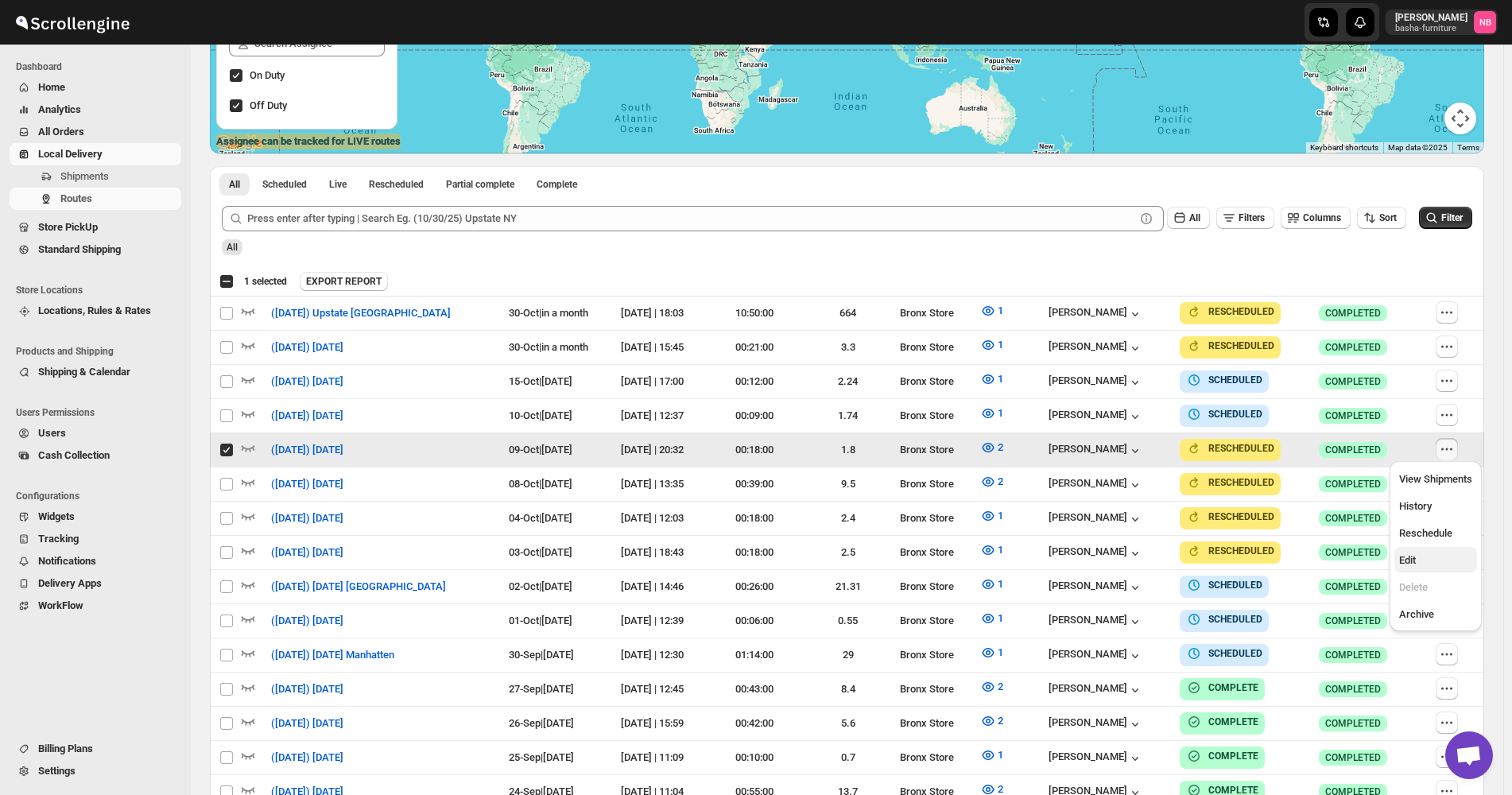
click at [1431, 563] on span "Edit" at bounding box center [1435, 559] width 73 height 16
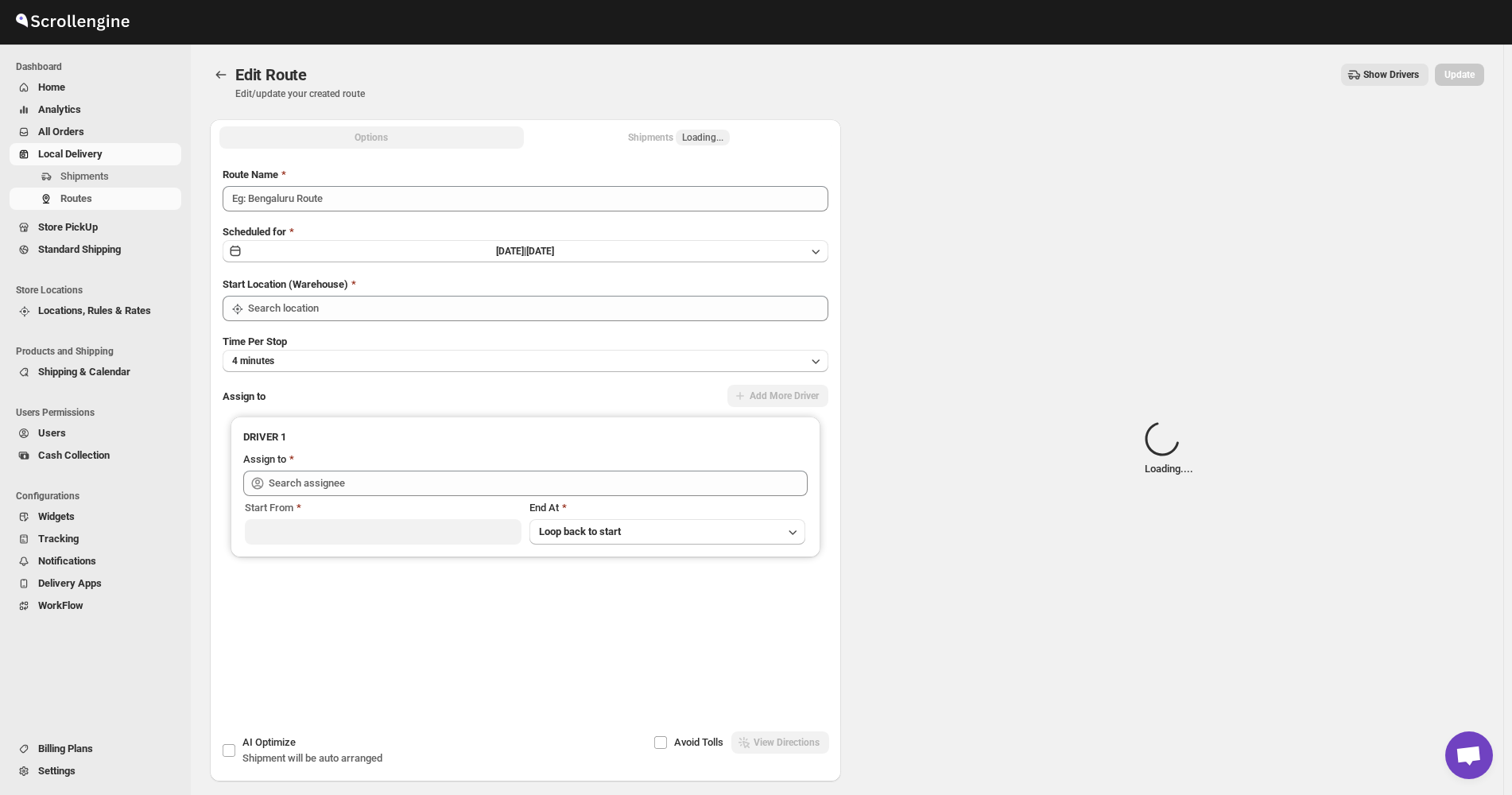
type input "([DATE]) [DATE]"
type input "Bronx Store"
type input "[PERSON_NAME] ([EMAIL_ADDRESS][DOMAIN_NAME])"
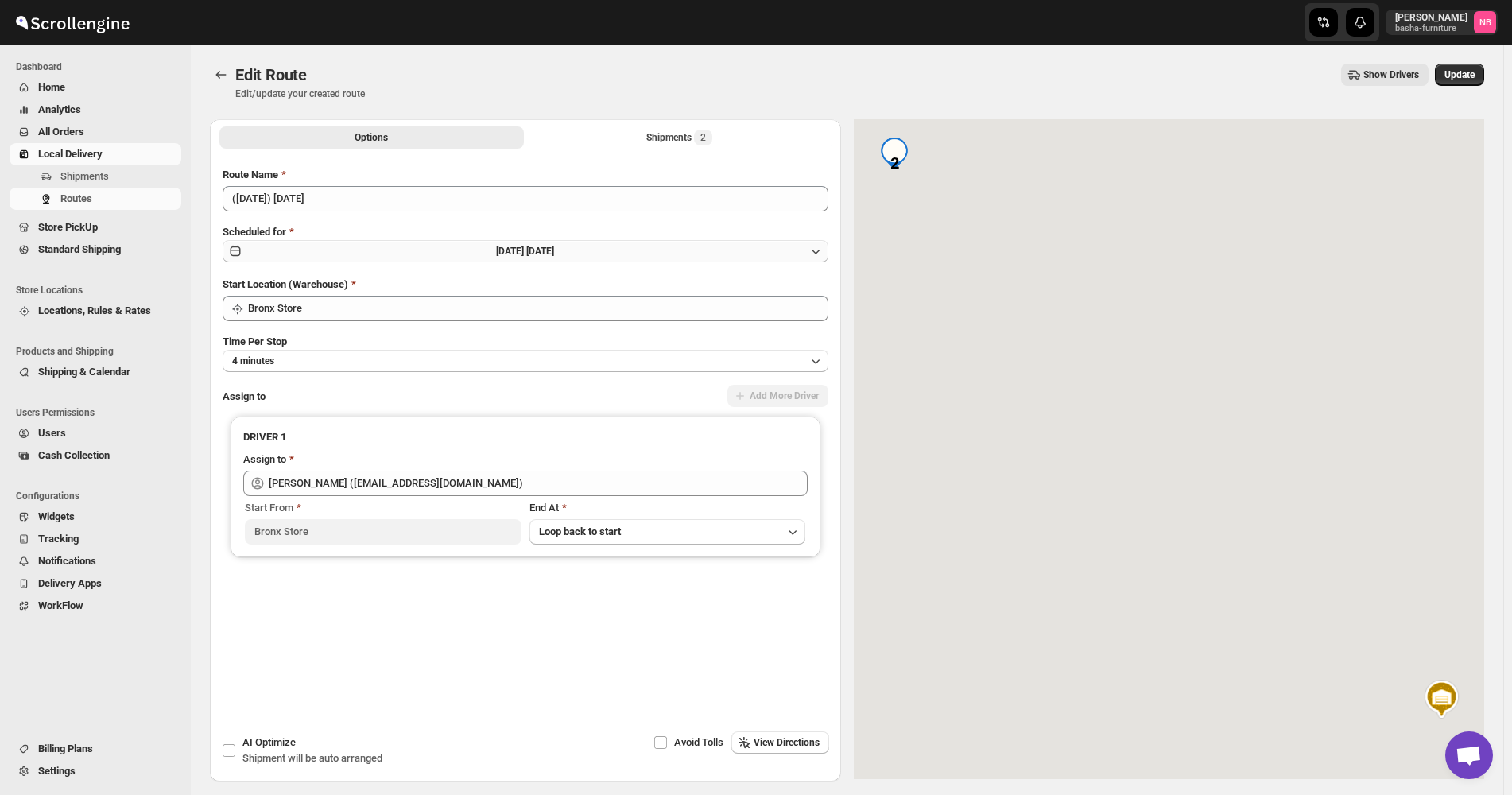
click at [614, 257] on button "[DATE] | [DATE]" at bounding box center [525, 251] width 606 height 22
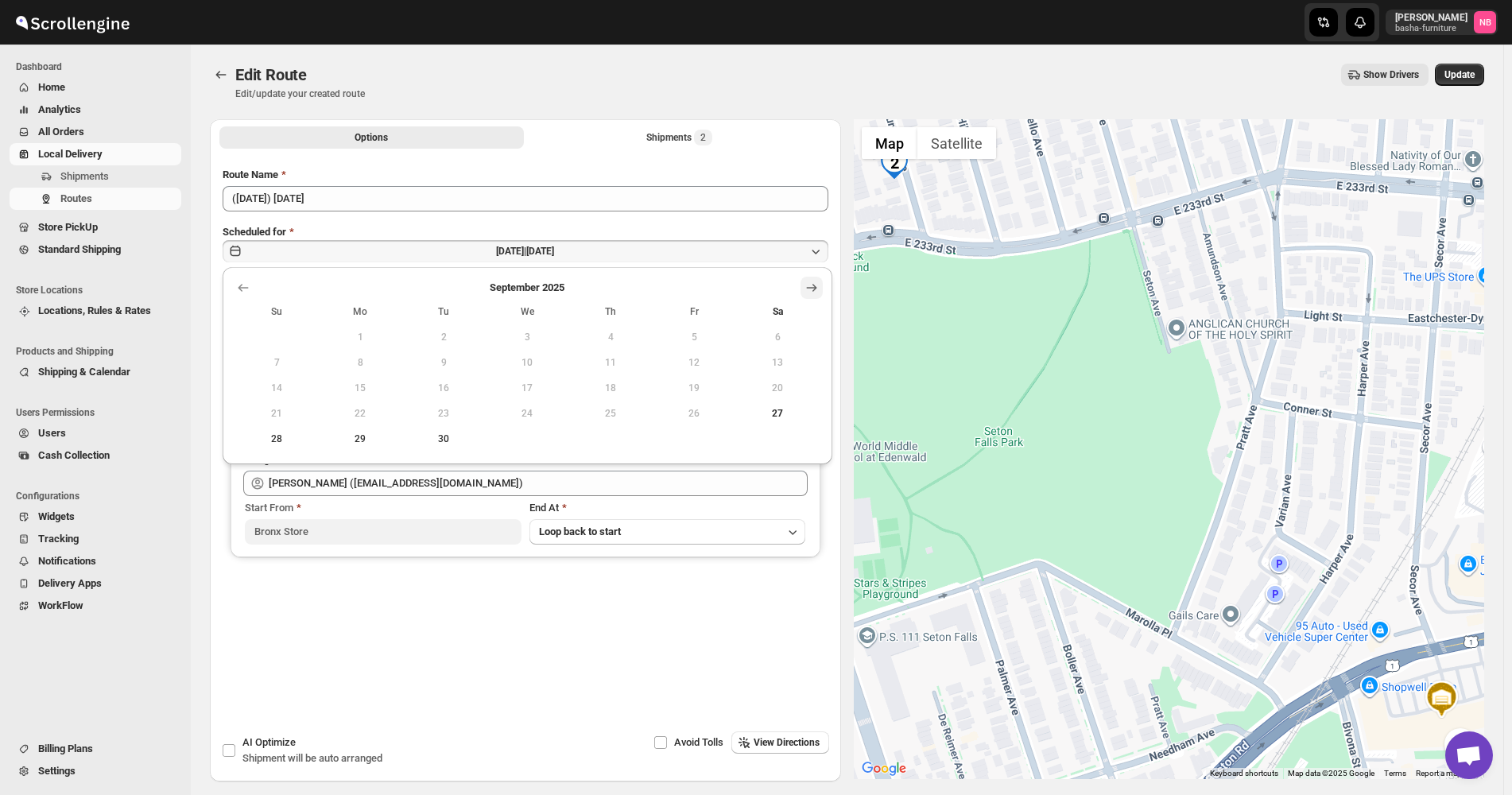
click at [809, 287] on icon "Show next month, October 2025" at bounding box center [811, 287] width 16 height 16
click at [600, 441] on span "30" at bounding box center [611, 439] width 71 height 13
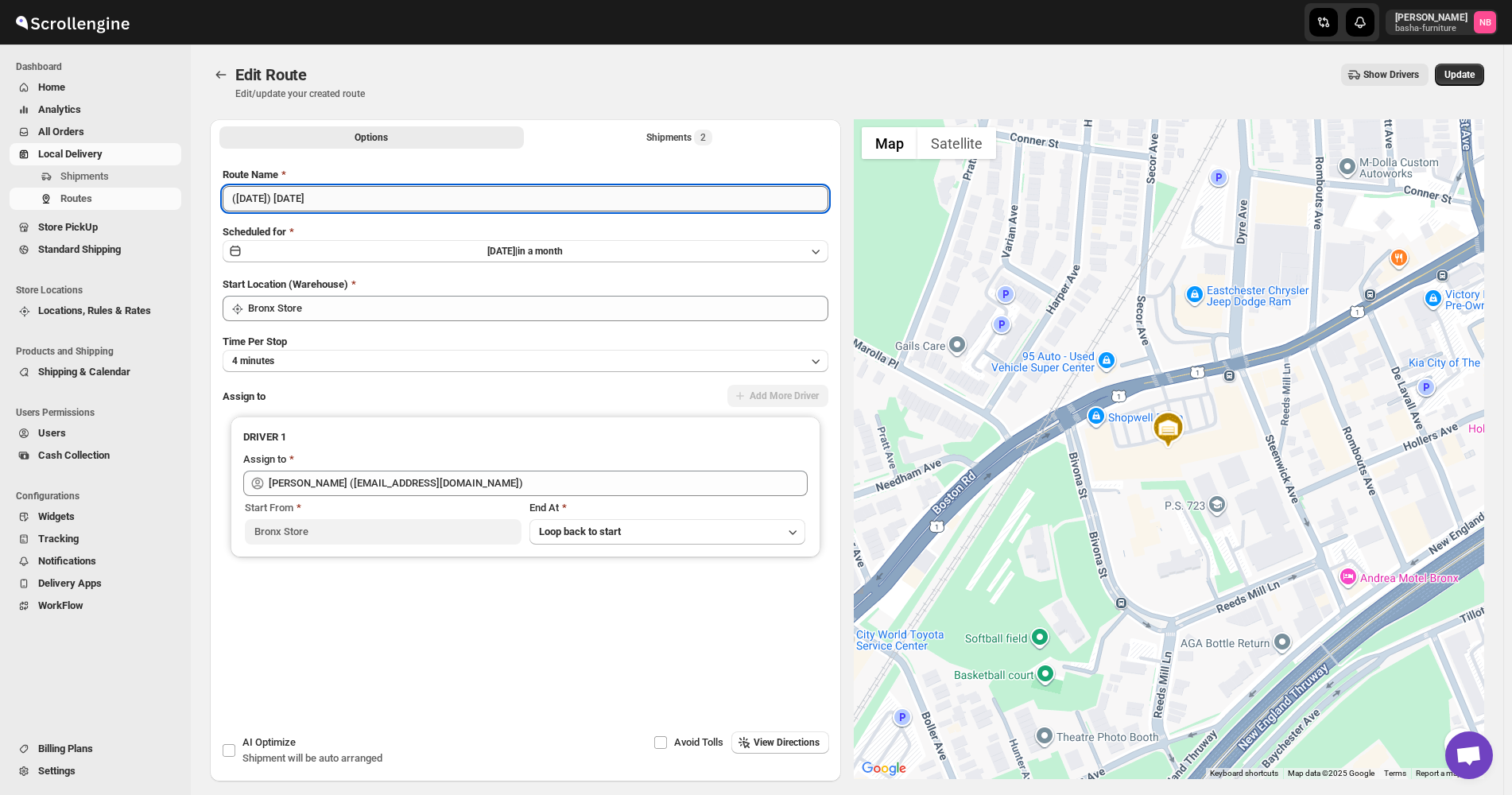
click at [259, 197] on input "([DATE]) [DATE]" at bounding box center [525, 198] width 606 height 25
click at [254, 199] on input "([DATE]) [DATE]" at bounding box center [525, 198] width 606 height 25
type input "([DATE]) [DATE]"
click at [1464, 75] on span "Update" at bounding box center [1459, 75] width 31 height 13
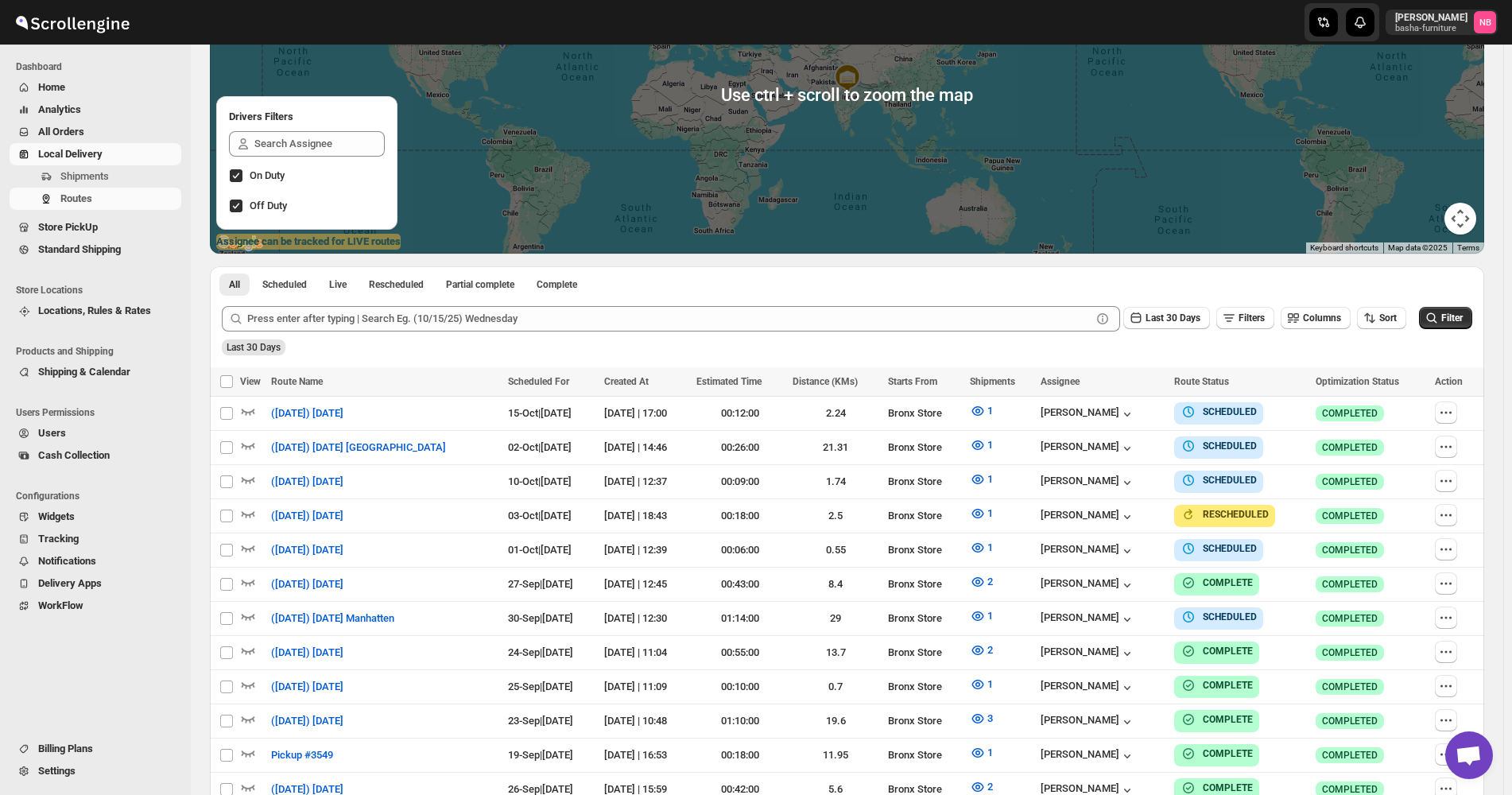
scroll to position [238, 0]
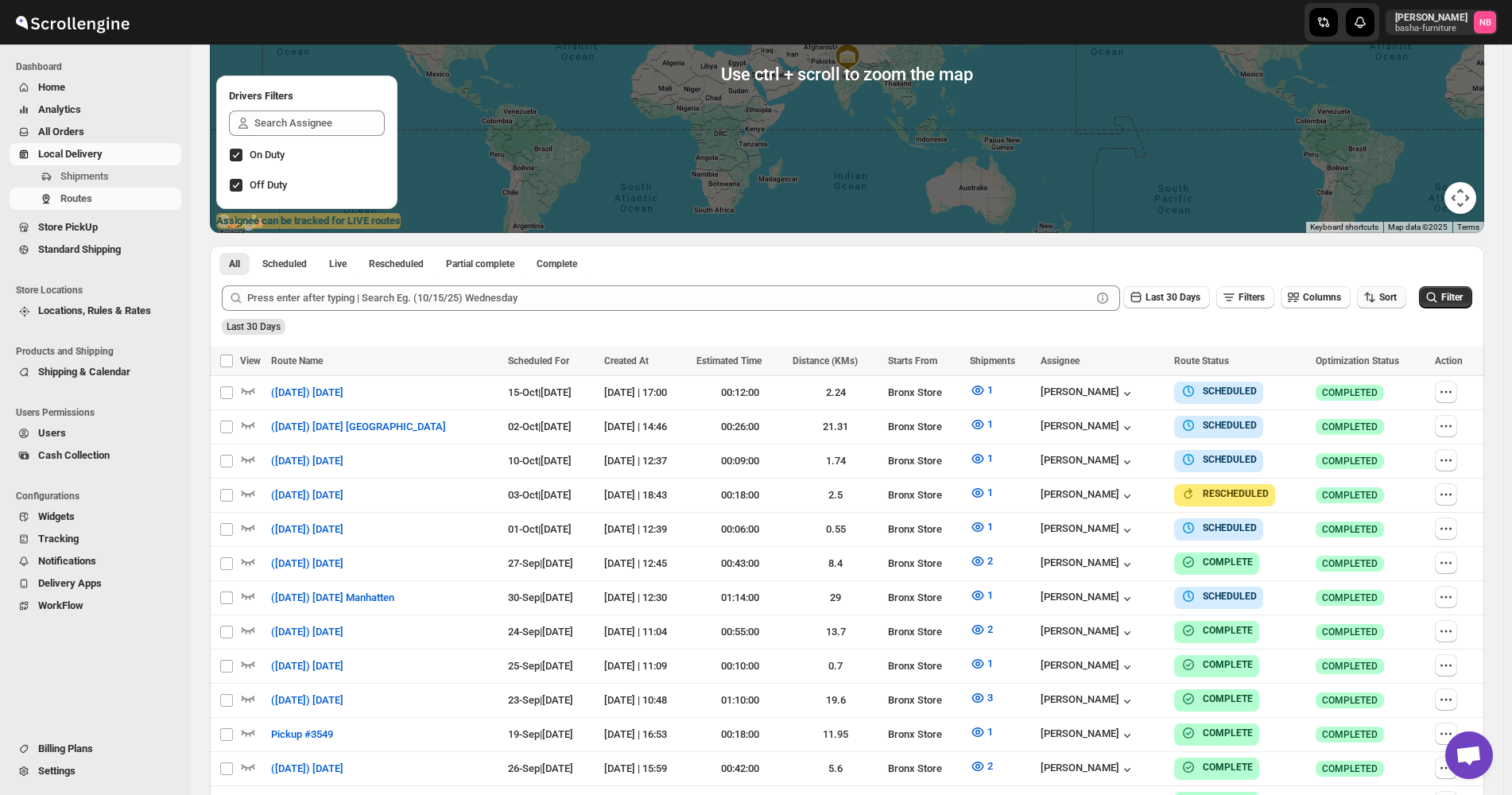
click at [1377, 302] on icon "button" at bounding box center [1369, 297] width 16 height 16
click at [1383, 385] on div "Due Date" at bounding box center [1363, 382] width 42 height 16
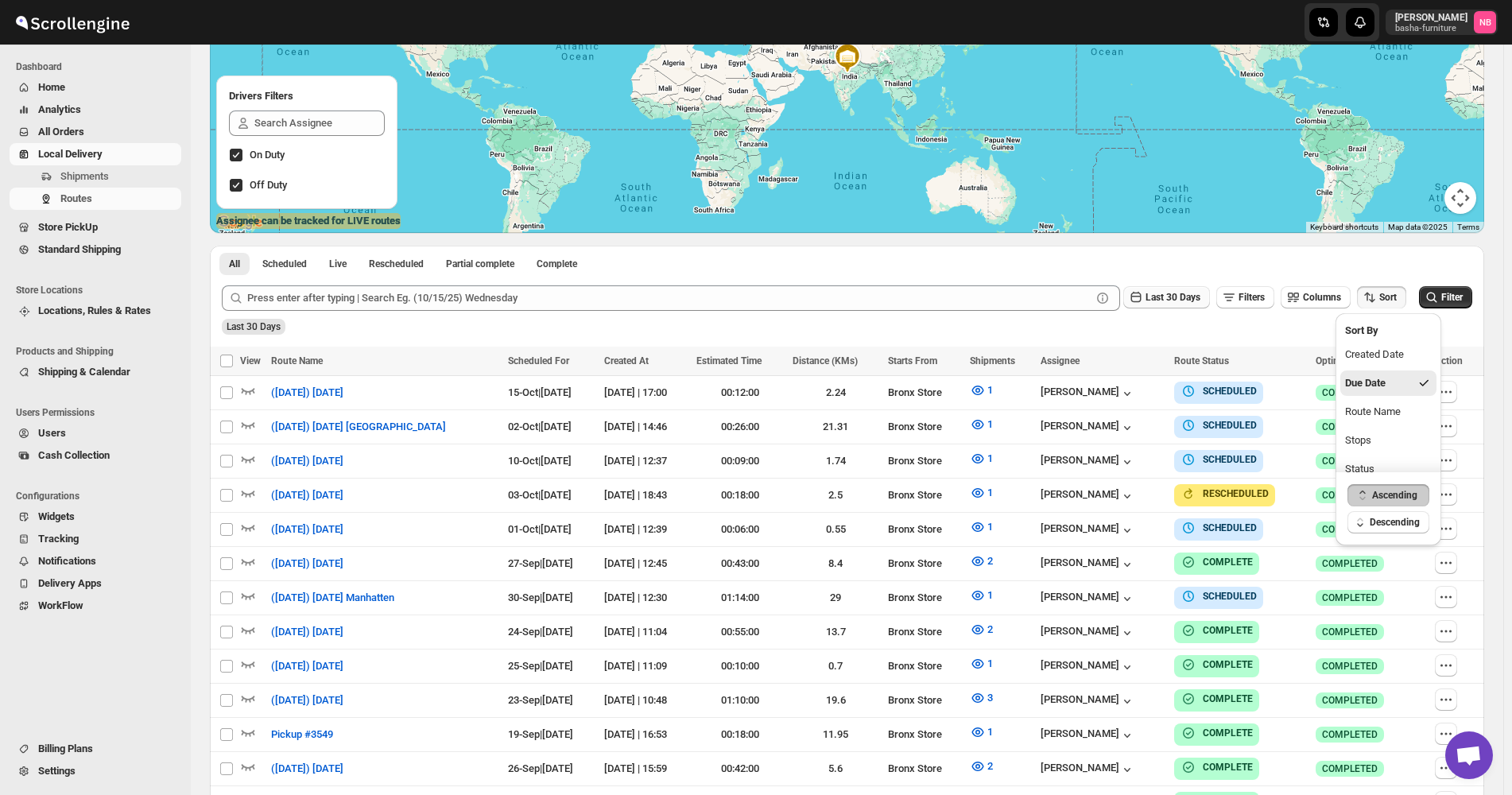
click at [1155, 298] on span "Last 30 Days" at bounding box center [1172, 297] width 55 height 11
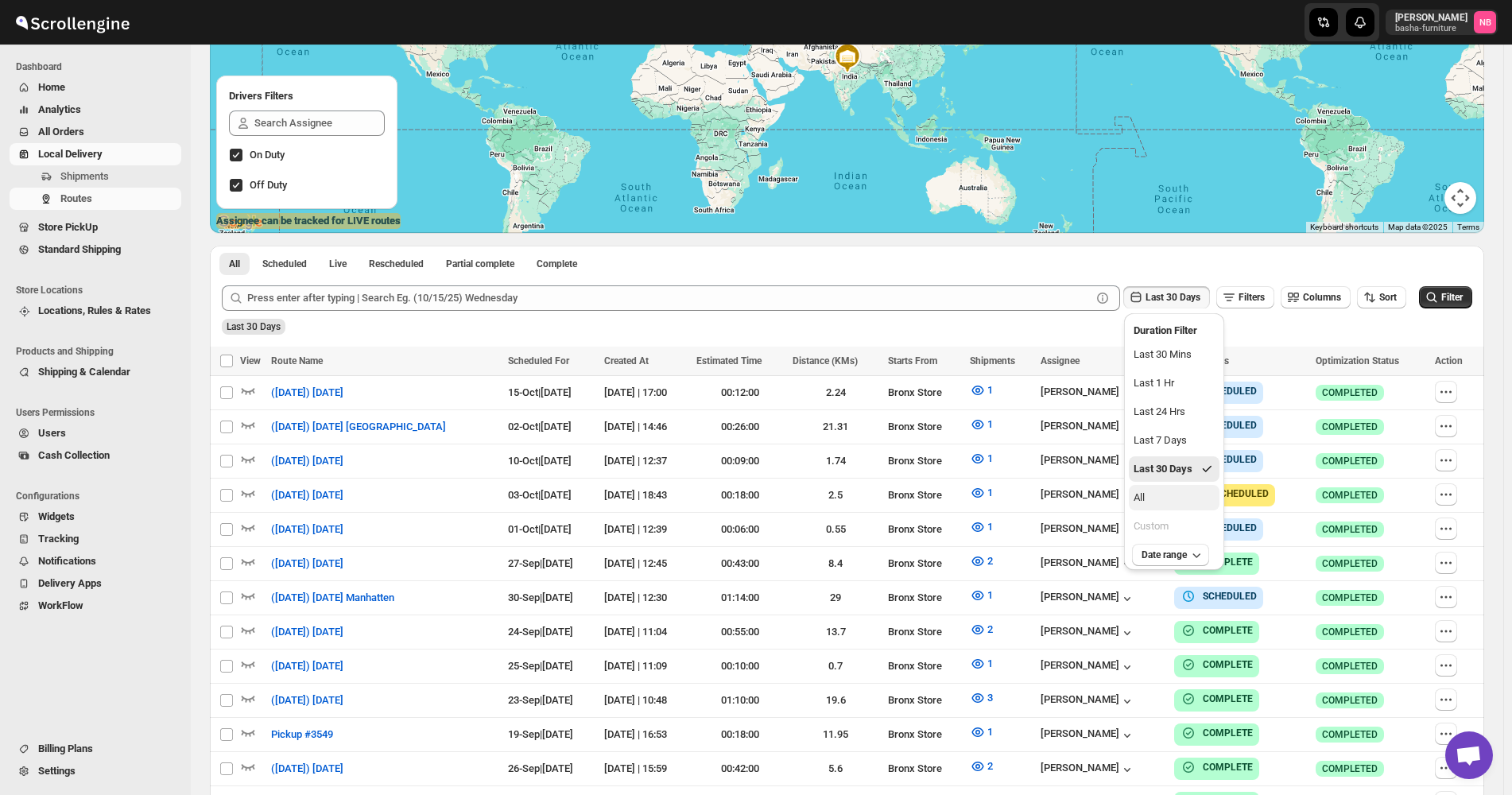
click at [1177, 494] on button "All" at bounding box center [1174, 496] width 91 height 25
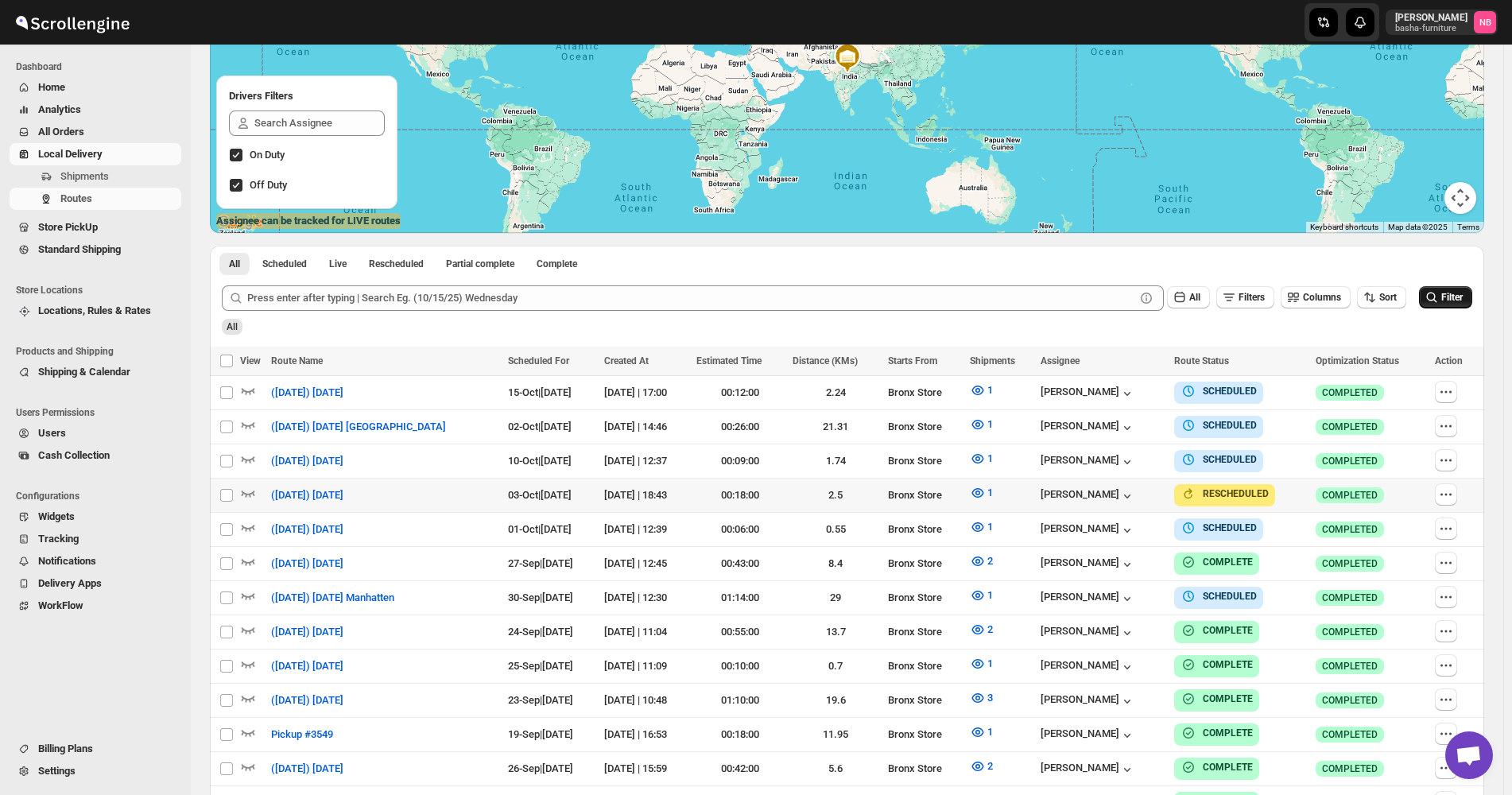
click at [1448, 295] on button "Filter" at bounding box center [1445, 297] width 53 height 22
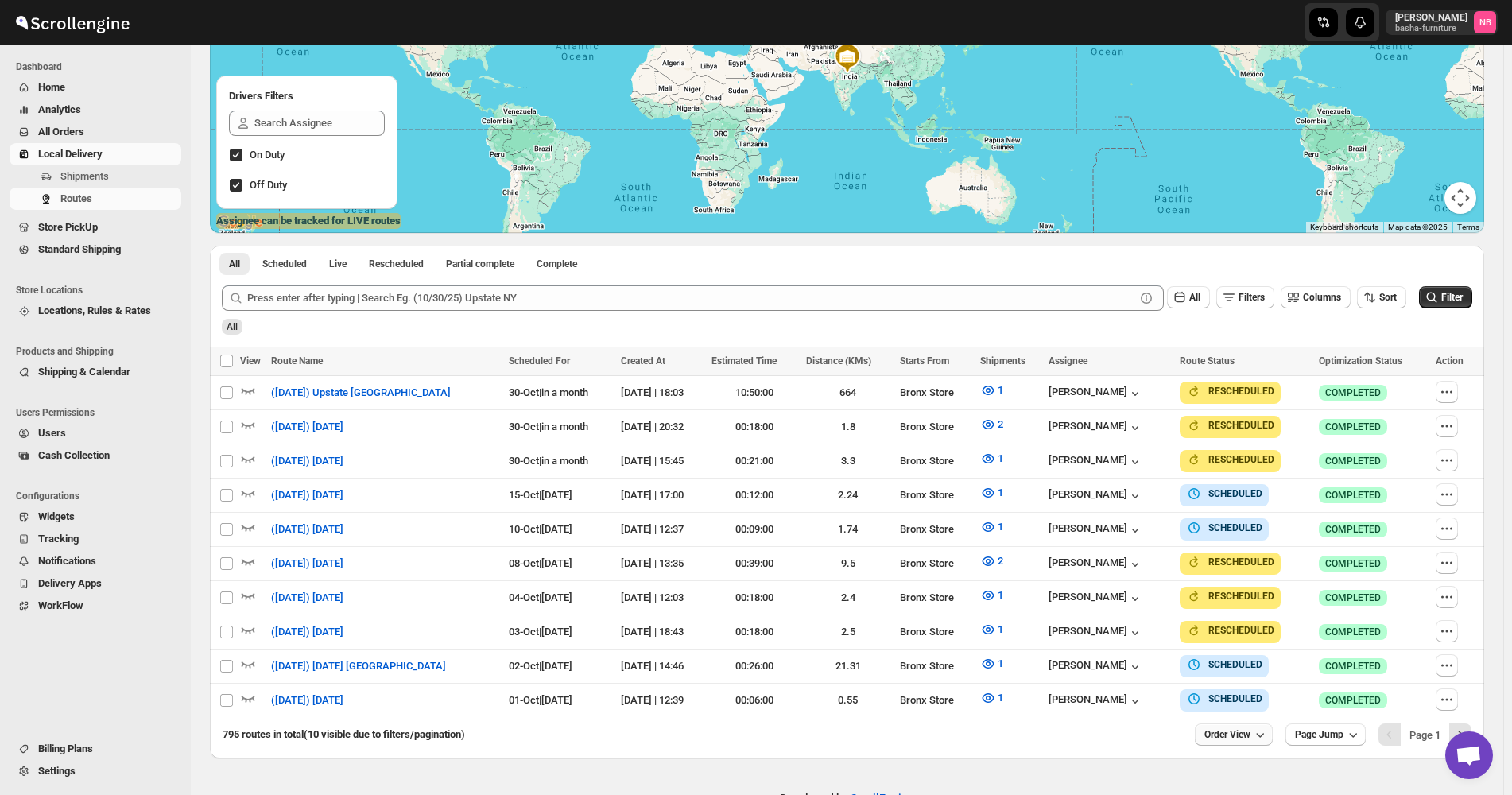
click at [1240, 731] on span "Order View" at bounding box center [1228, 735] width 46 height 13
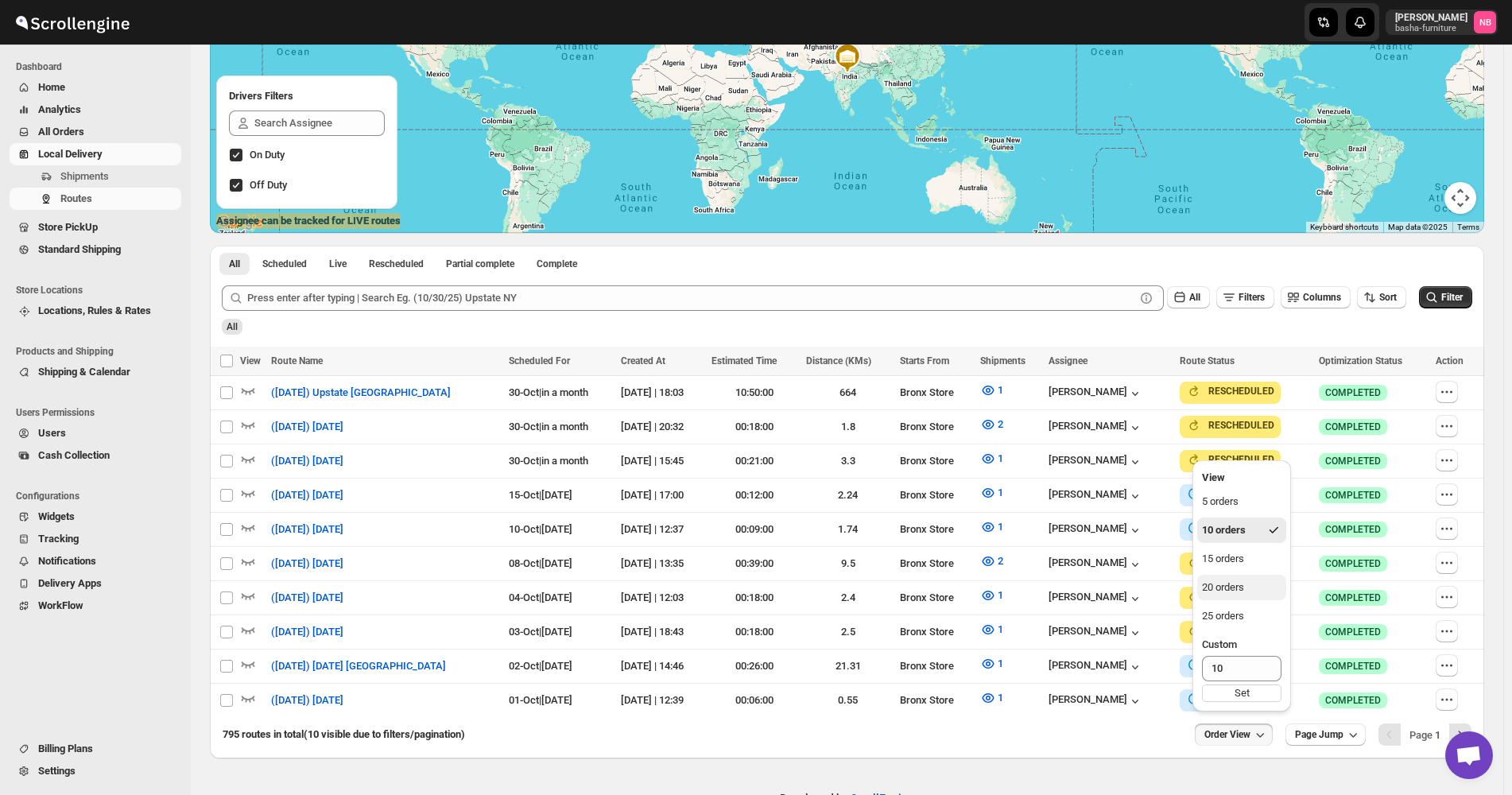
click at [1253, 582] on button "20 orders" at bounding box center [1242, 586] width 89 height 25
